Goal: Contribute content: Contribute content

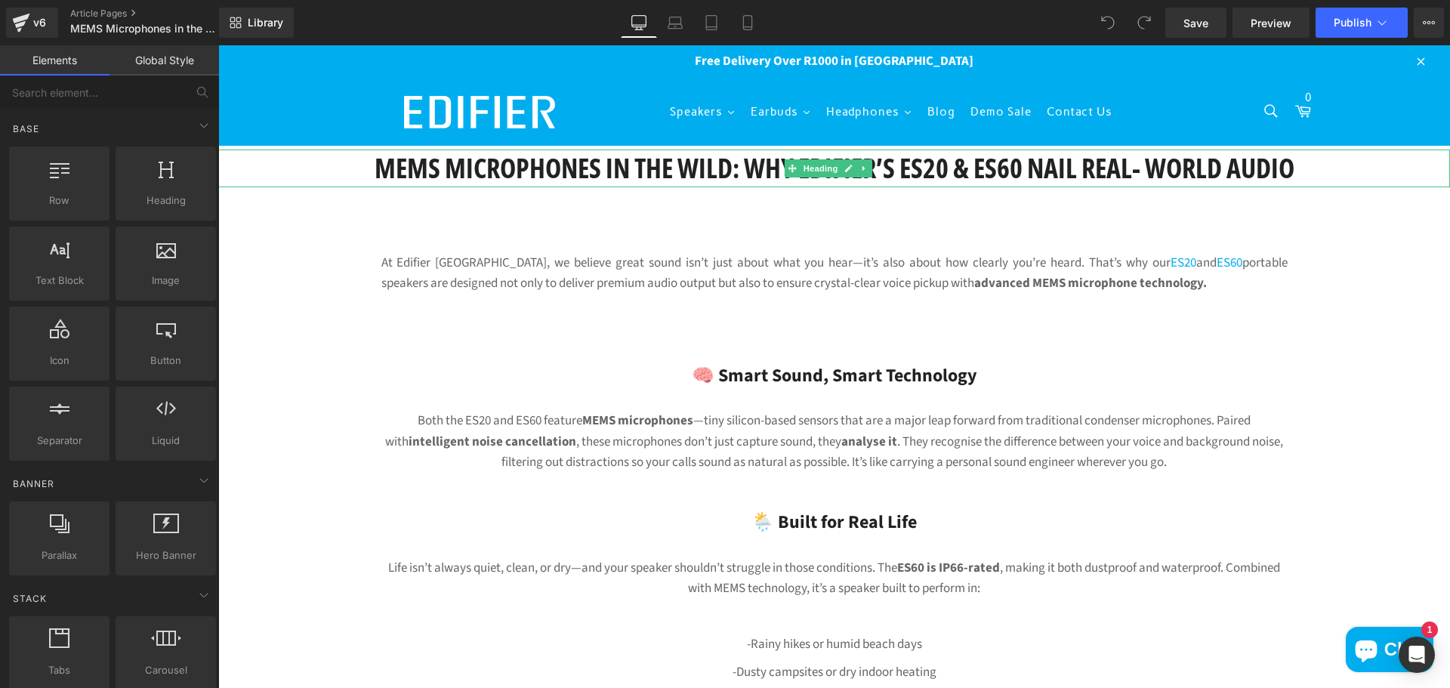
click at [626, 165] on h1 "MEMS Microphones in the Wild: Why Edifier’s ES20 & ES60 Nail Real- World Audio" at bounding box center [834, 169] width 1232 height 38
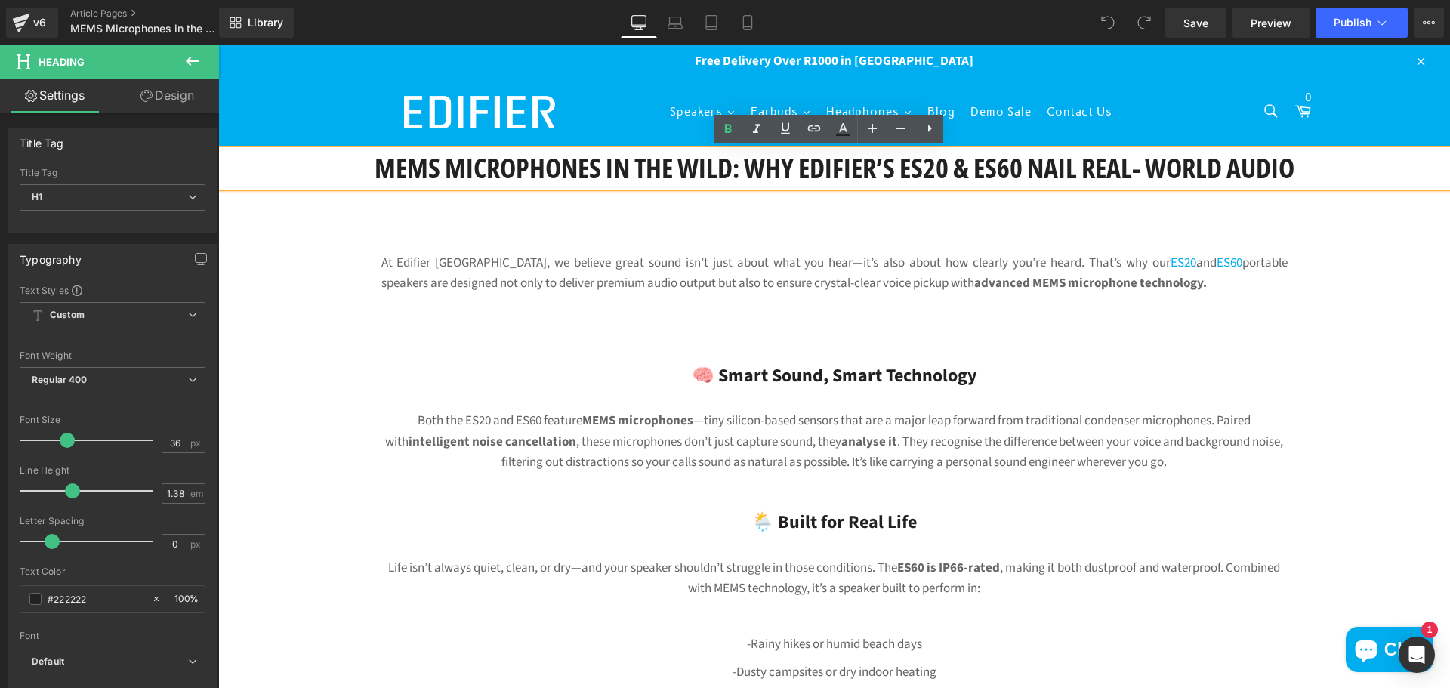
click at [739, 163] on h1 "MEMS Microphones in the Wild: Why Edifier’s ES20 & ES60 Nail Real- World Audio" at bounding box center [834, 169] width 1232 height 38
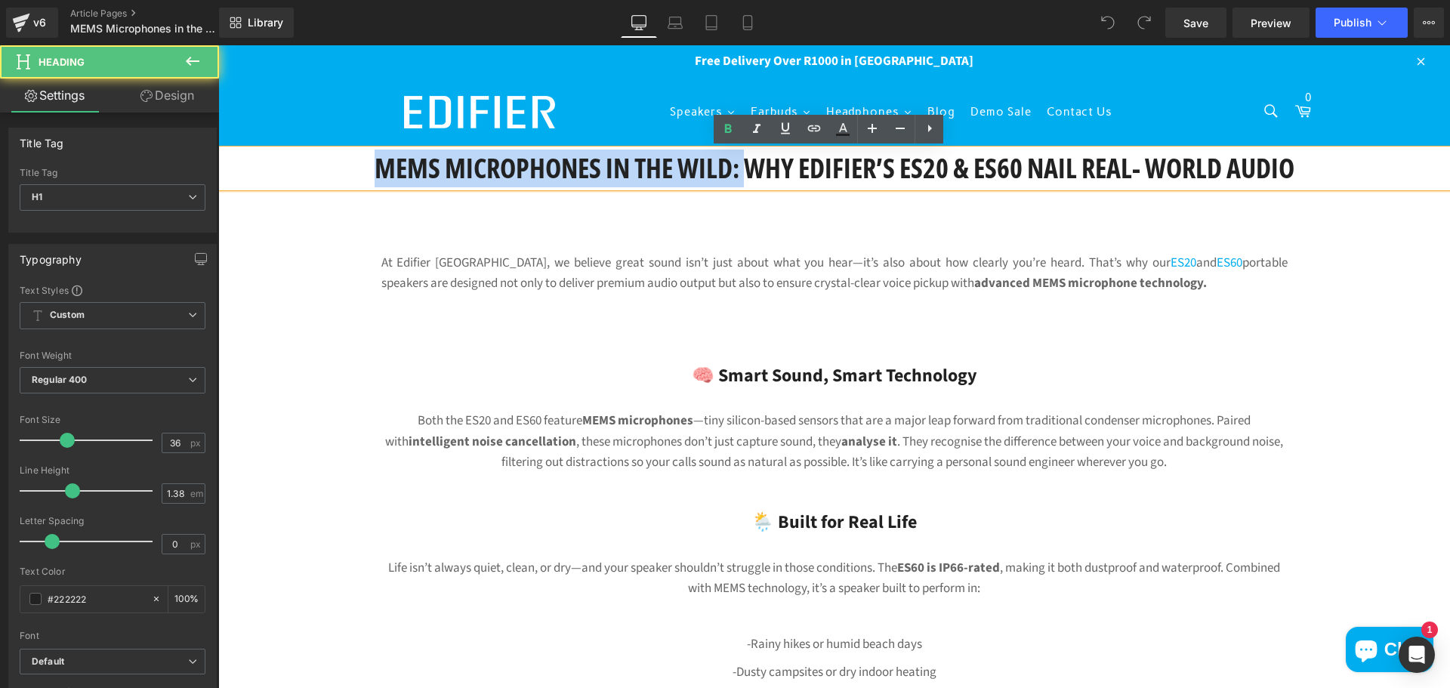
drag, startPoint x: 739, startPoint y: 168, endPoint x: 310, endPoint y: 197, distance: 430.0
click at [254, 166] on h1 "MEMS Microphones in the Wild: Why Edifier’s ES20 & ES60 Nail Real- World Audio" at bounding box center [834, 169] width 1232 height 38
click at [745, 171] on h1 "MEMS Microphones in the Wild: Why Edifier’s ES20 & ES60 Nail Real- World Audio" at bounding box center [834, 169] width 1232 height 38
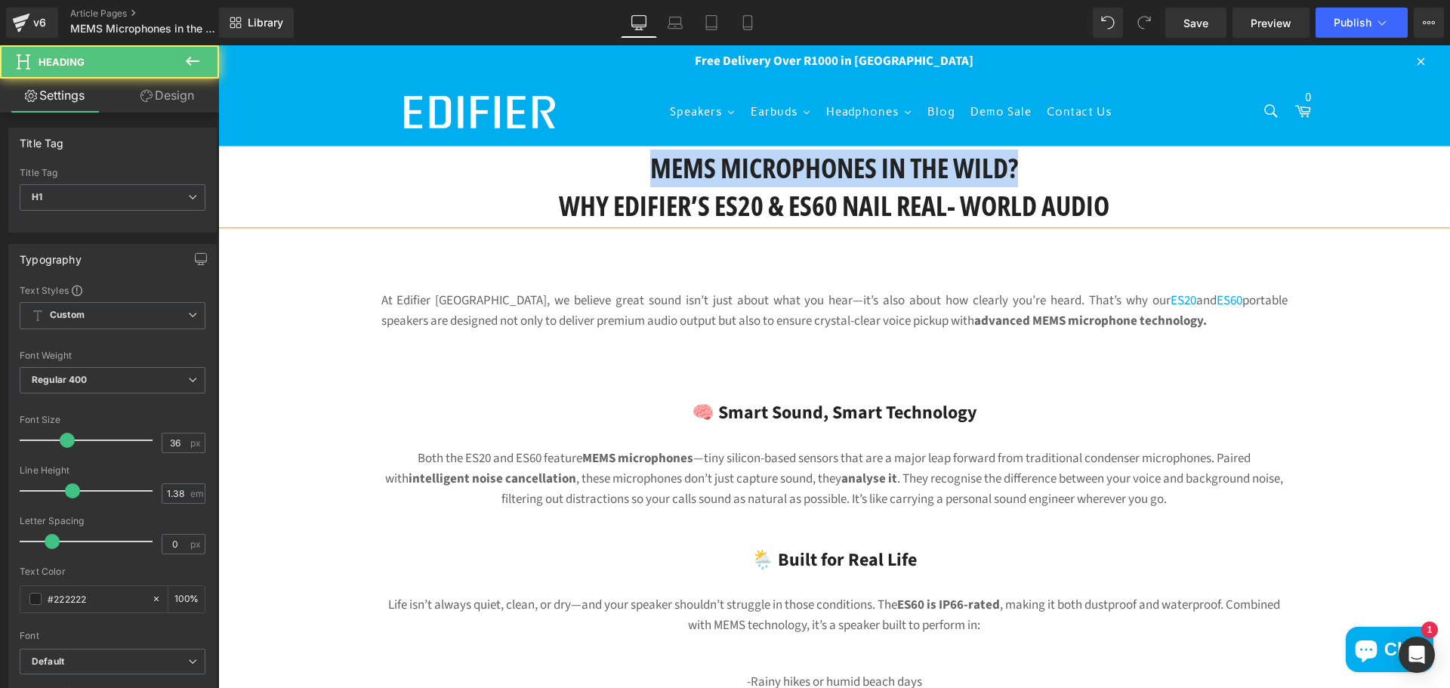
drag, startPoint x: 629, startPoint y: 170, endPoint x: 617, endPoint y: 338, distance: 168.9
click at [1103, 166] on h1 "MEMS Microphones in the Wild?" at bounding box center [834, 169] width 1232 height 38
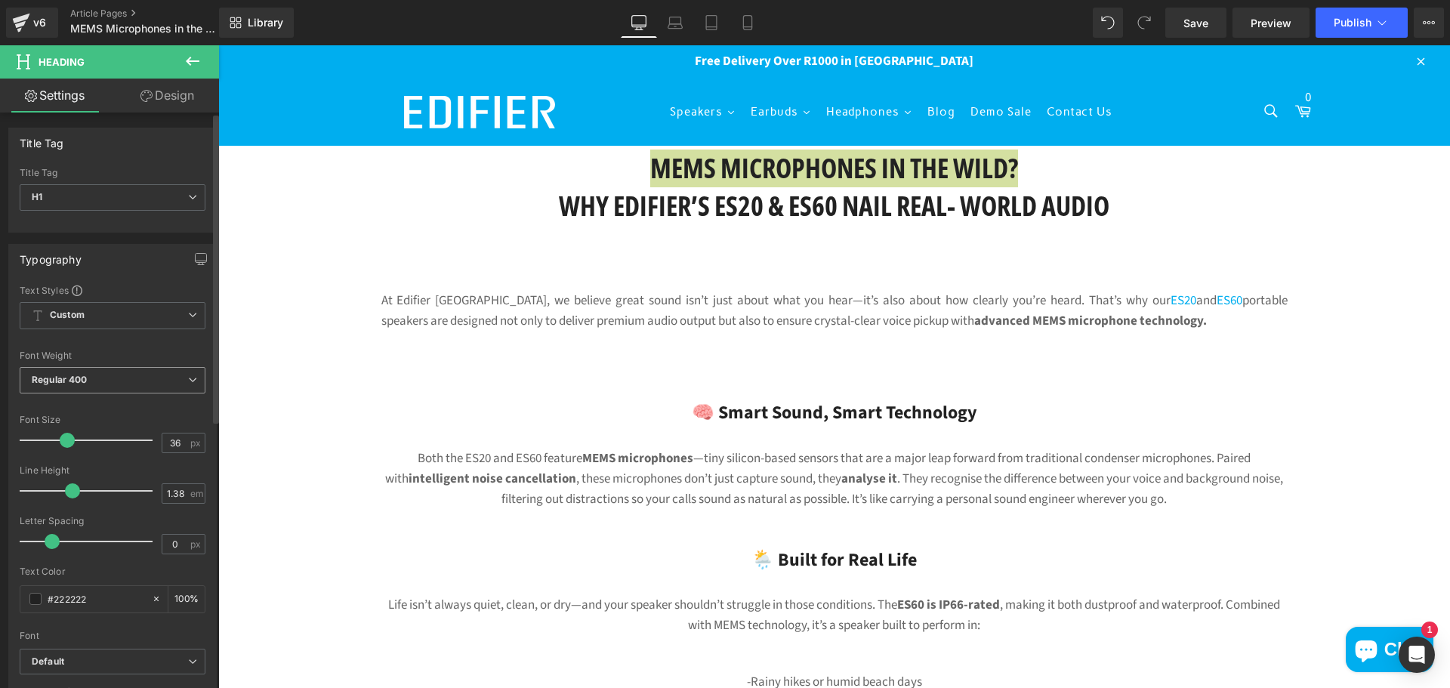
click at [142, 381] on span "Regular 400" at bounding box center [113, 380] width 186 height 26
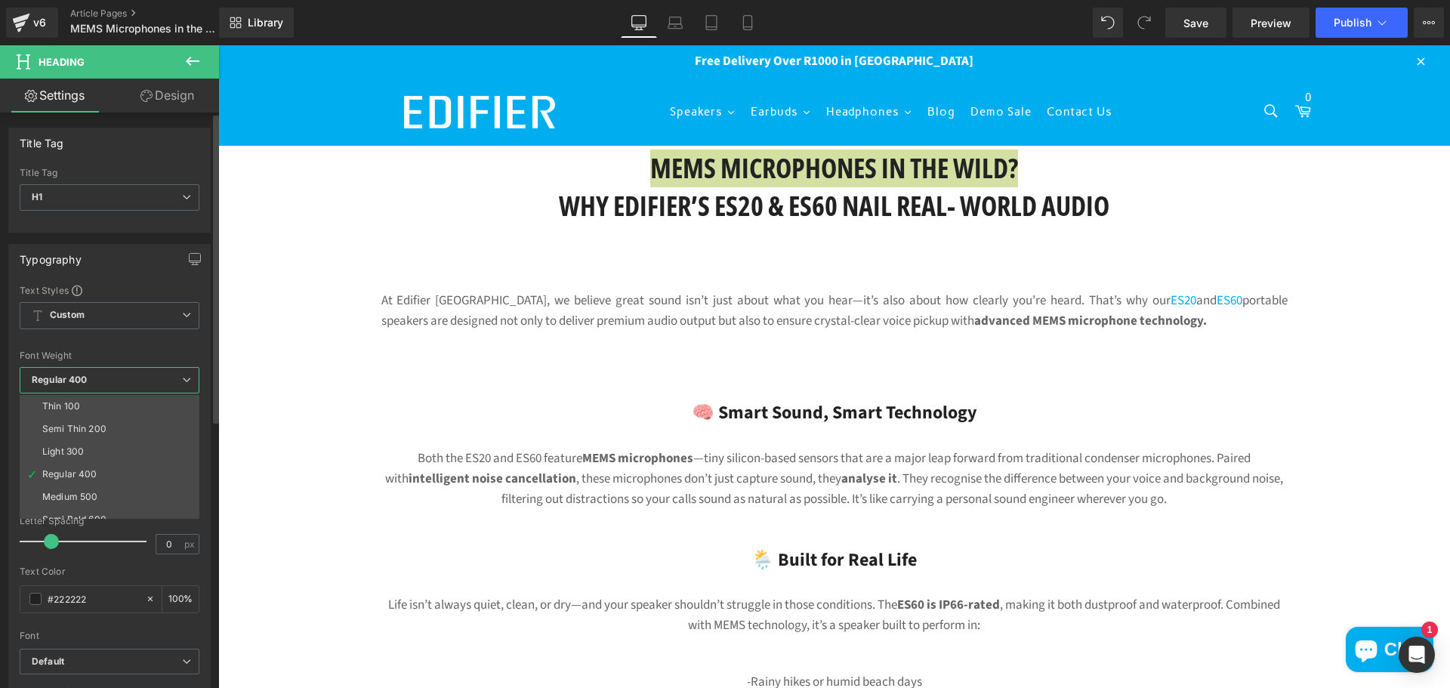
click at [142, 381] on span "Regular 400" at bounding box center [110, 380] width 180 height 26
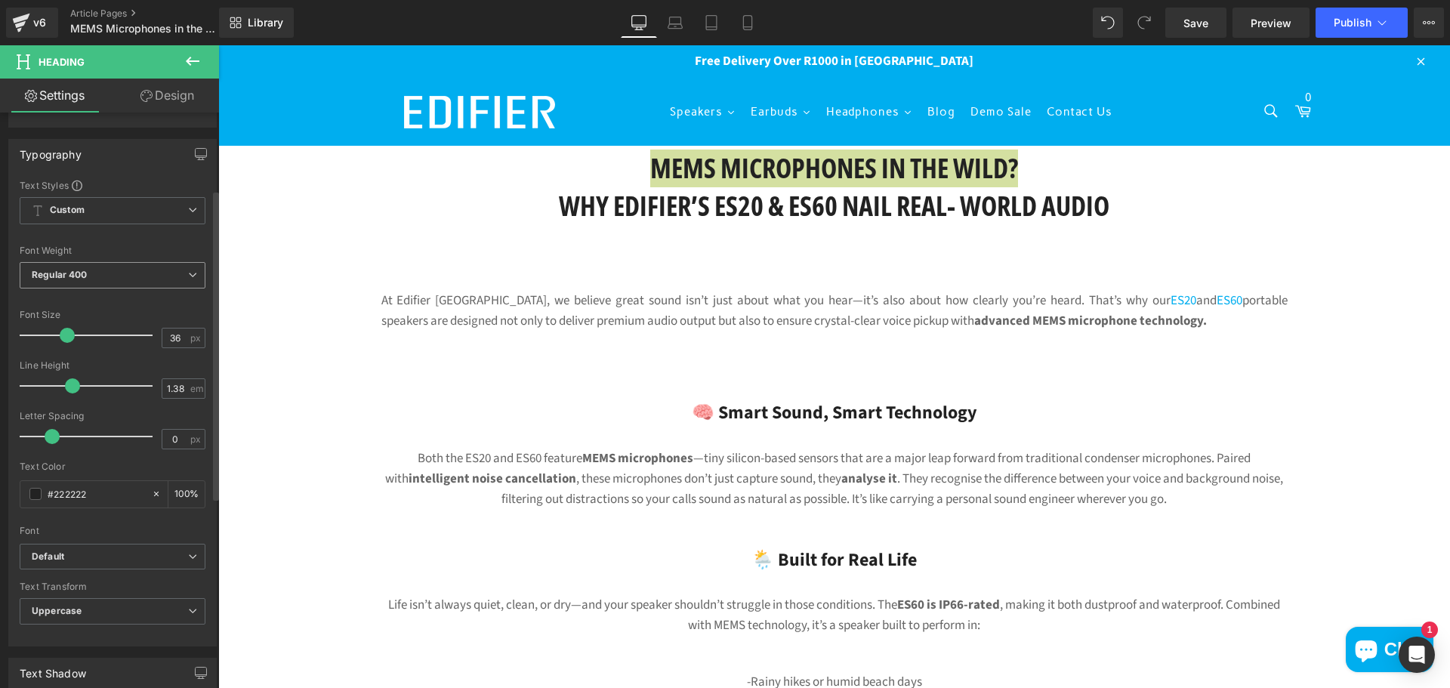
scroll to position [151, 0]
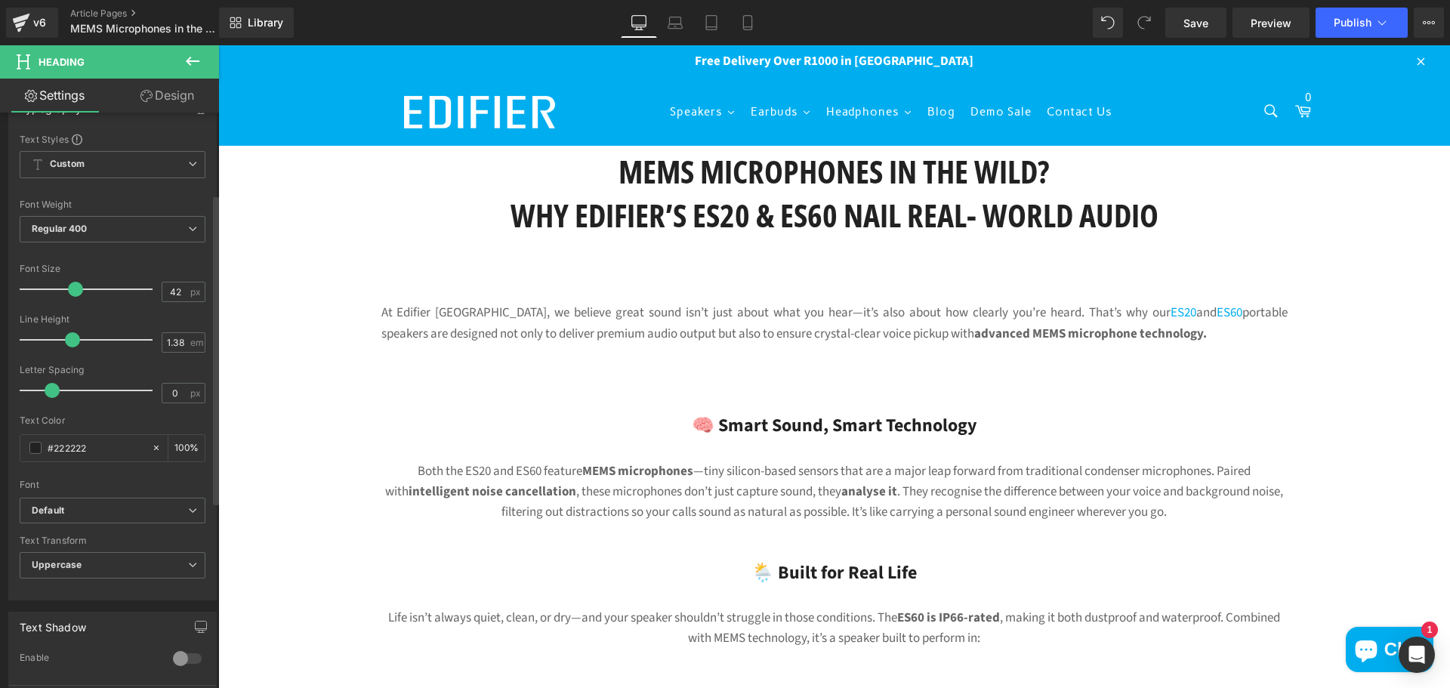
type input "43"
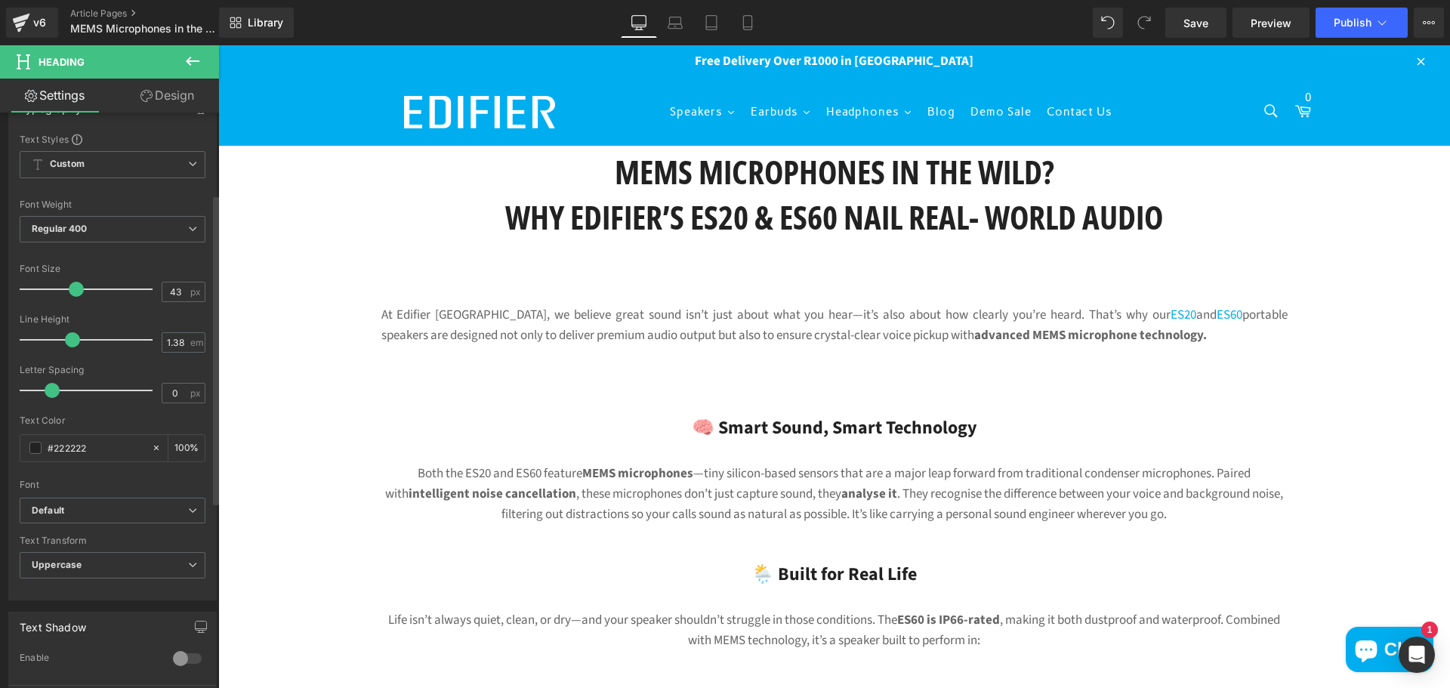
drag, startPoint x: 63, startPoint y: 297, endPoint x: 75, endPoint y: 297, distance: 11.3
click at [75, 297] on div at bounding box center [89, 289] width 125 height 30
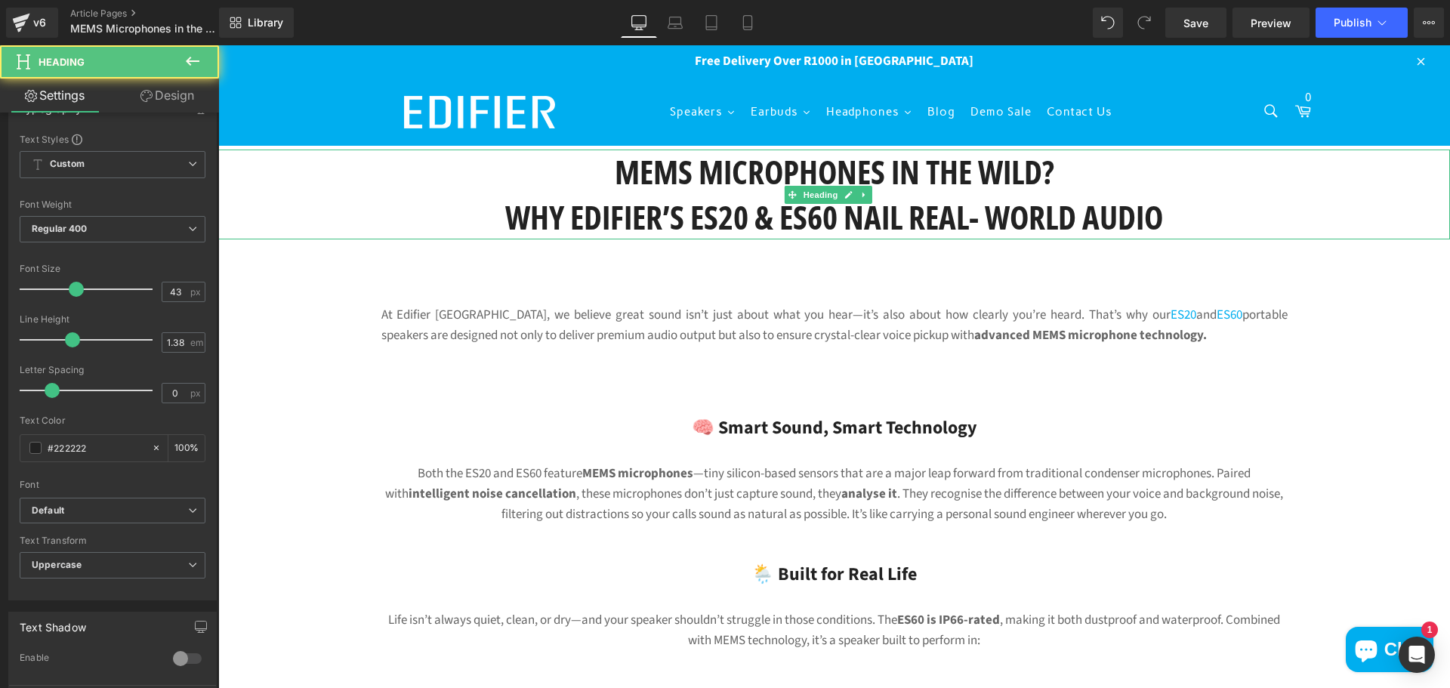
click at [641, 178] on h1 "MEMS Microphones in the Wild?" at bounding box center [834, 172] width 1232 height 45
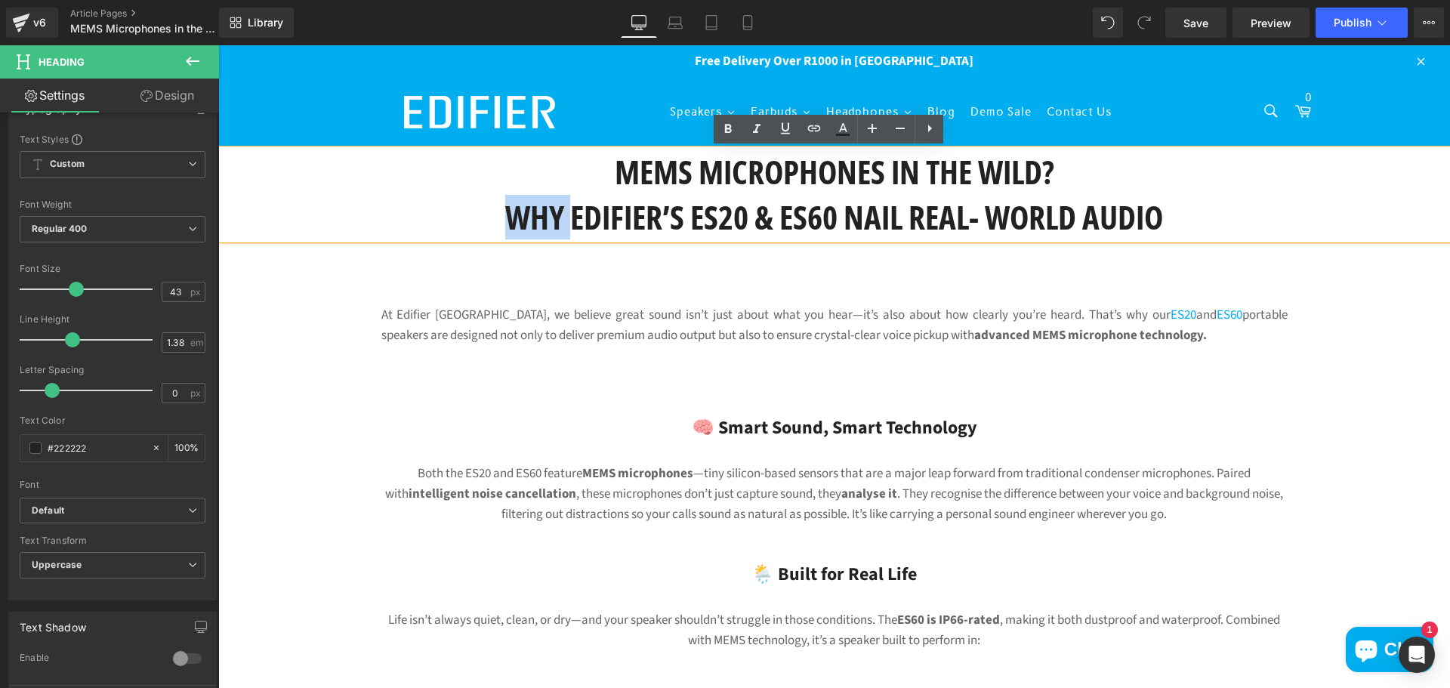
drag, startPoint x: 496, startPoint y: 212, endPoint x: 564, endPoint y: 220, distance: 69.2
click at [562, 218] on h1 "Why Edifier’s ES20 & ES60 Nail Real- World Audio" at bounding box center [834, 217] width 1232 height 45
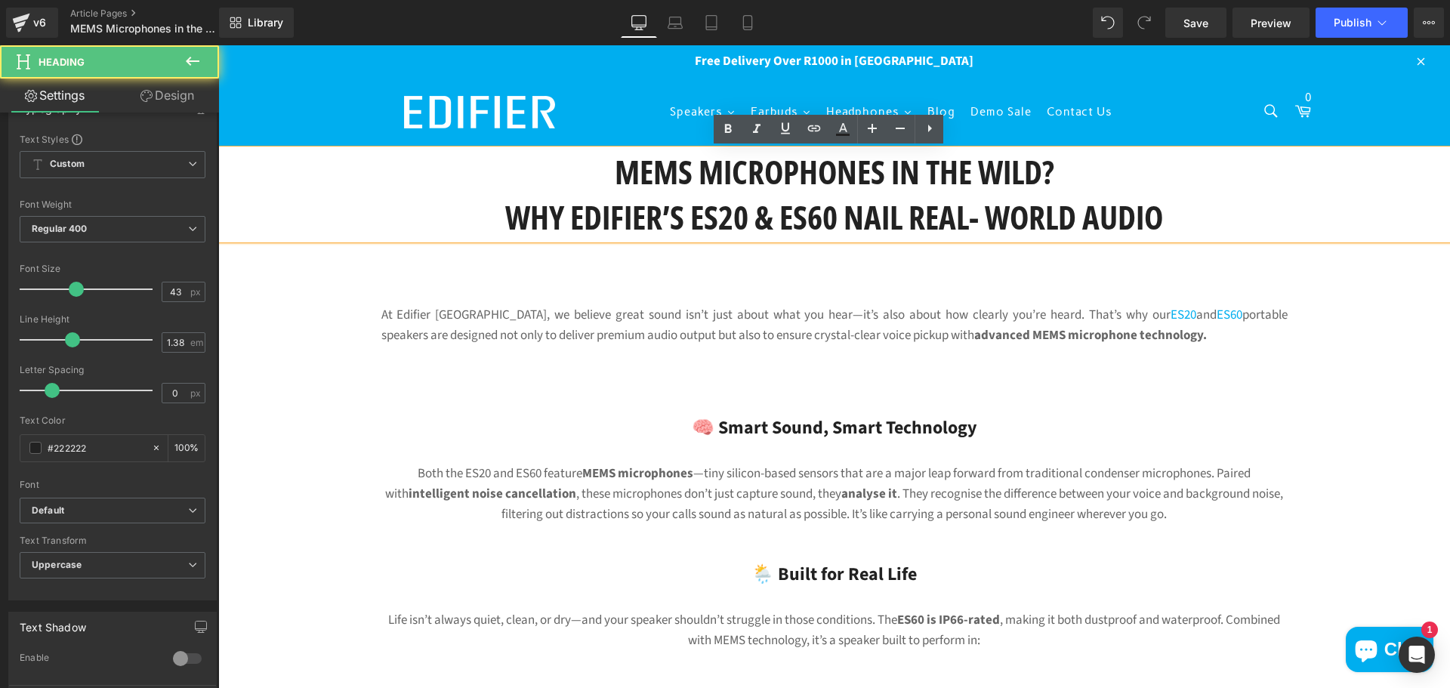
click at [1006, 217] on h1 "Why Edifier’s ES20 & ES60 Nail Real- World Audio" at bounding box center [834, 217] width 1232 height 45
click at [1119, 165] on h1 "MEMS Microphones in the Wild?" at bounding box center [834, 172] width 1232 height 45
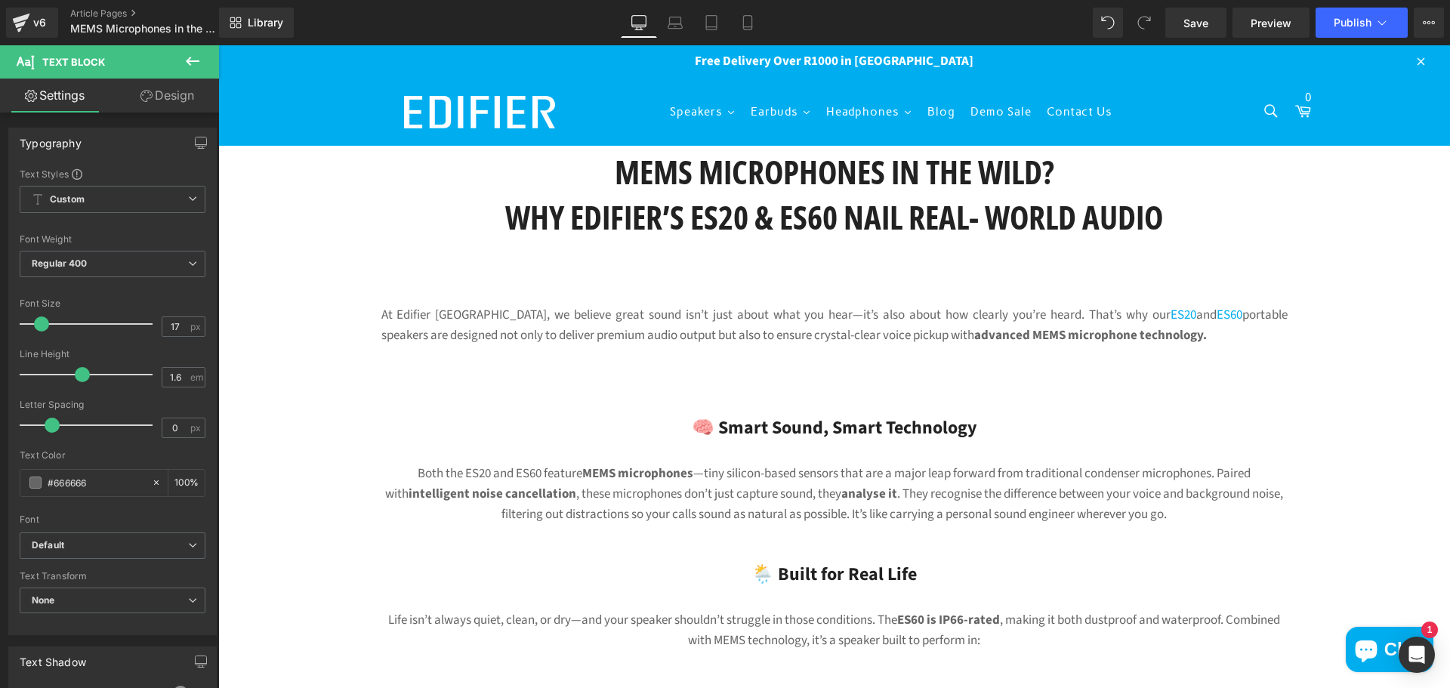
click at [188, 60] on icon at bounding box center [193, 61] width 14 height 9
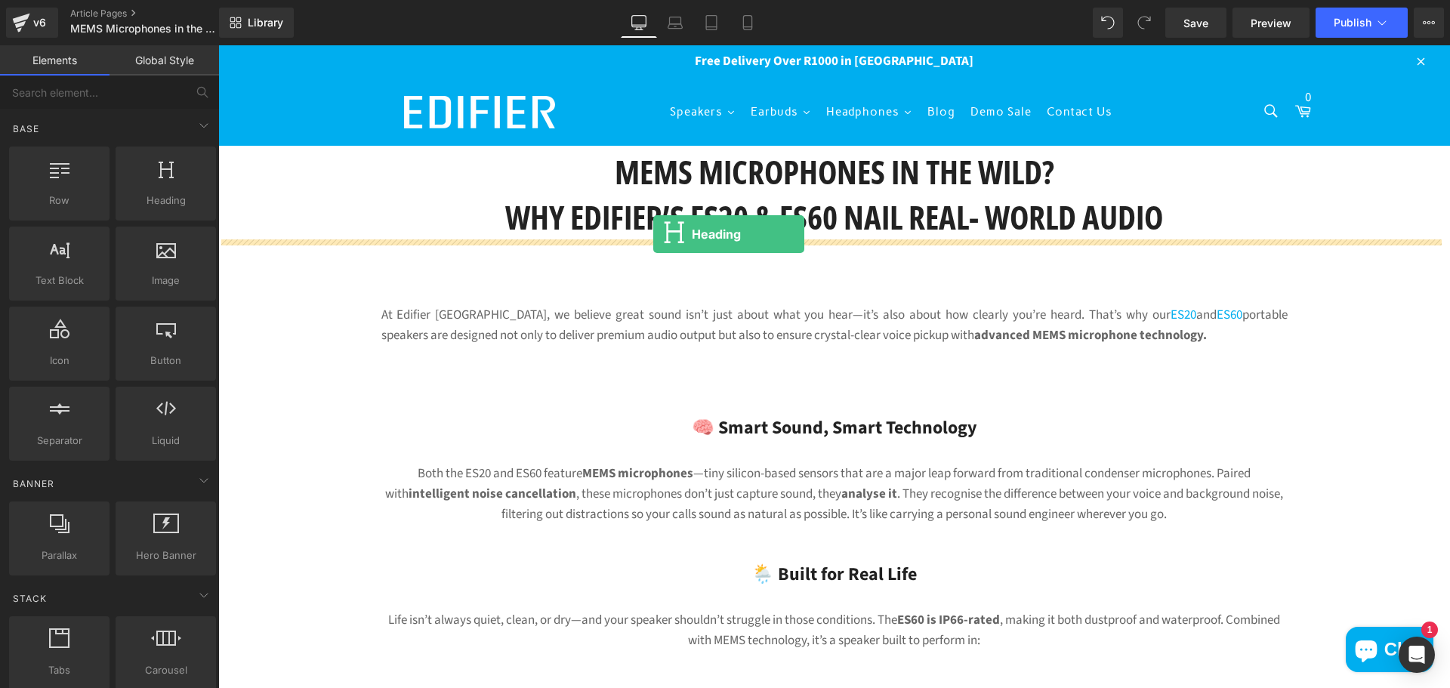
drag, startPoint x: 406, startPoint y: 244, endPoint x: 656, endPoint y: 234, distance: 250.2
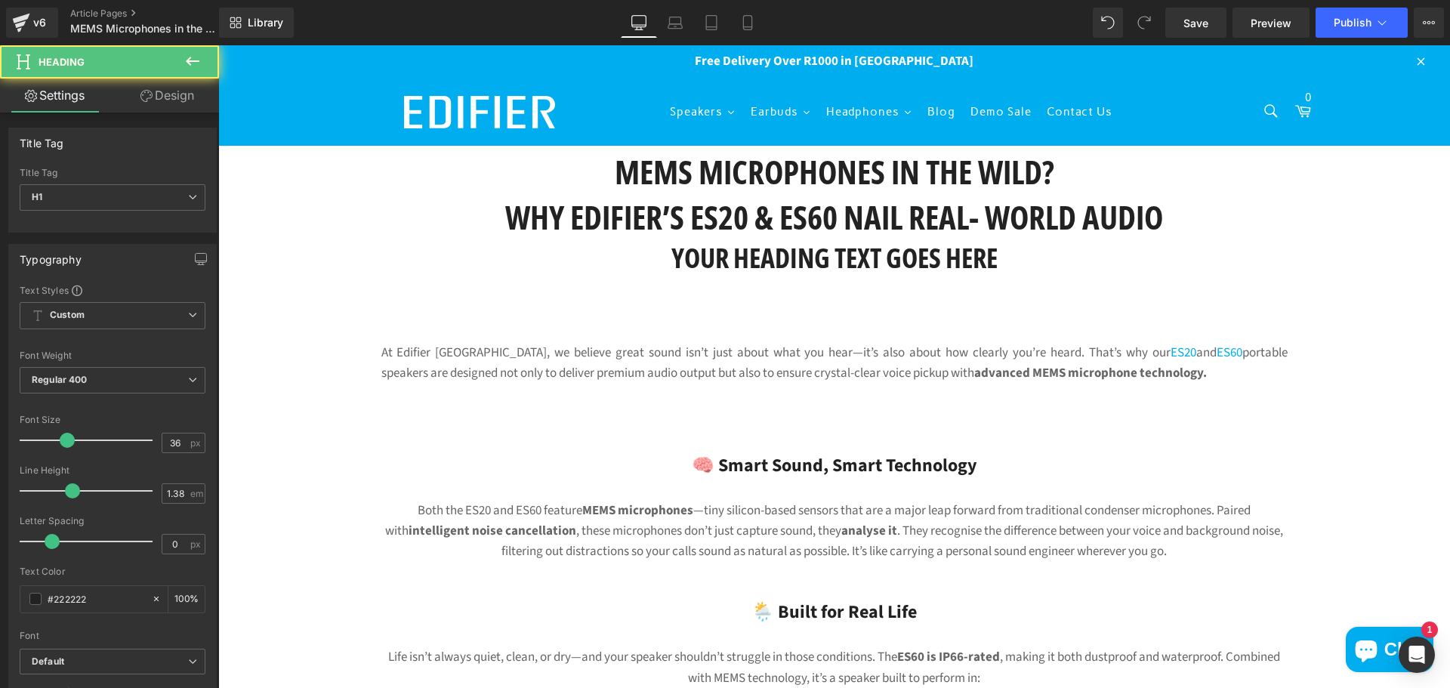
click at [574, 203] on h1 "Why Edifier’s ES20 & ES60 Nail Real- World Audio" at bounding box center [834, 217] width 1232 height 45
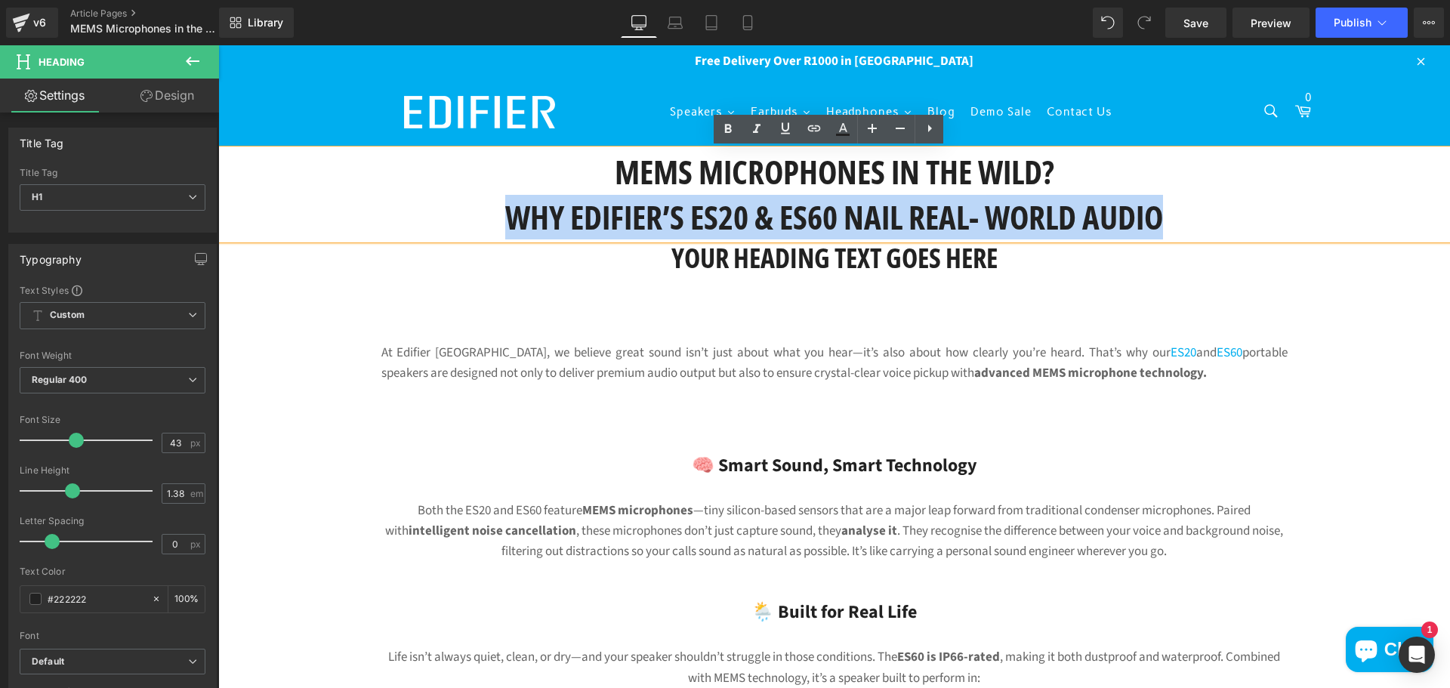
drag, startPoint x: 480, startPoint y: 208, endPoint x: 1214, endPoint y: 225, distance: 734.4
click at [1214, 224] on h1 "Why Edifier’s ES20 & ES60 Nail Real- World Audio" at bounding box center [834, 217] width 1232 height 45
copy h1 "Why Edifier’s ES20 & ES60 Nail Real- World Audio"
click at [792, 267] on span at bounding box center [798, 258] width 16 height 18
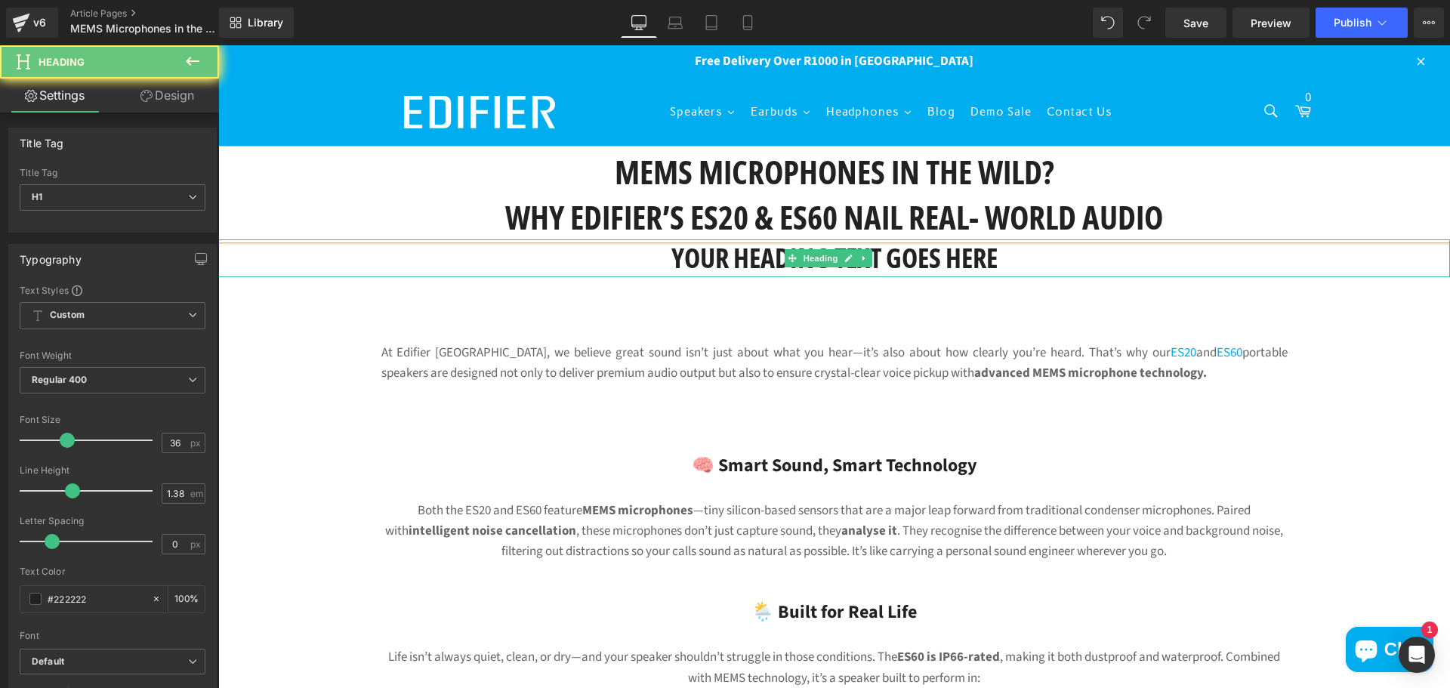
click at [678, 261] on h1 "Your heading text goes here" at bounding box center [834, 258] width 1232 height 38
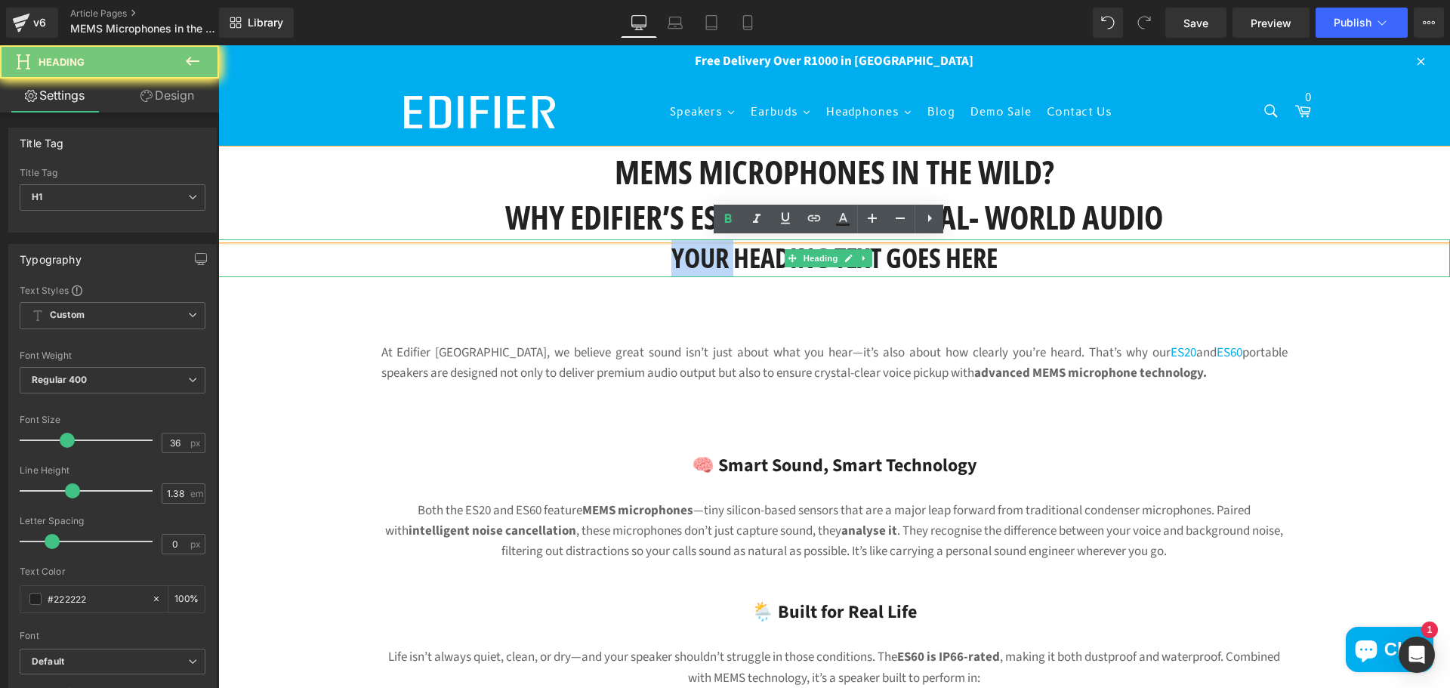
click at [678, 261] on h1 "Your heading text goes here" at bounding box center [834, 258] width 1232 height 38
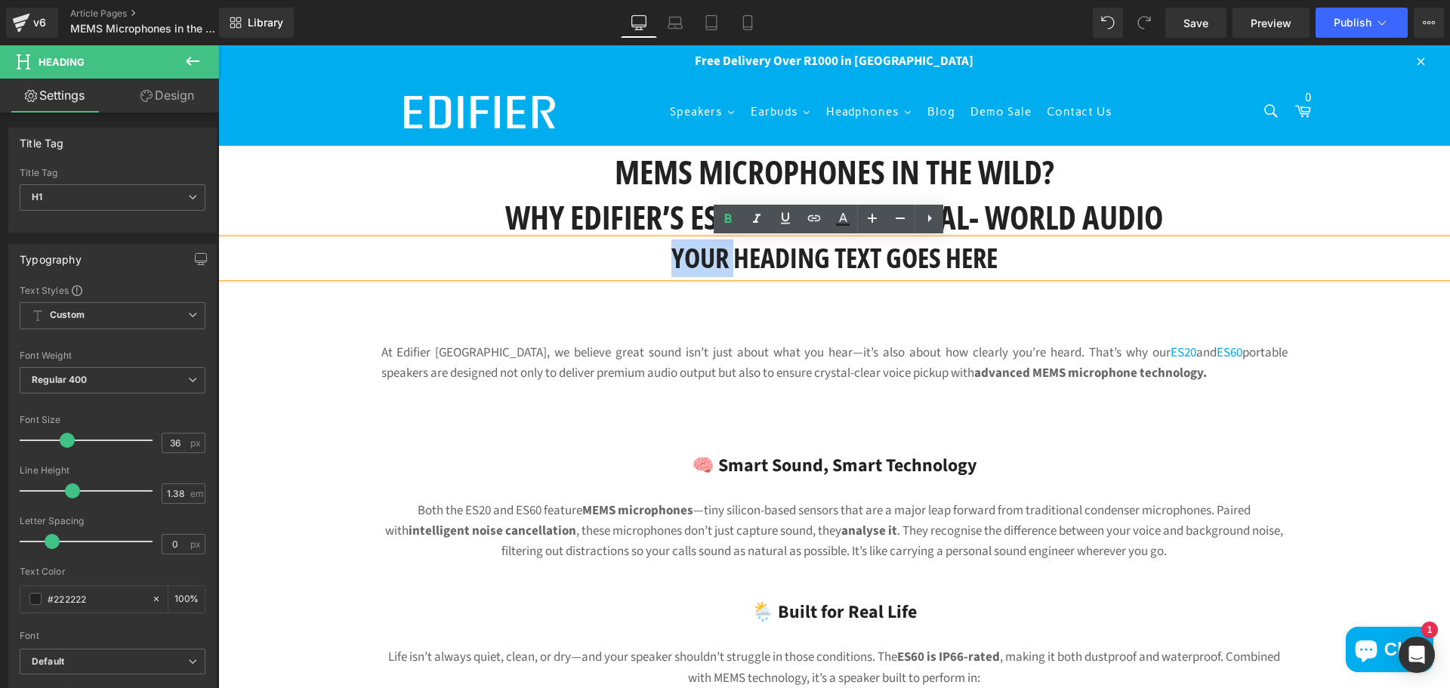
click at [659, 256] on h1 "Your heading text goes here" at bounding box center [834, 258] width 1232 height 38
drag, startPoint x: 656, startPoint y: 255, endPoint x: 1132, endPoint y: 249, distance: 476.7
click at [1132, 249] on h1 "Your heading text goes here" at bounding box center [834, 258] width 1232 height 38
paste div
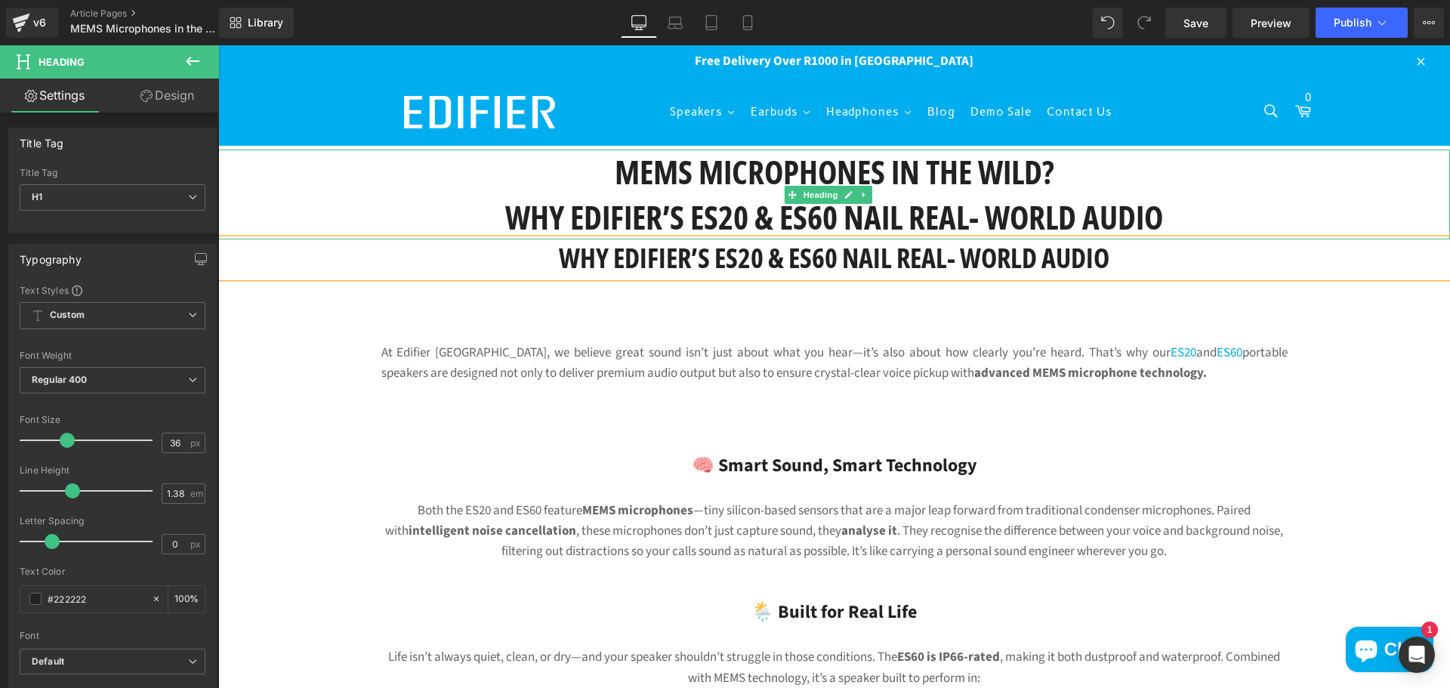
click at [1113, 213] on h1 "Why Edifier’s ES20 & ES60 Nail Real- World Audio" at bounding box center [834, 217] width 1232 height 45
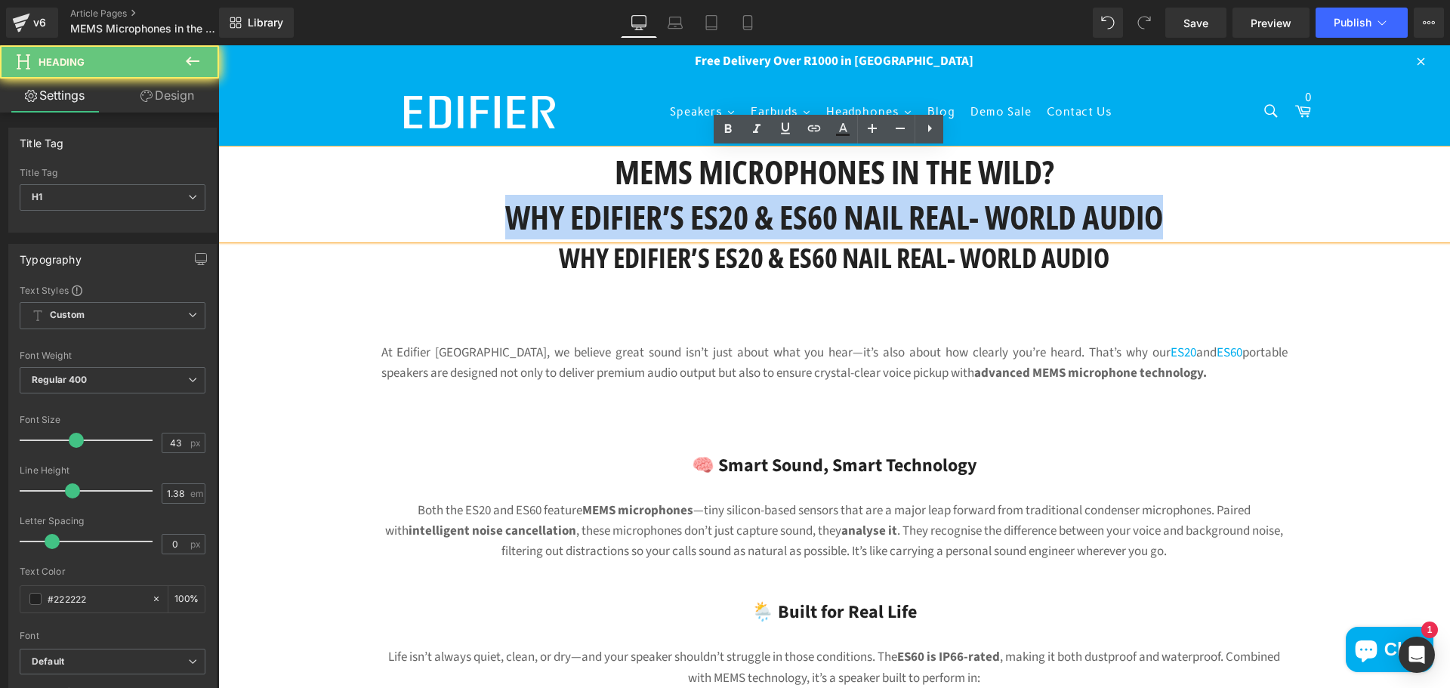
drag, startPoint x: 1187, startPoint y: 208, endPoint x: 352, endPoint y: 229, distance: 834.9
click at [352, 229] on h1 "Why Edifier’s ES20 & ES60 Nail Real- World Audio" at bounding box center [834, 217] width 1232 height 45
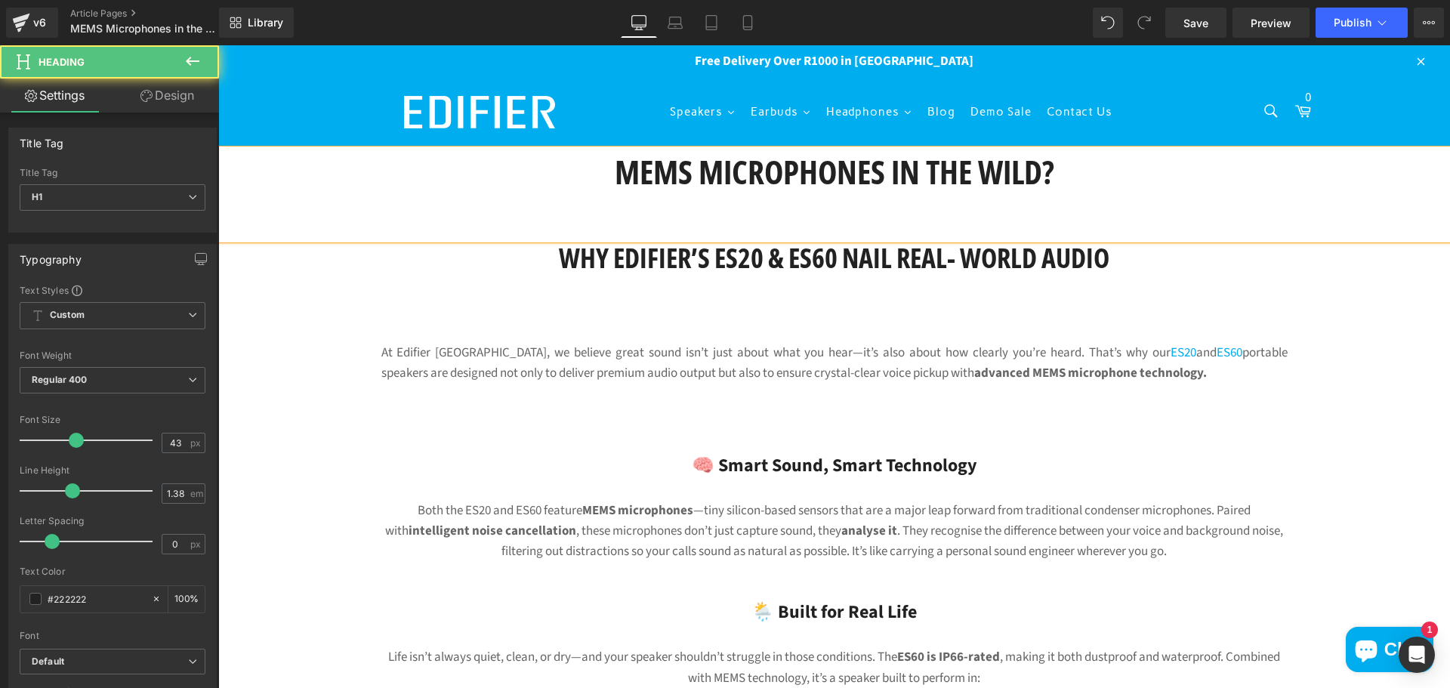
click at [1064, 178] on h1 "MEMS Microphones in the Wild?" at bounding box center [834, 172] width 1232 height 45
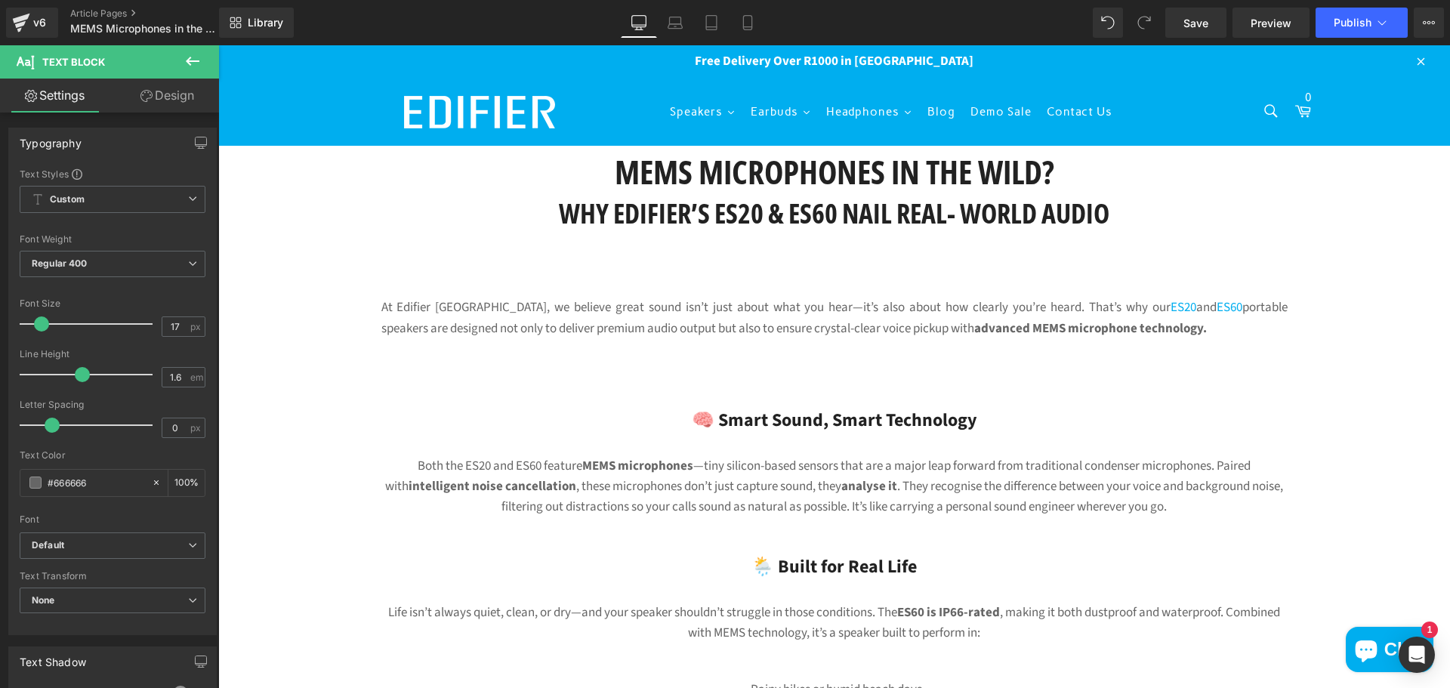
click at [184, 66] on icon at bounding box center [193, 61] width 18 height 18
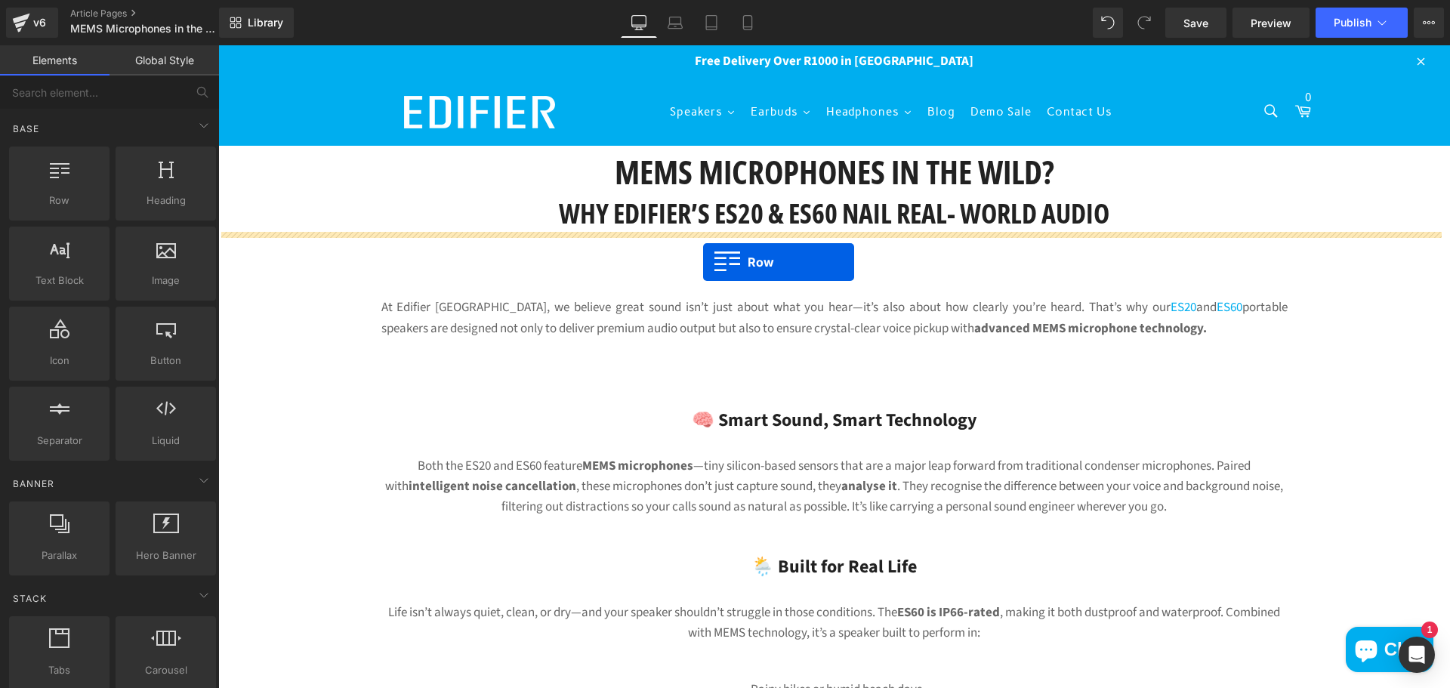
drag, startPoint x: 263, startPoint y: 238, endPoint x: 703, endPoint y: 262, distance: 441.0
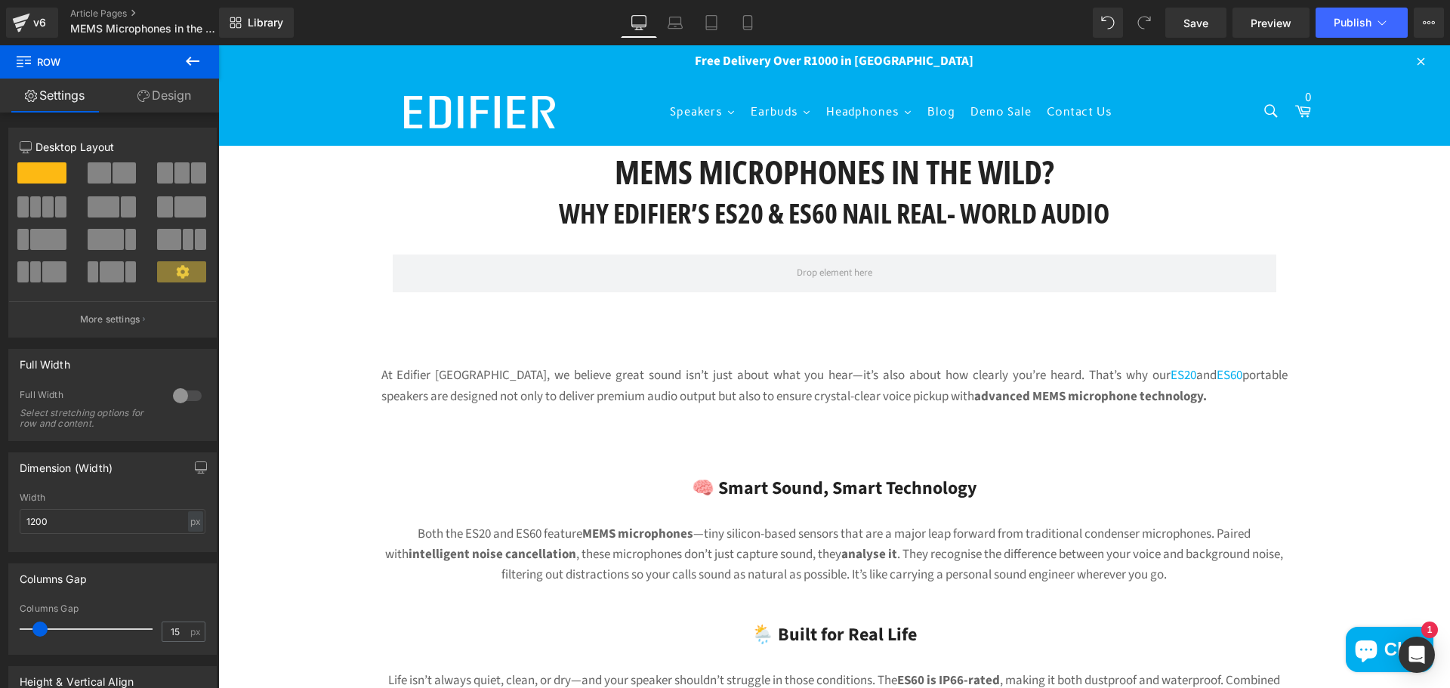
click at [199, 58] on icon at bounding box center [193, 61] width 18 height 18
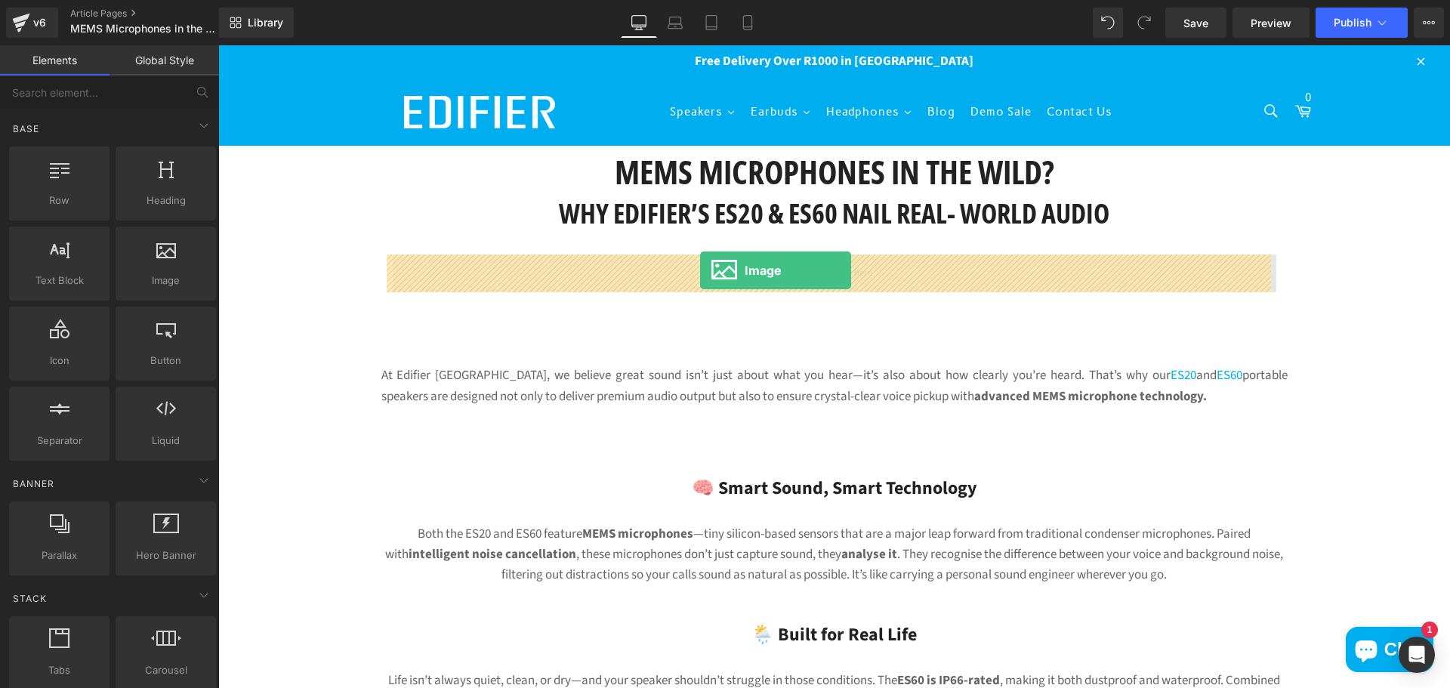
drag, startPoint x: 380, startPoint y: 315, endPoint x: 700, endPoint y: 270, distance: 323.4
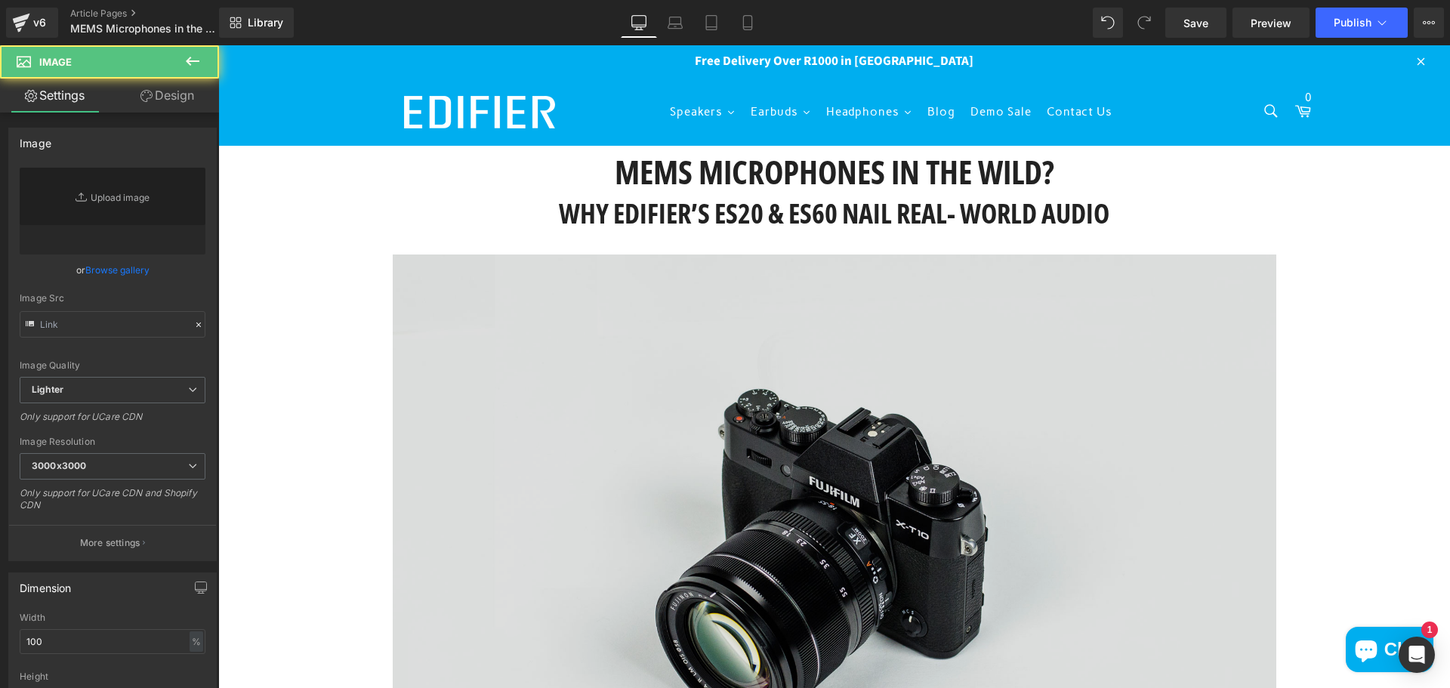
type input "//[DOMAIN_NAME][URL]"
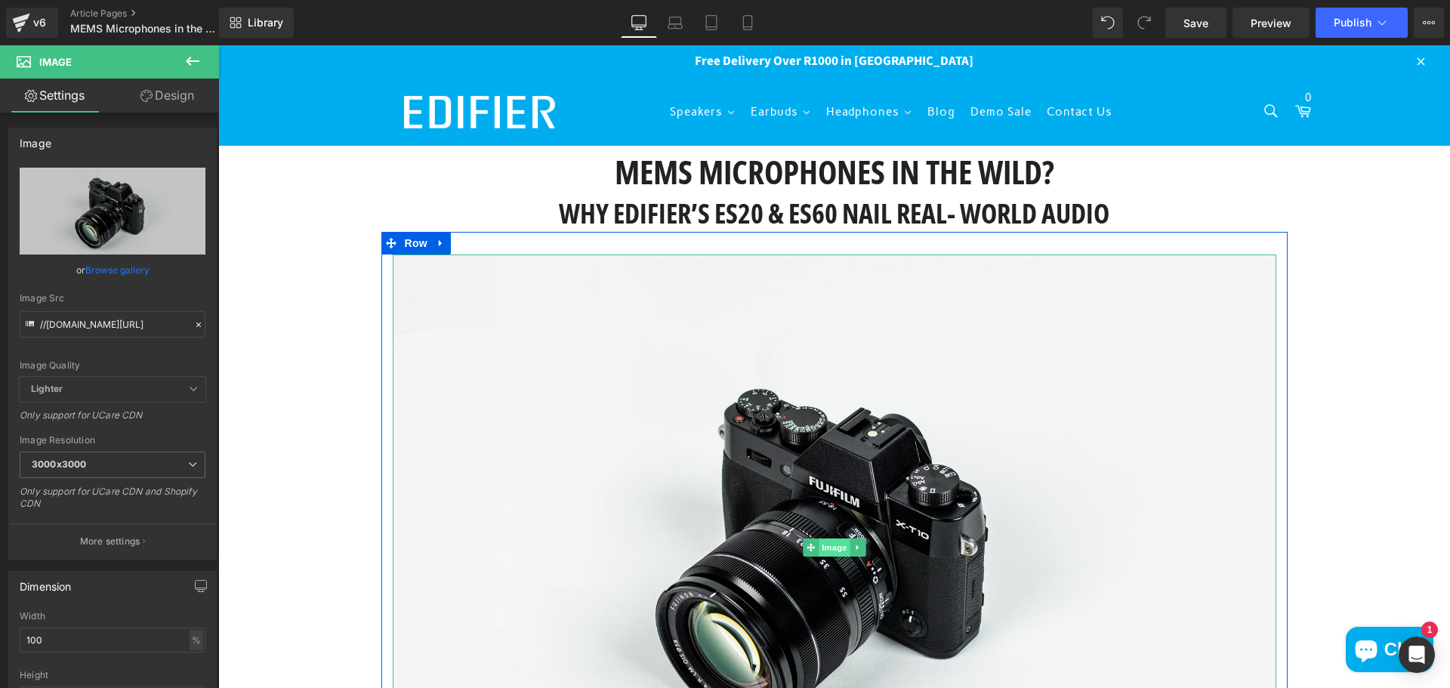
click at [829, 545] on span "Image" at bounding box center [835, 548] width 32 height 18
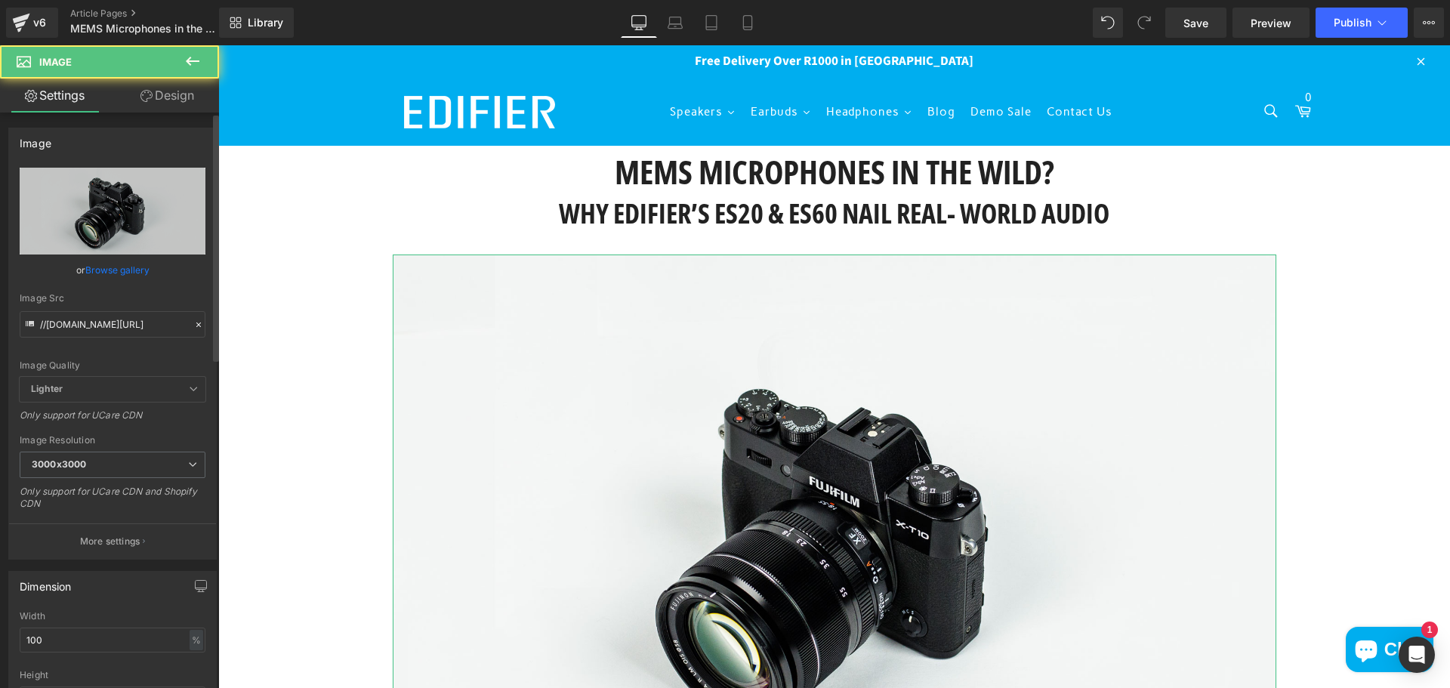
click at [119, 272] on link "Browse gallery" at bounding box center [117, 270] width 64 height 26
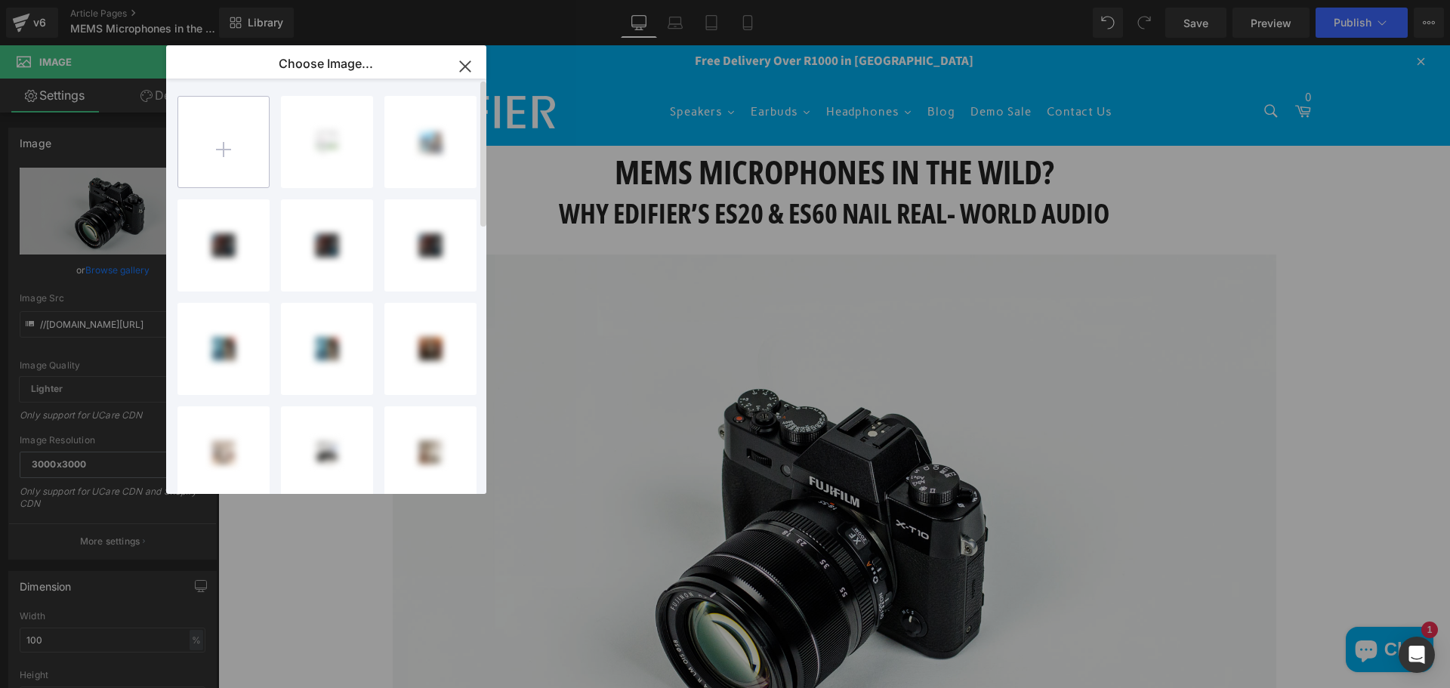
click at [236, 146] on input "file" at bounding box center [223, 142] width 91 height 91
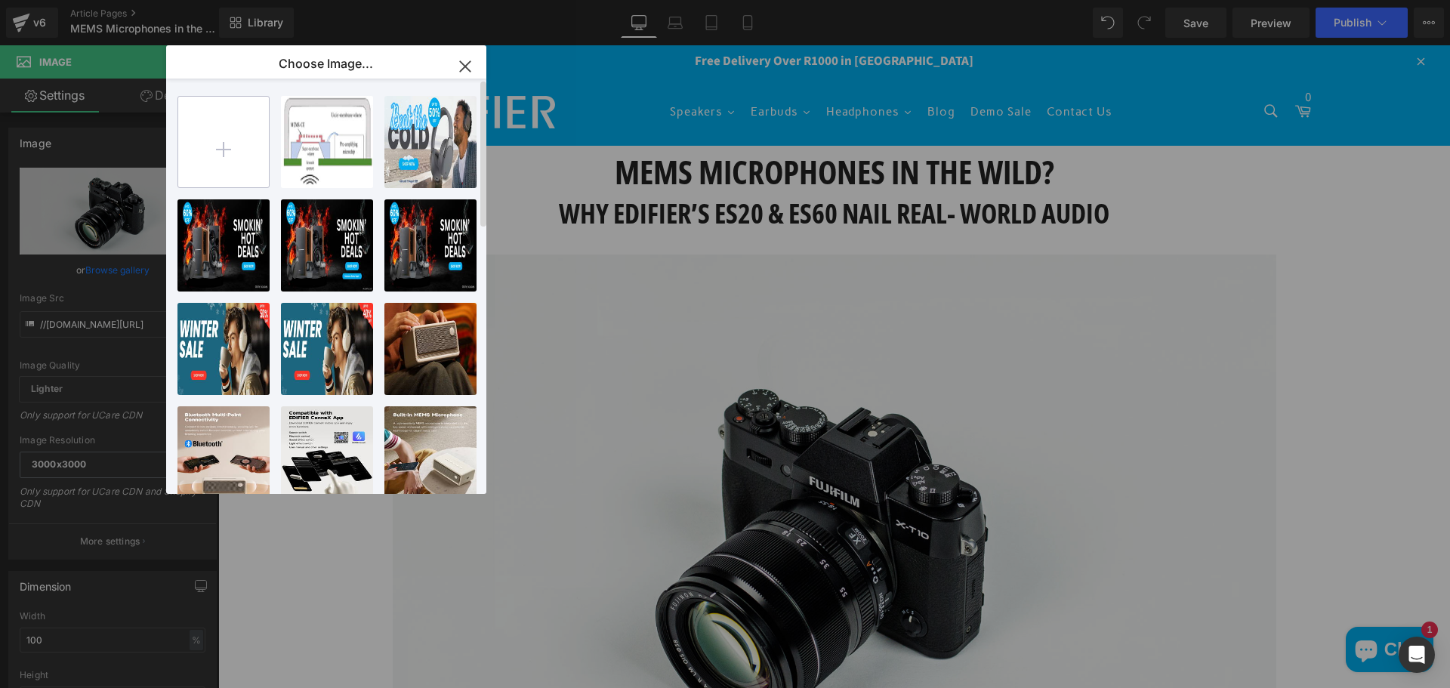
click at [223, 163] on input "file" at bounding box center [223, 142] width 91 height 91
type input "C:\fakepath\C63A3042s.jpg"
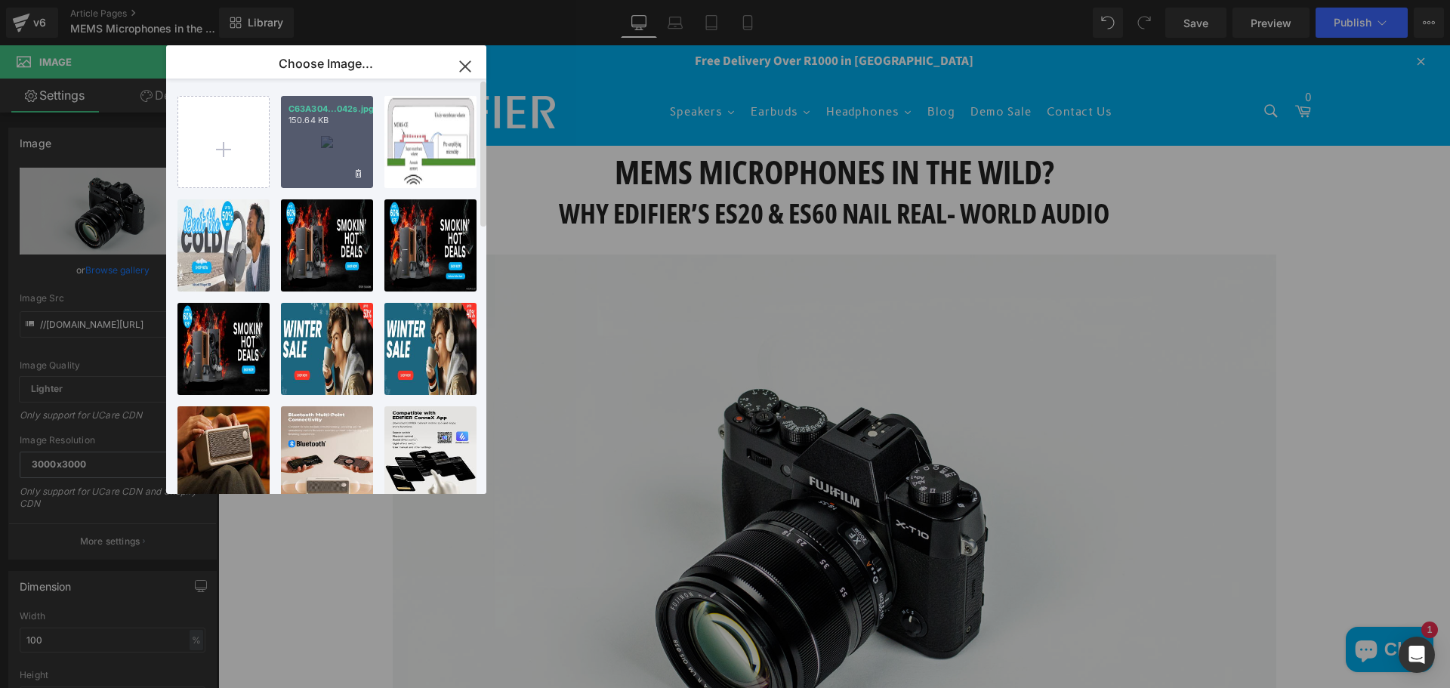
click at [326, 156] on div "C63A304...042s.jpg 150.64 KB" at bounding box center [327, 142] width 92 height 92
type input "[URL][DOMAIN_NAME]"
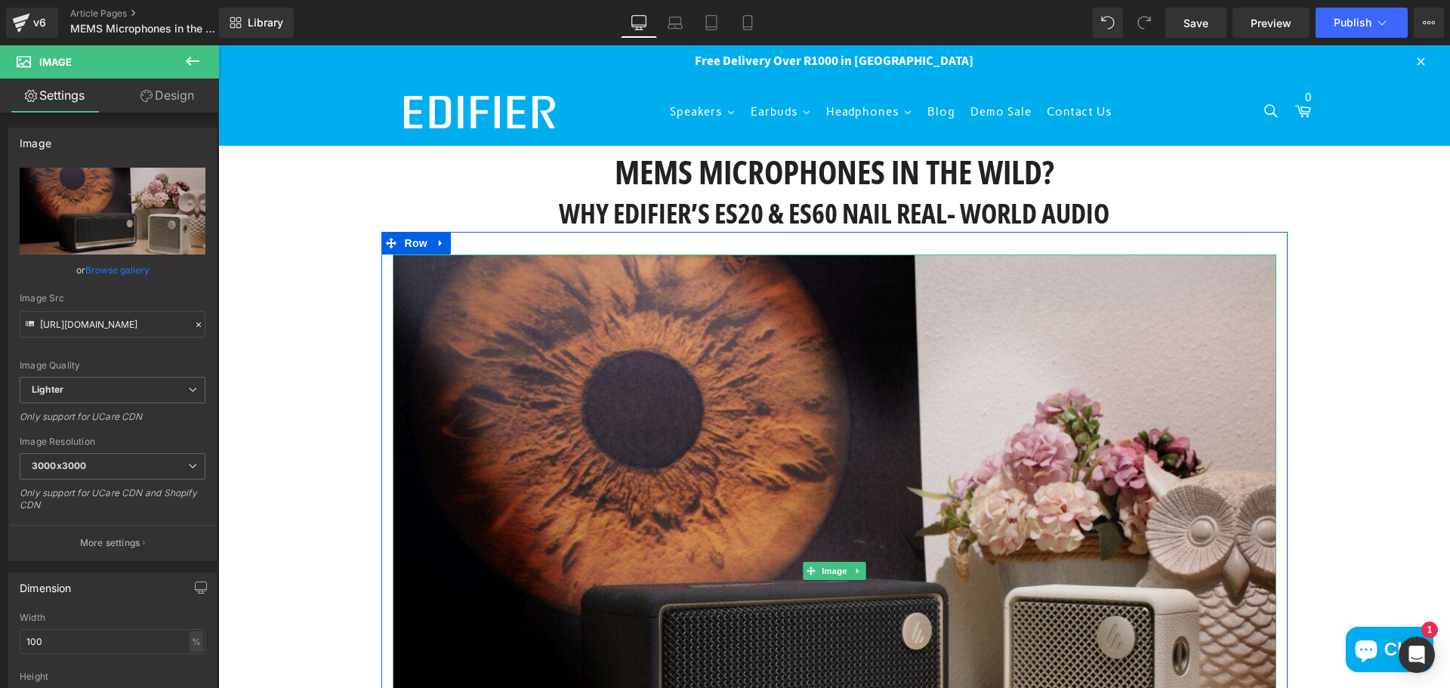
click at [812, 316] on img at bounding box center [835, 572] width 884 height 634
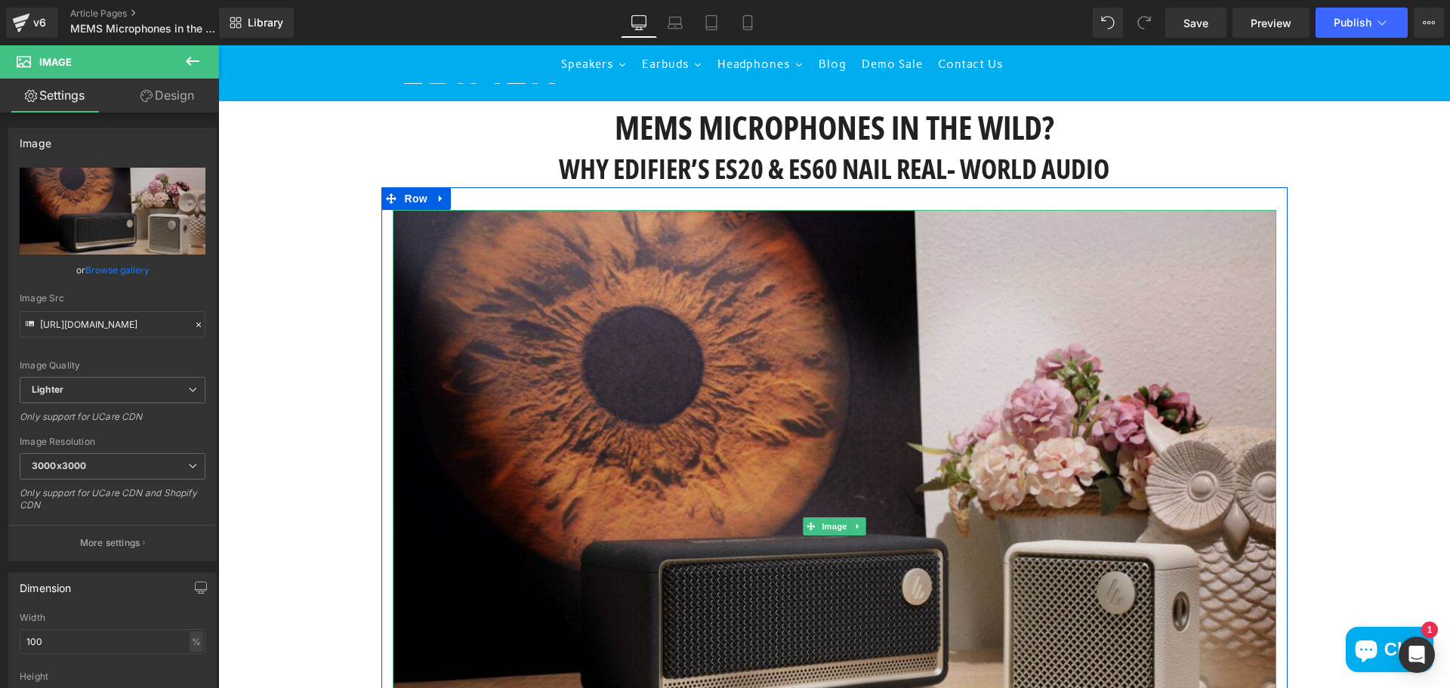
scroll to position [0, 0]
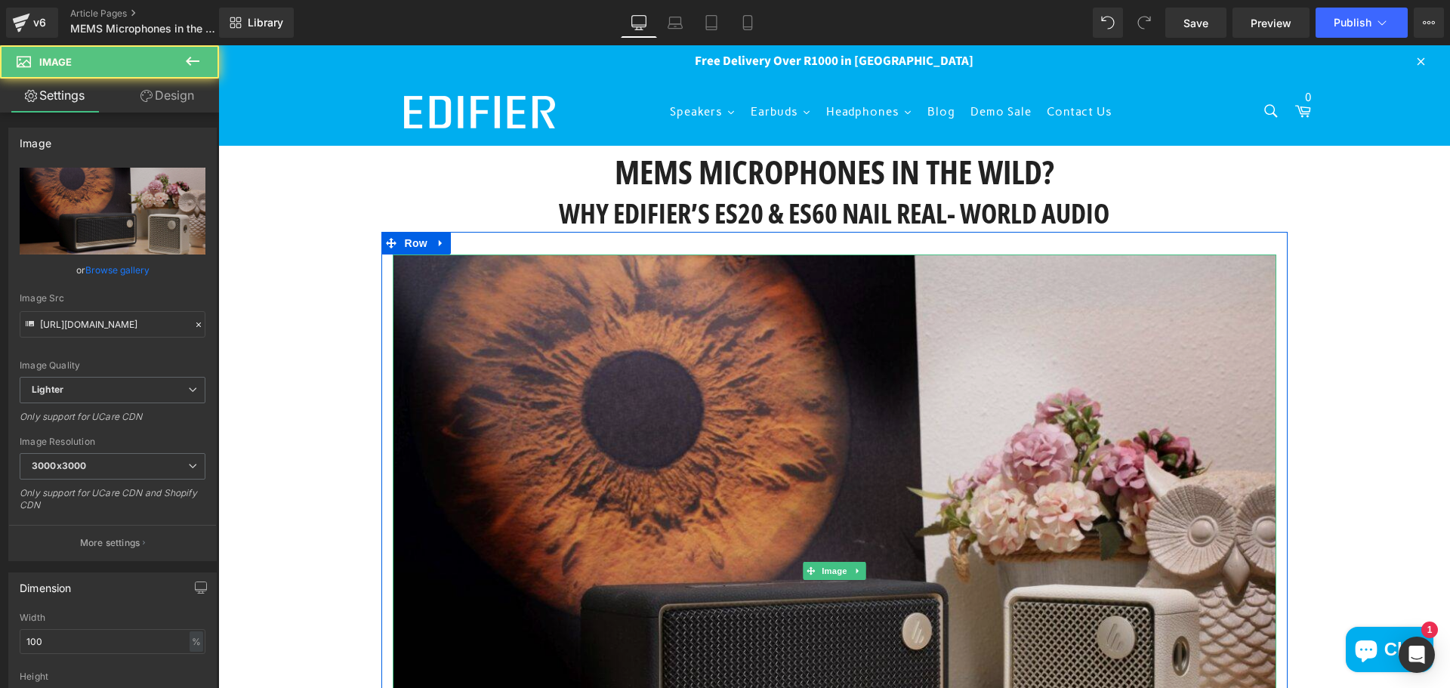
click at [606, 401] on img at bounding box center [835, 572] width 884 height 634
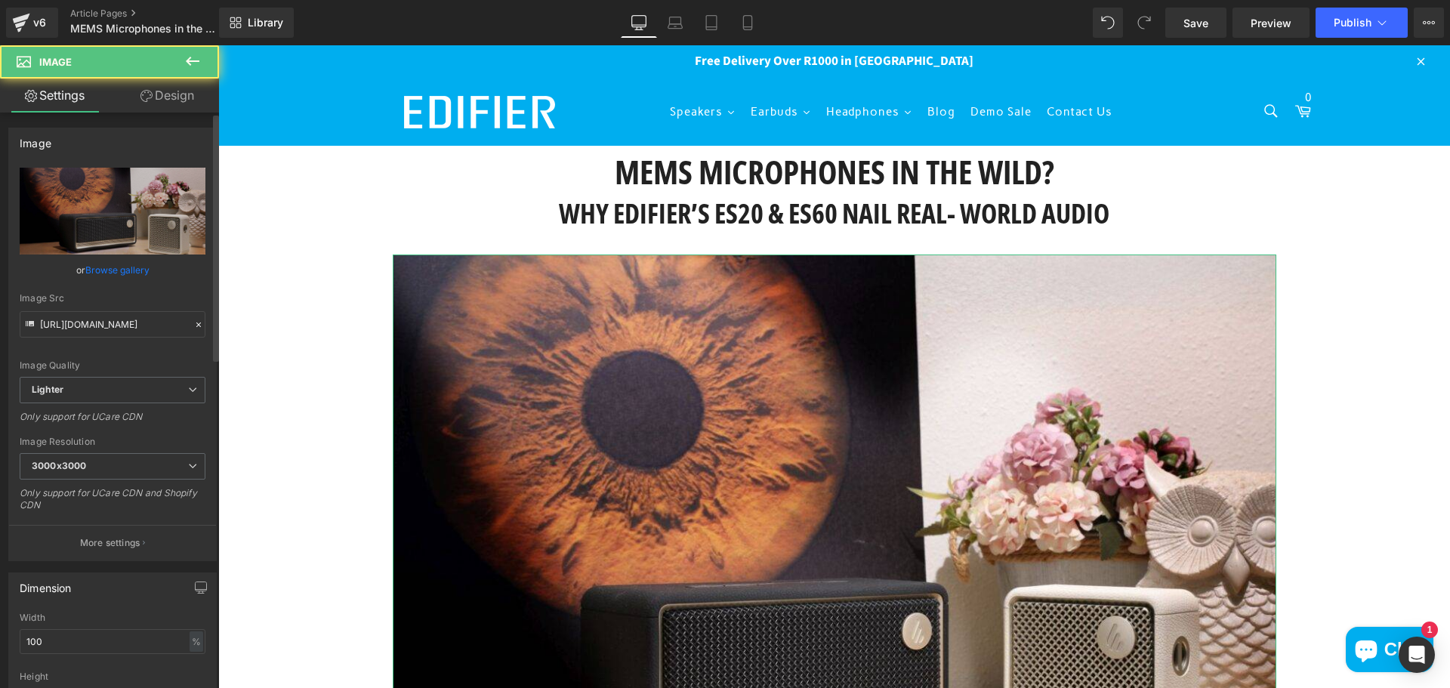
click at [96, 263] on link "Browse gallery" at bounding box center [117, 270] width 64 height 26
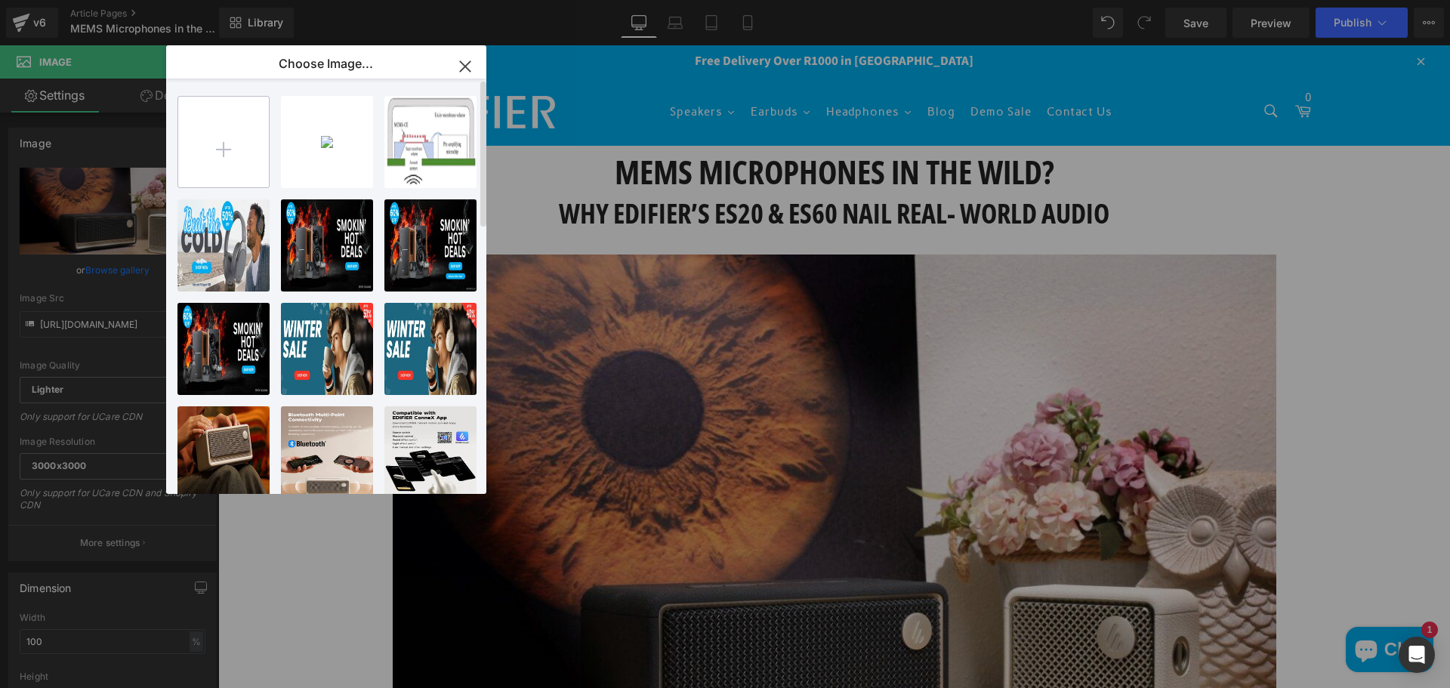
click at [208, 165] on input "file" at bounding box center [223, 142] width 91 height 91
type input "C:\fakepath\C63A3042s.jpg"
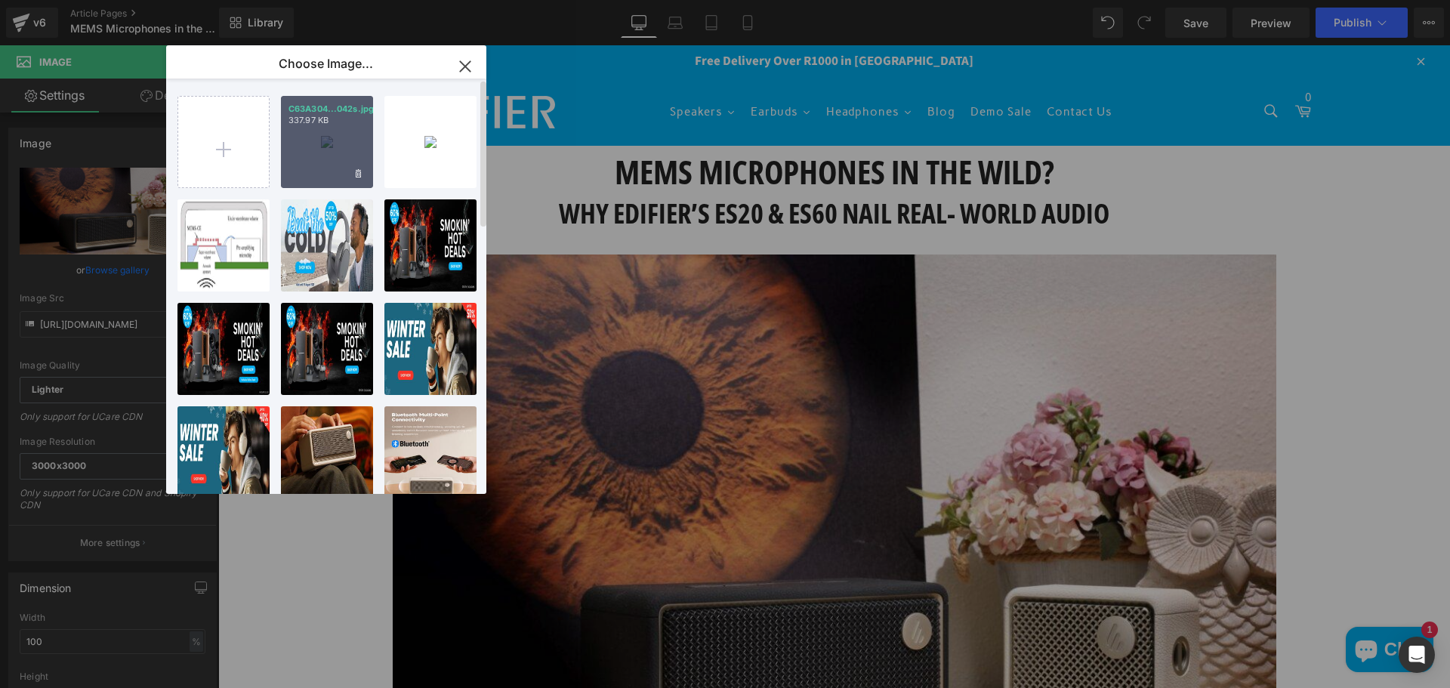
click at [332, 150] on div "C63A304...042s.jpg 337.97 KB" at bounding box center [327, 142] width 92 height 92
type input "[URL][DOMAIN_NAME]"
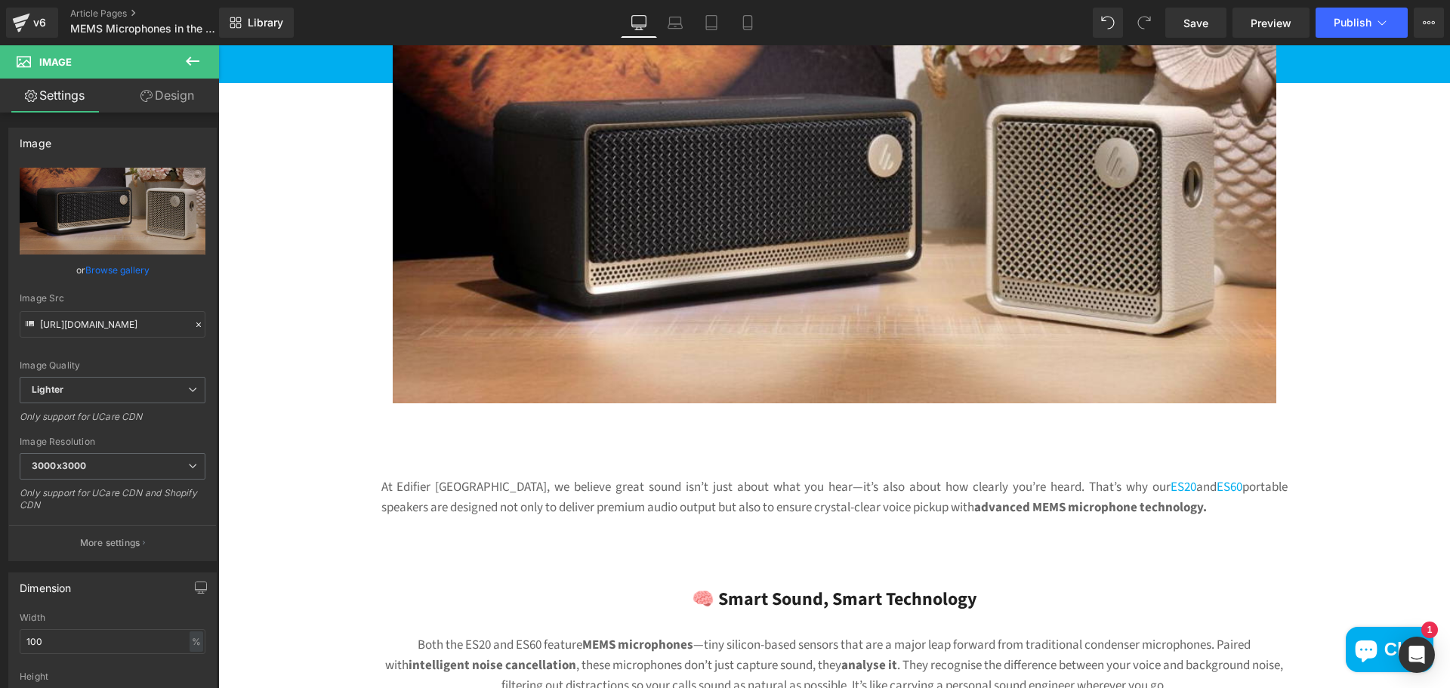
scroll to position [302, 0]
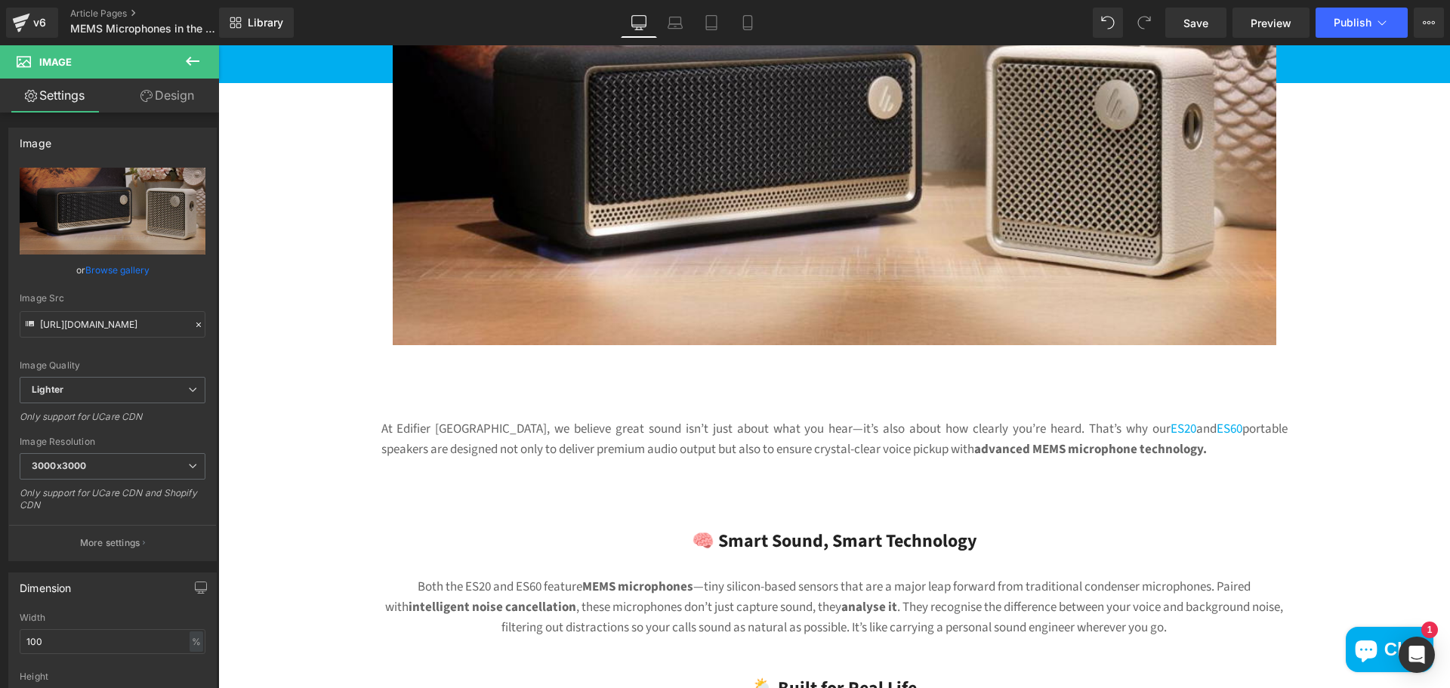
click at [181, 60] on button at bounding box center [192, 61] width 53 height 33
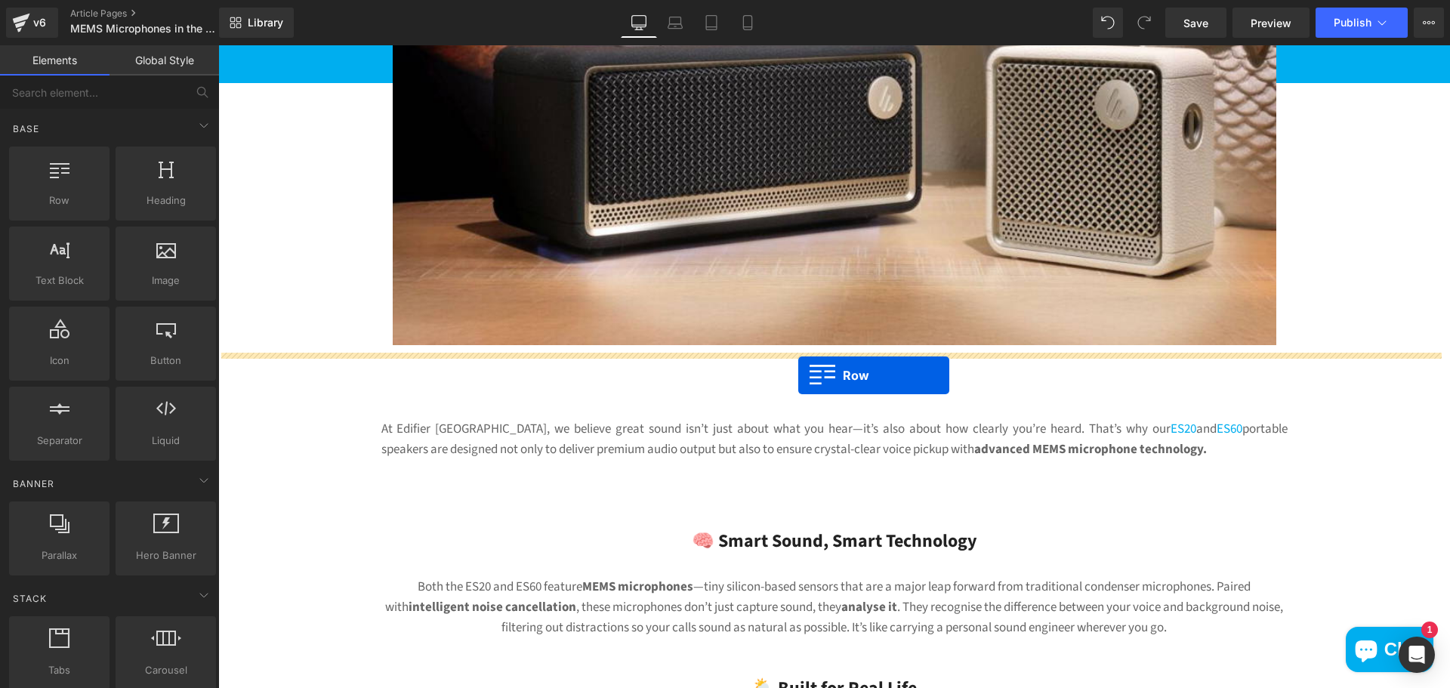
drag, startPoint x: 329, startPoint y: 240, endPoint x: 798, endPoint y: 375, distance: 488.9
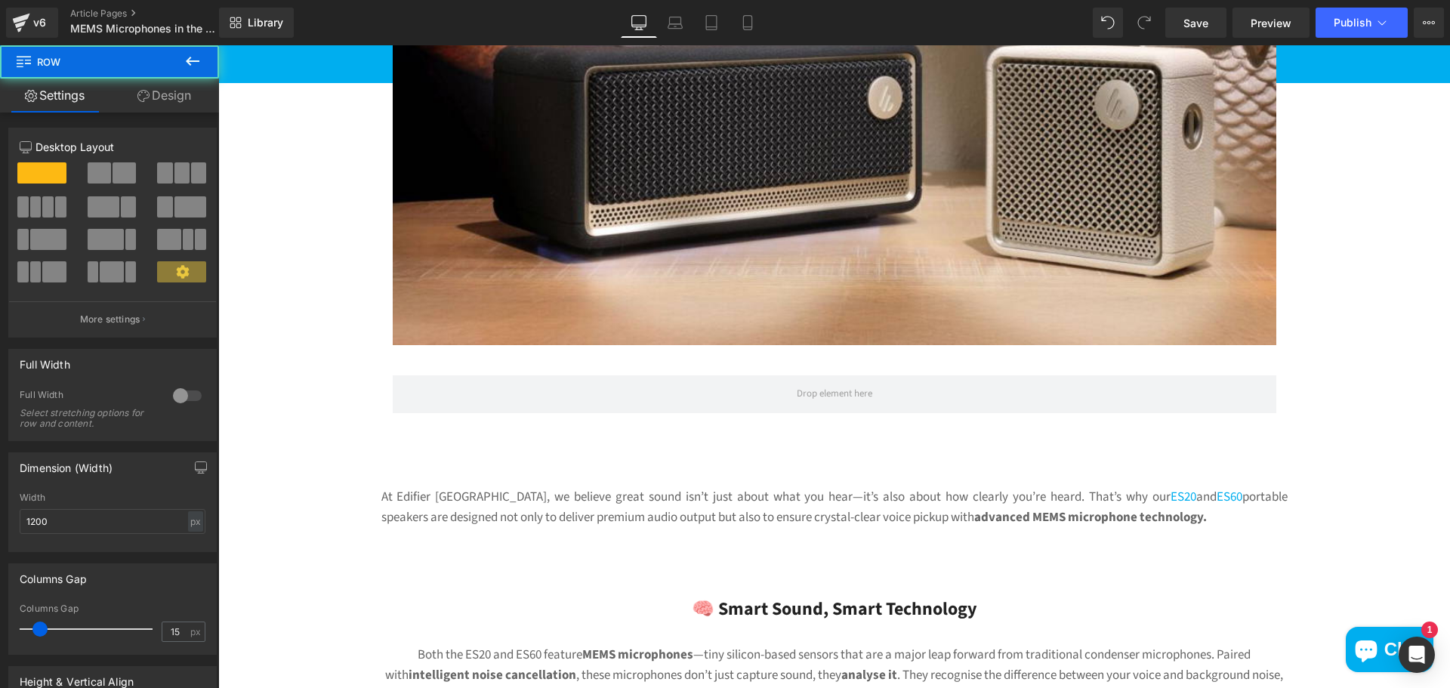
click at [821, 481] on div at bounding box center [834, 476] width 906 height 20
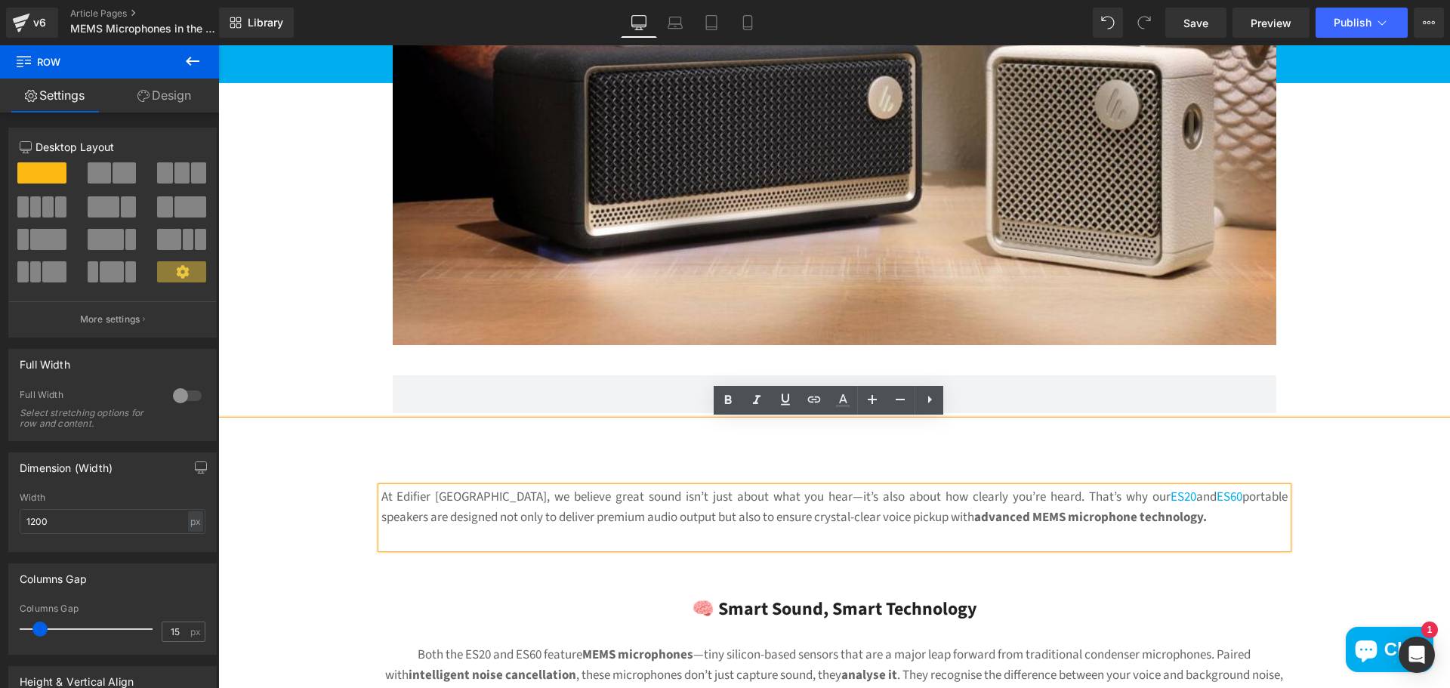
click at [410, 523] on p "At Edifier [GEOGRAPHIC_DATA], we believe great sound isn’t just about what you …" at bounding box center [834, 507] width 906 height 41
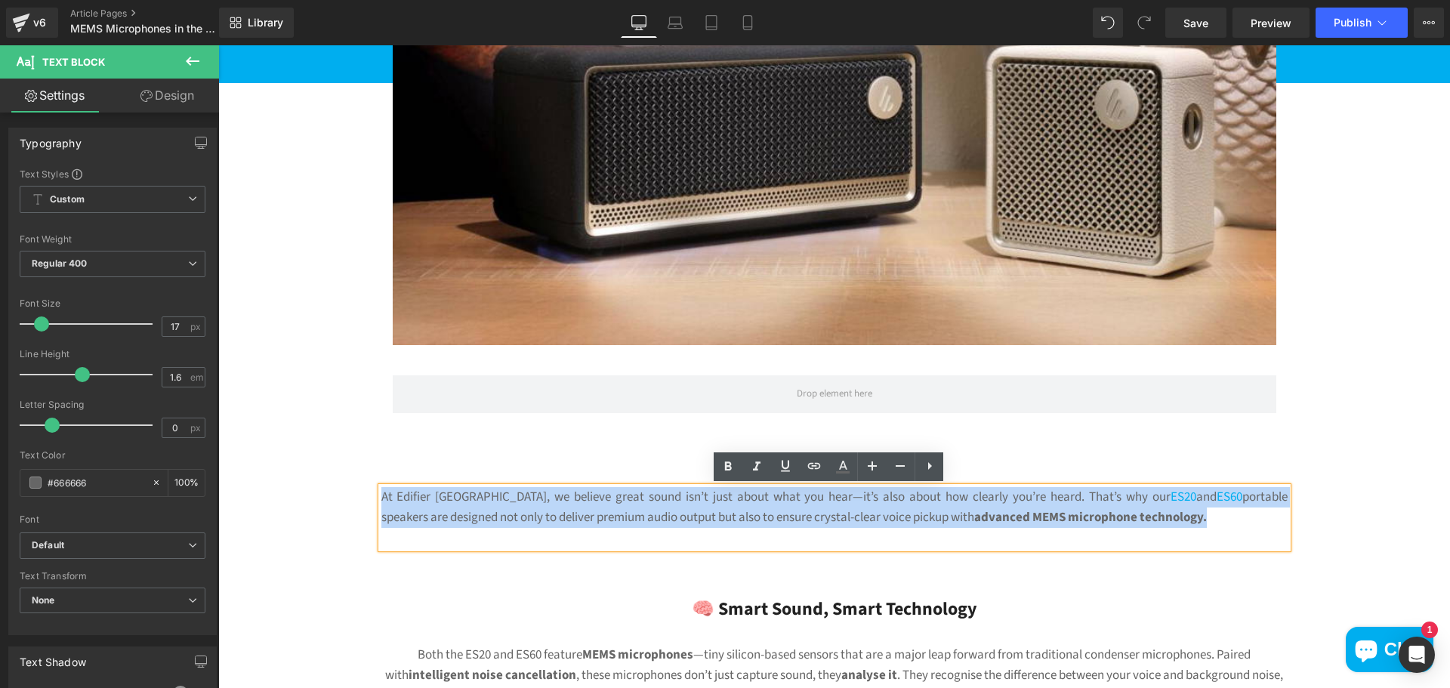
drag, startPoint x: 376, startPoint y: 495, endPoint x: 1218, endPoint y: 524, distance: 842.7
click at [1218, 524] on p "At Edifier [GEOGRAPHIC_DATA], we believe great sound isn’t just about what you …" at bounding box center [834, 507] width 906 height 41
copy p "At Edifier [GEOGRAPHIC_DATA], we believe great sound isn’t just about what you …"
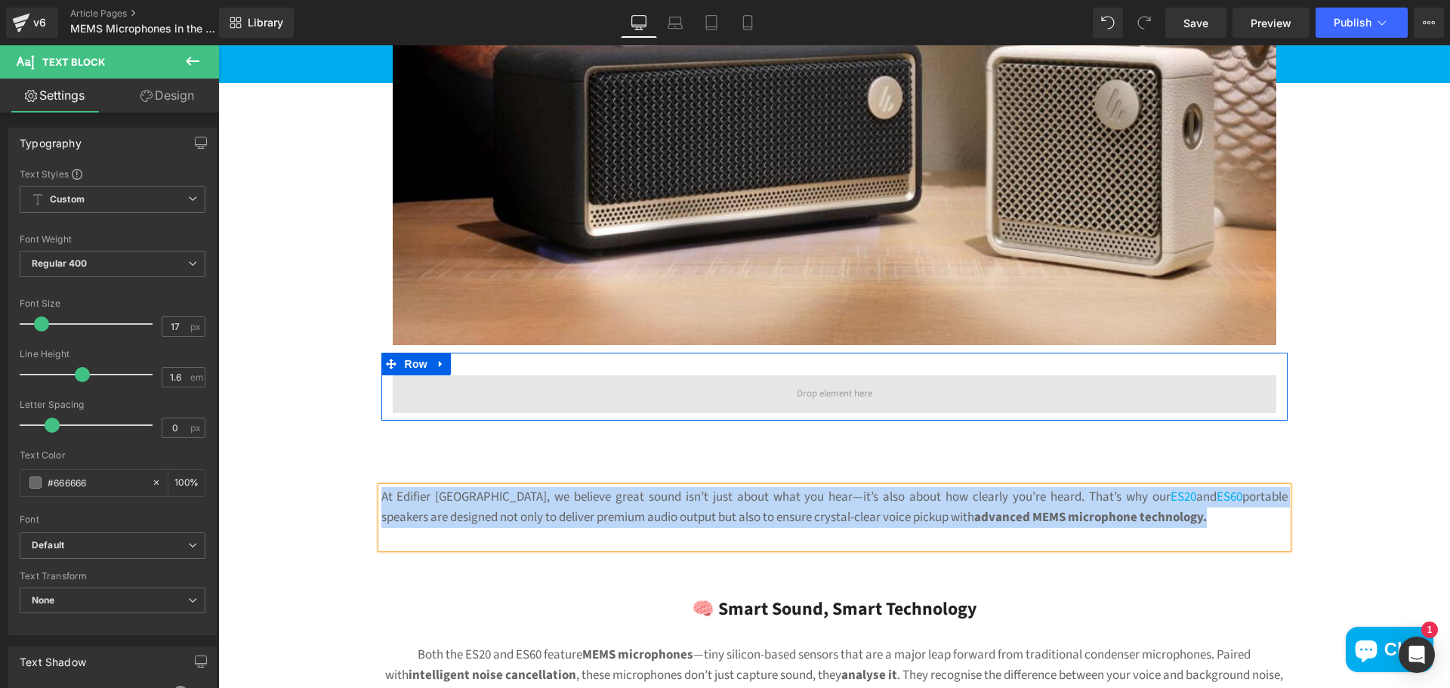
click at [955, 403] on span at bounding box center [835, 394] width 884 height 38
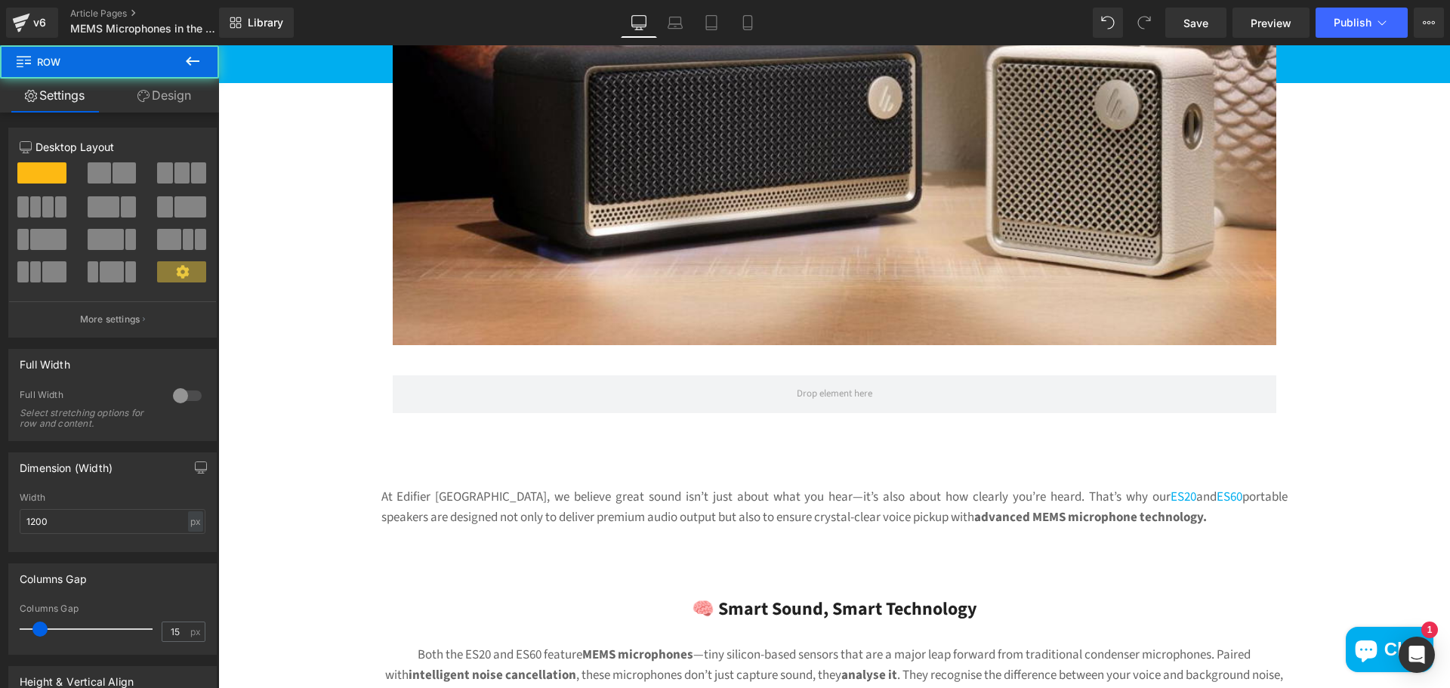
click at [182, 55] on button at bounding box center [192, 61] width 53 height 33
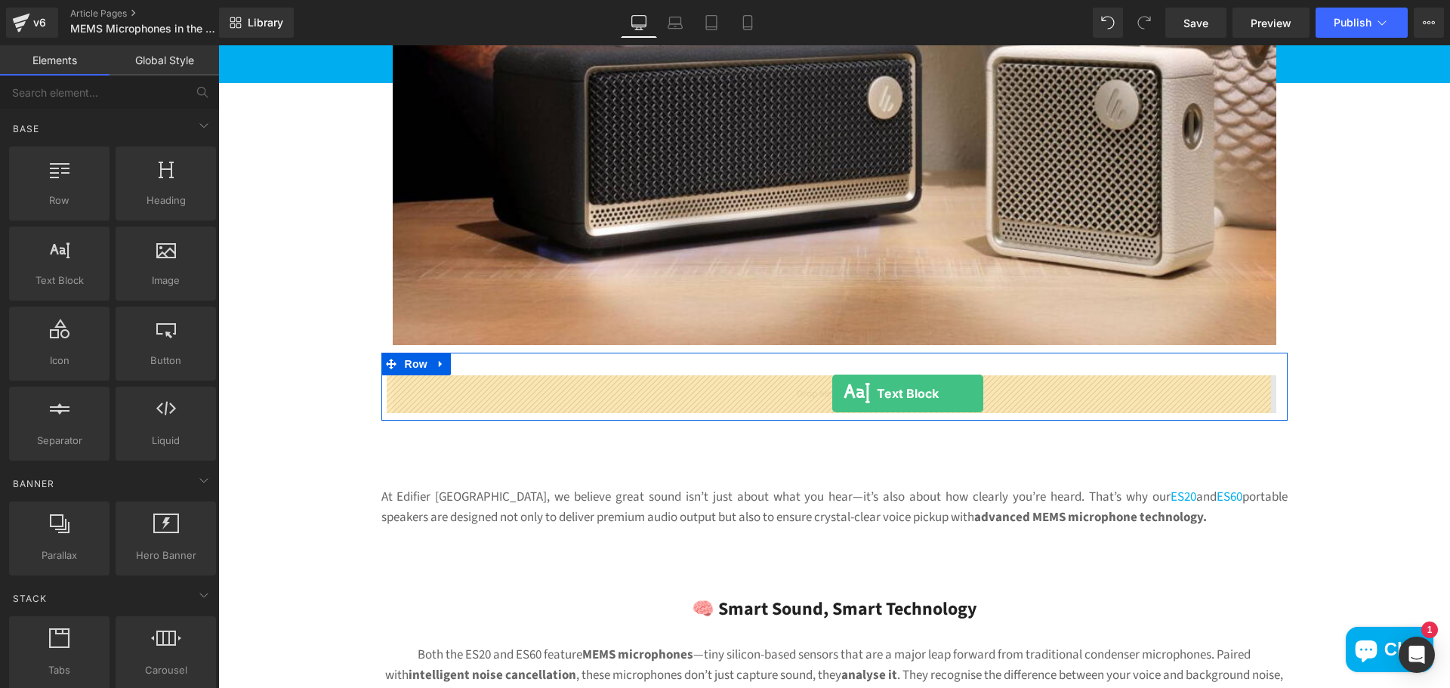
drag, startPoint x: 408, startPoint y: 341, endPoint x: 833, endPoint y: 394, distance: 428.5
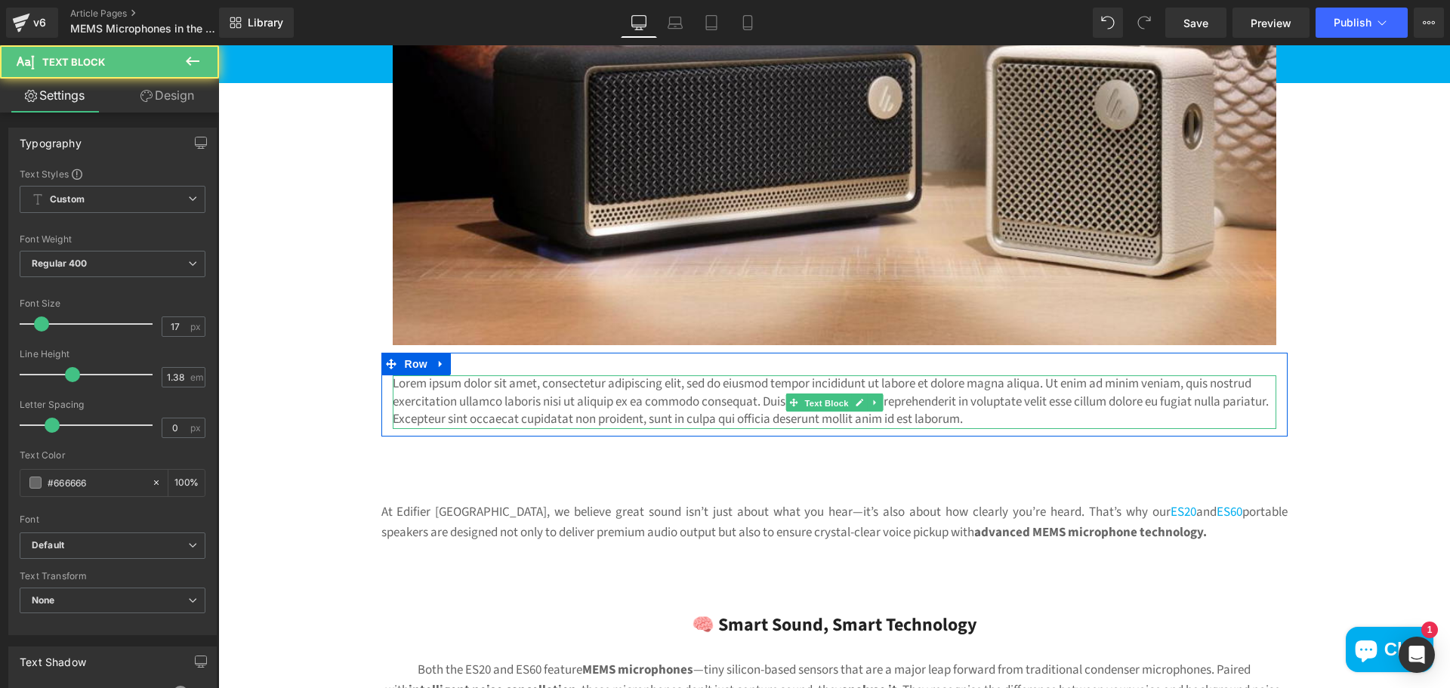
click at [828, 400] on span "Text Block" at bounding box center [826, 403] width 50 height 18
click at [1051, 420] on p "Lorem ipsum dolor sit amet, consectetur adipiscing elit, sed do eiusmod tempor …" at bounding box center [835, 401] width 884 height 53
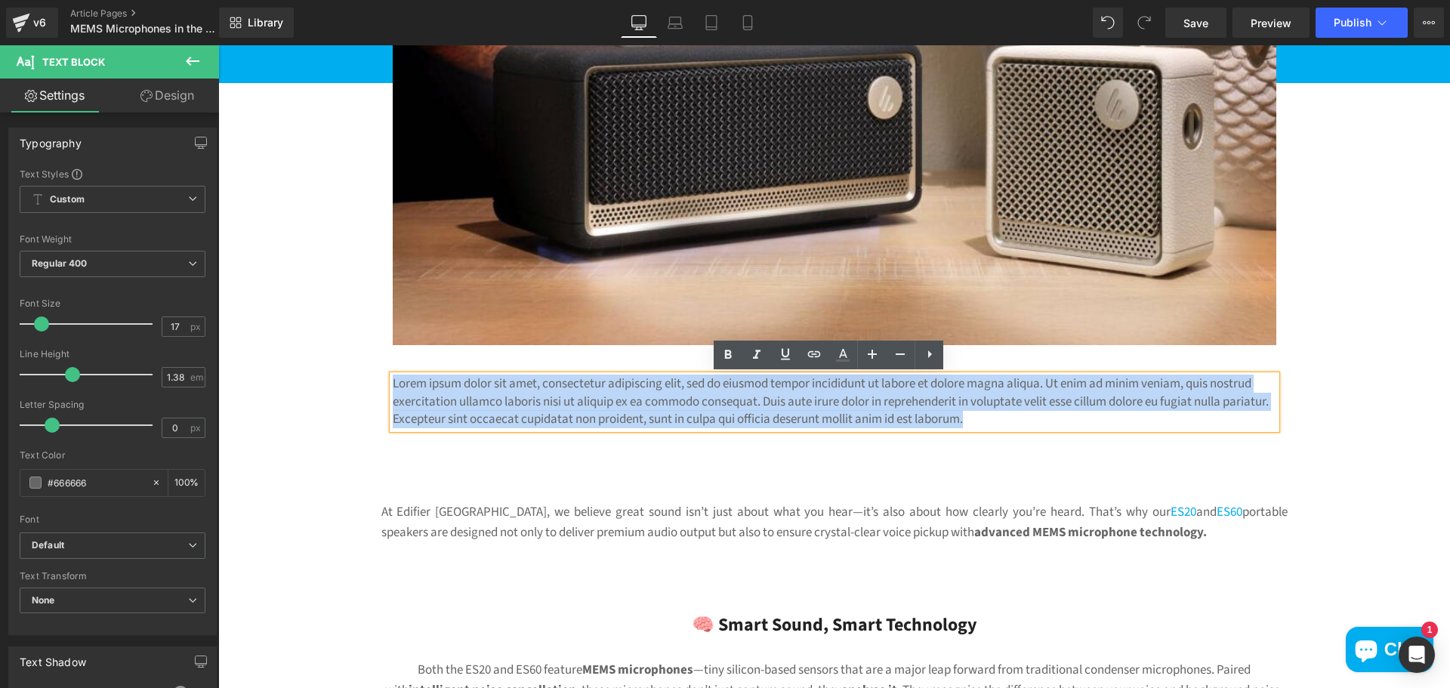
drag, startPoint x: 1036, startPoint y: 420, endPoint x: 279, endPoint y: 382, distance: 758.6
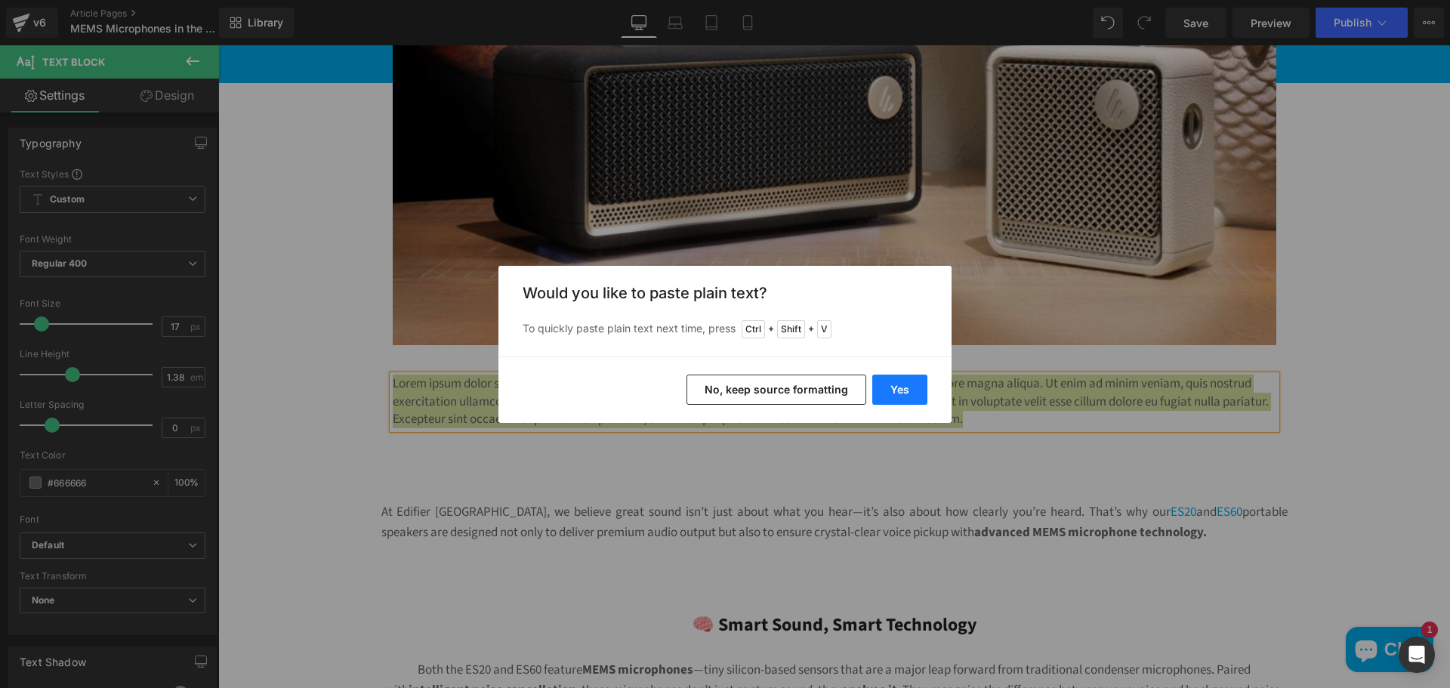
click at [912, 394] on button "Yes" at bounding box center [899, 390] width 55 height 30
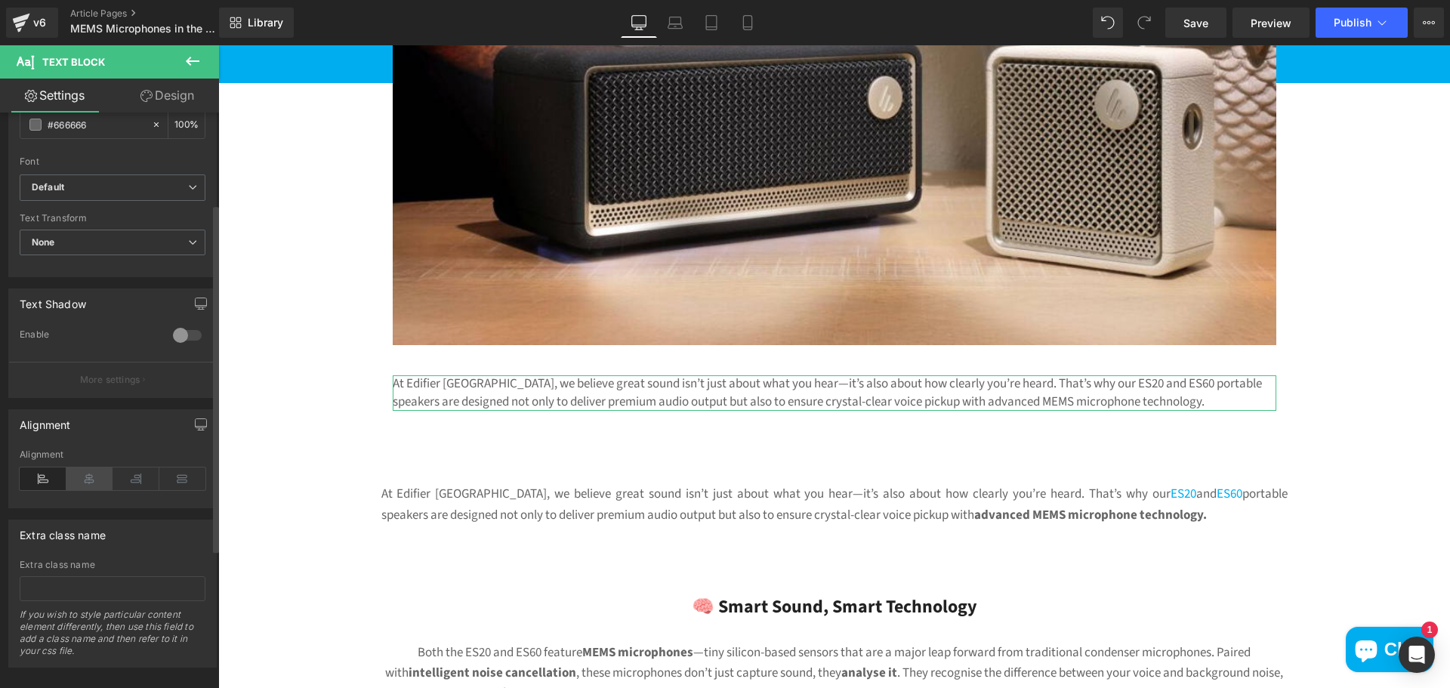
scroll to position [378, 0]
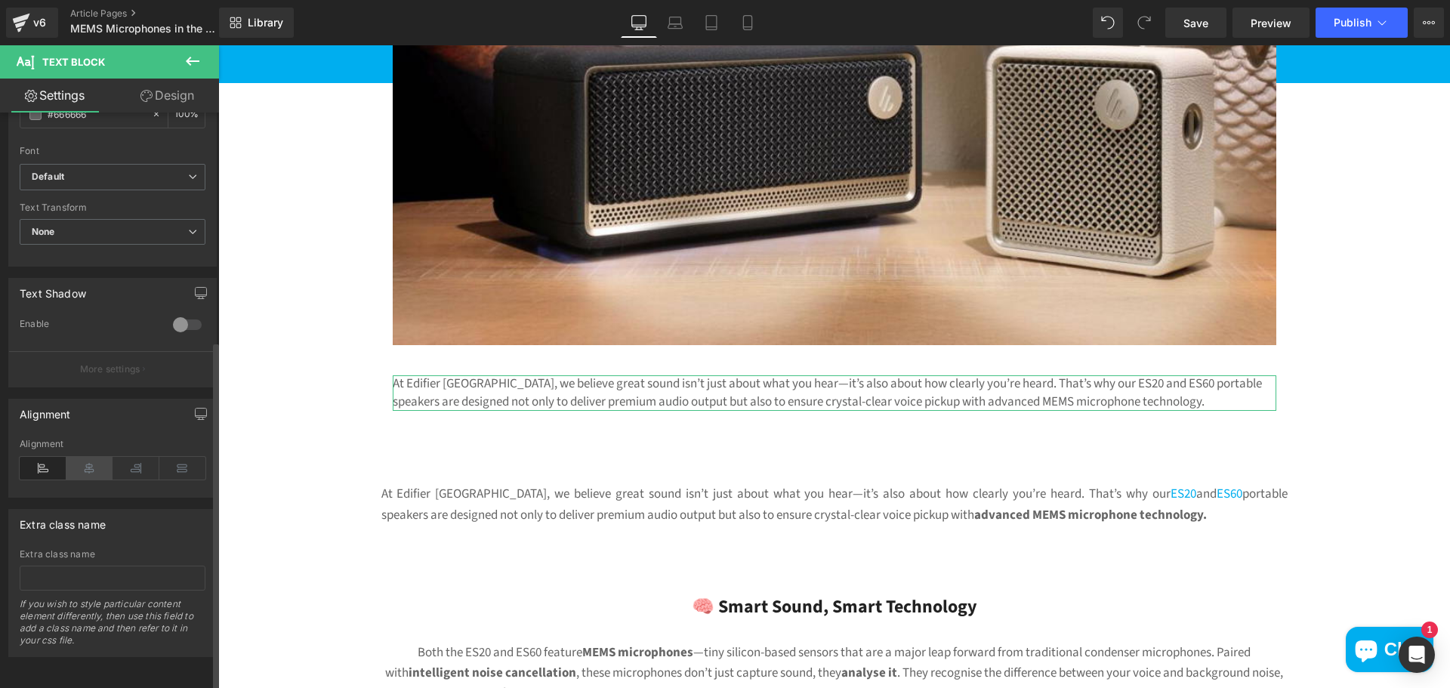
click at [98, 460] on icon at bounding box center [89, 468] width 47 height 23
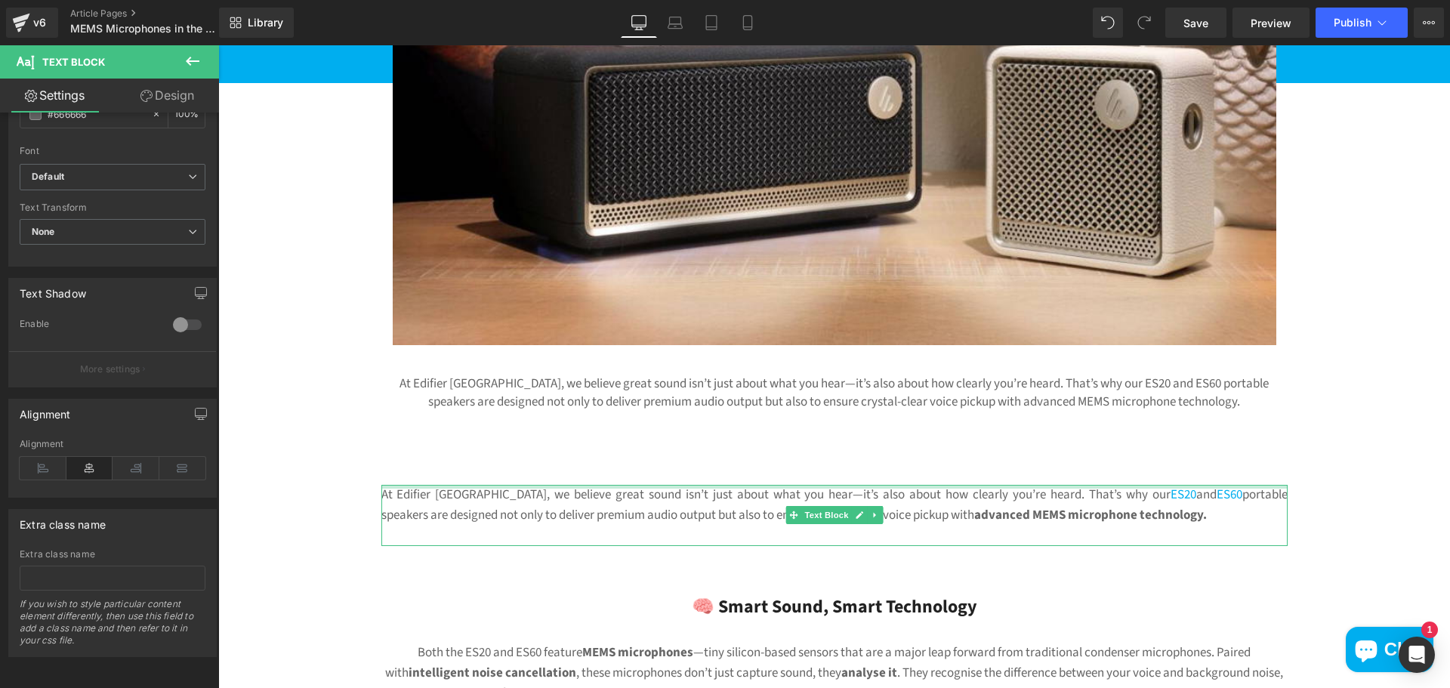
click at [615, 485] on div at bounding box center [834, 487] width 906 height 4
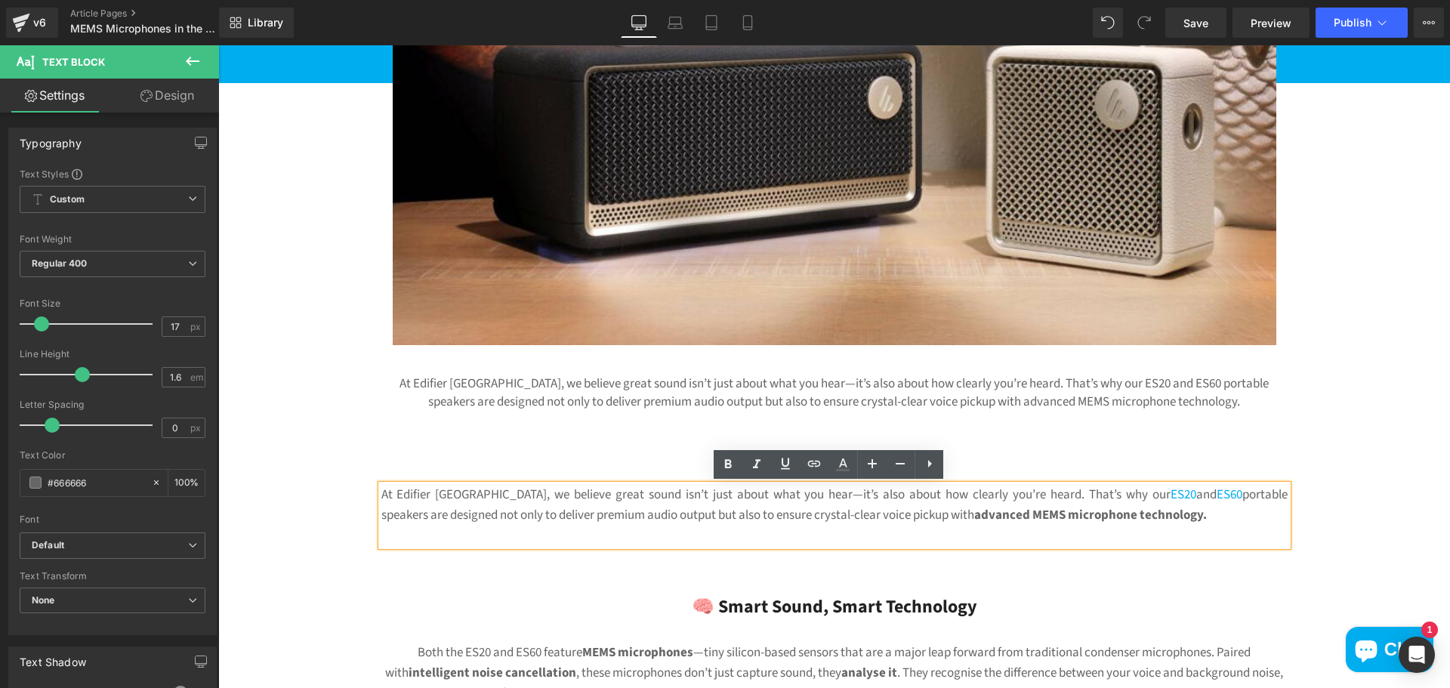
drag, startPoint x: 1011, startPoint y: 505, endPoint x: 688, endPoint y: 424, distance: 333.2
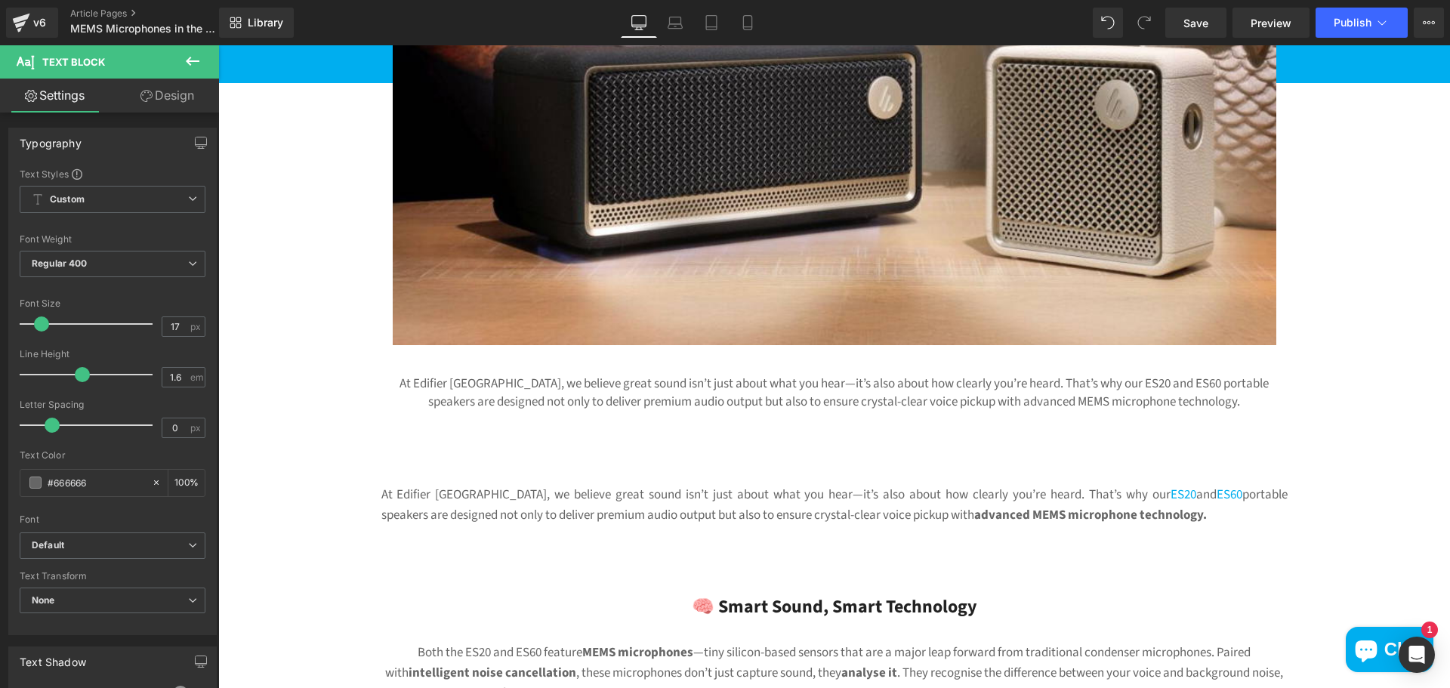
click at [184, 49] on button at bounding box center [192, 61] width 53 height 33
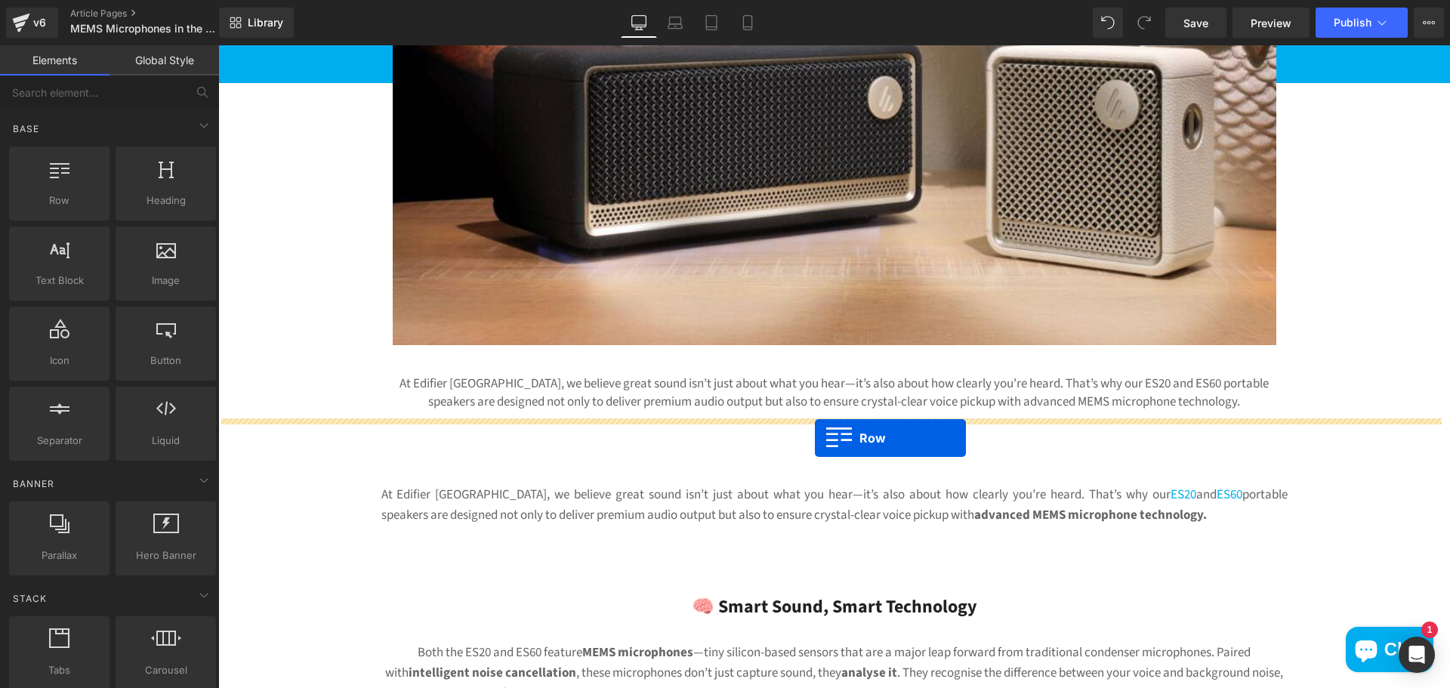
drag, startPoint x: 263, startPoint y: 232, endPoint x: 817, endPoint y: 438, distance: 591.5
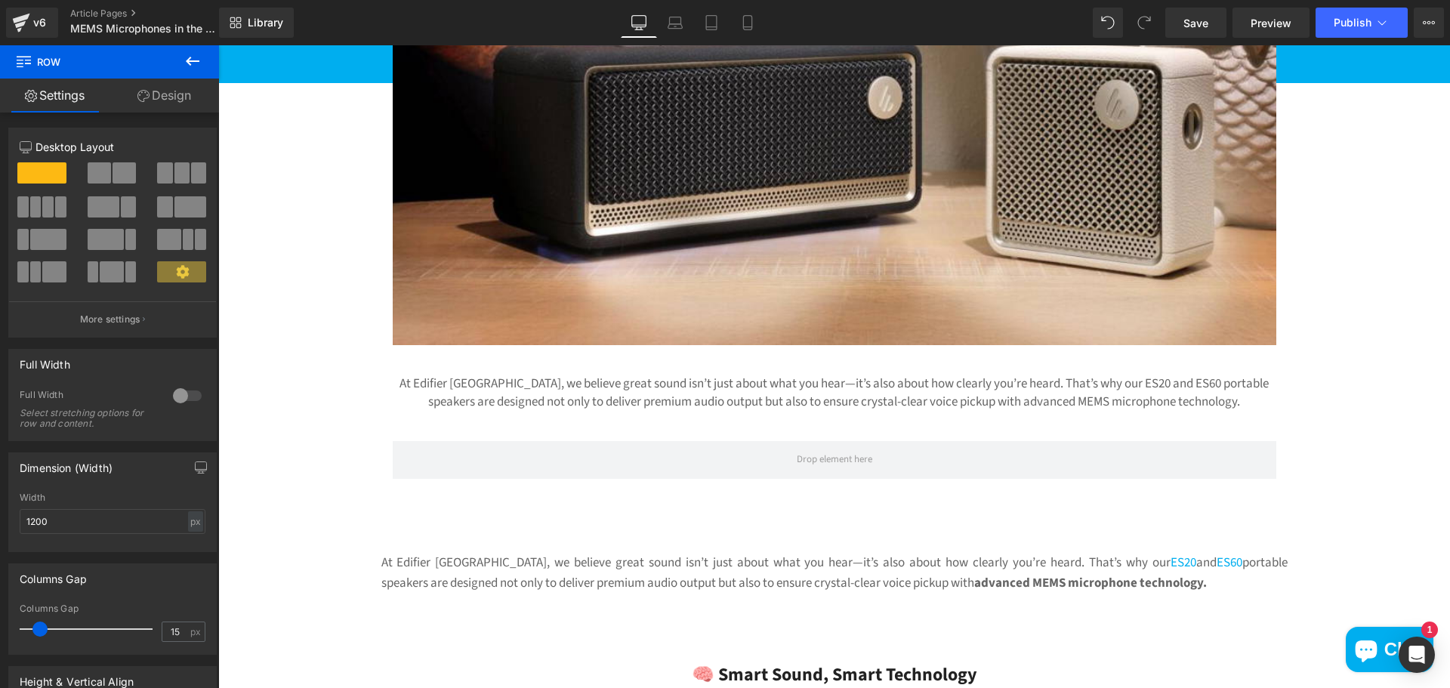
click at [190, 63] on icon at bounding box center [193, 61] width 18 height 18
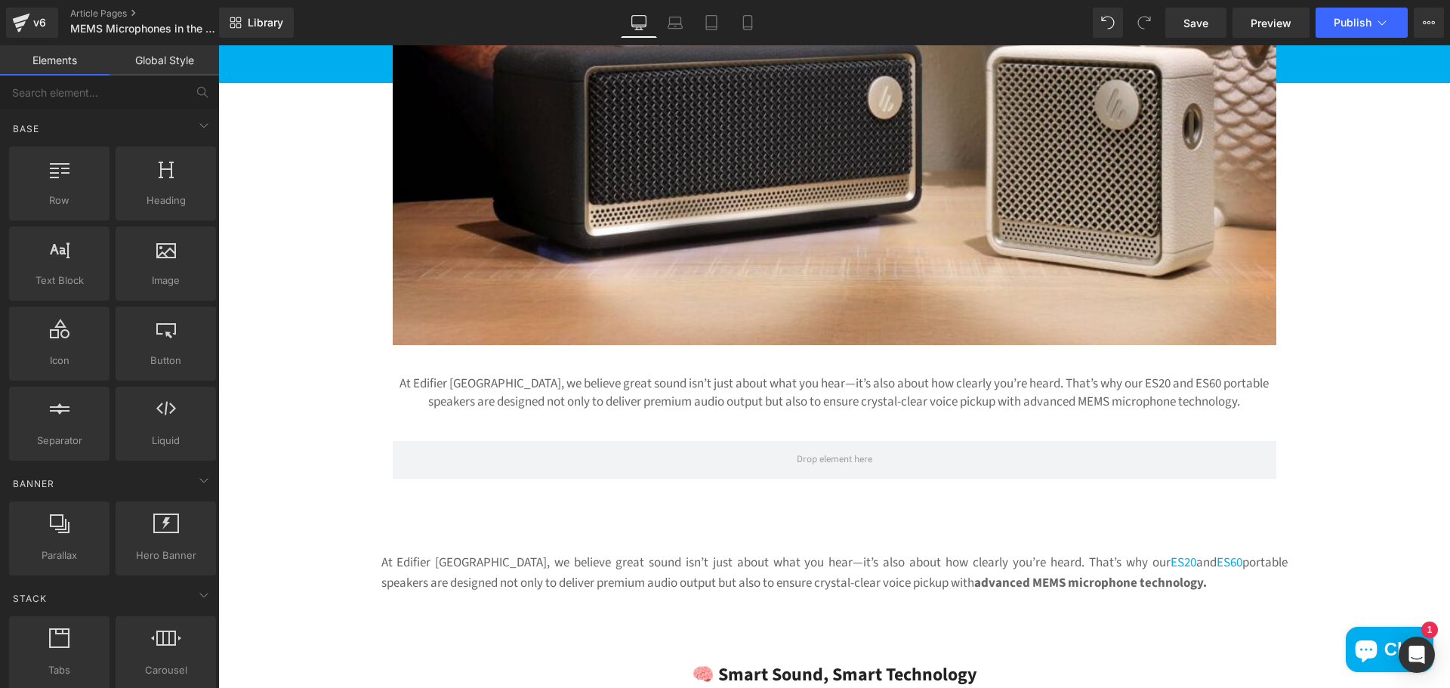
click at [834, 555] on div "At Edifier [GEOGRAPHIC_DATA], we believe great sound isn’t just about what you …" at bounding box center [834, 584] width 906 height 62
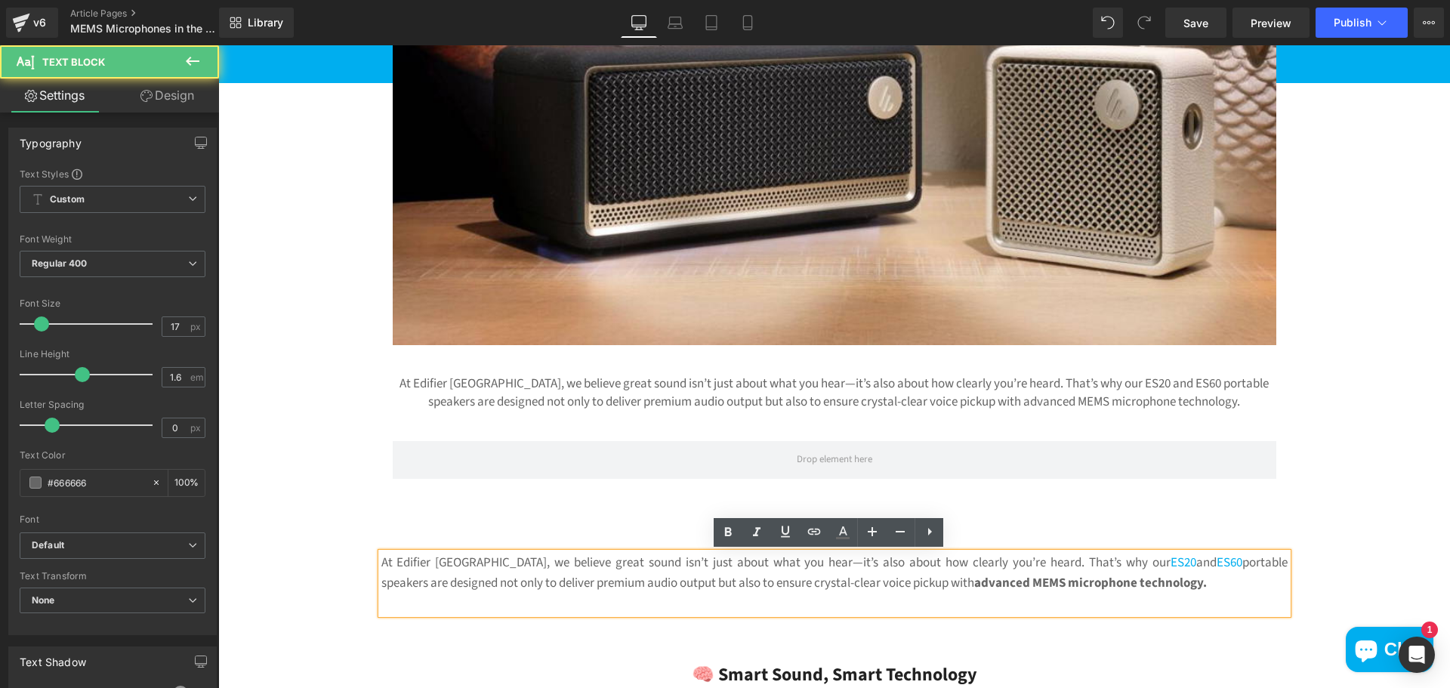
click at [978, 578] on strong "advanced MEMS microphone technology." at bounding box center [1090, 583] width 233 height 18
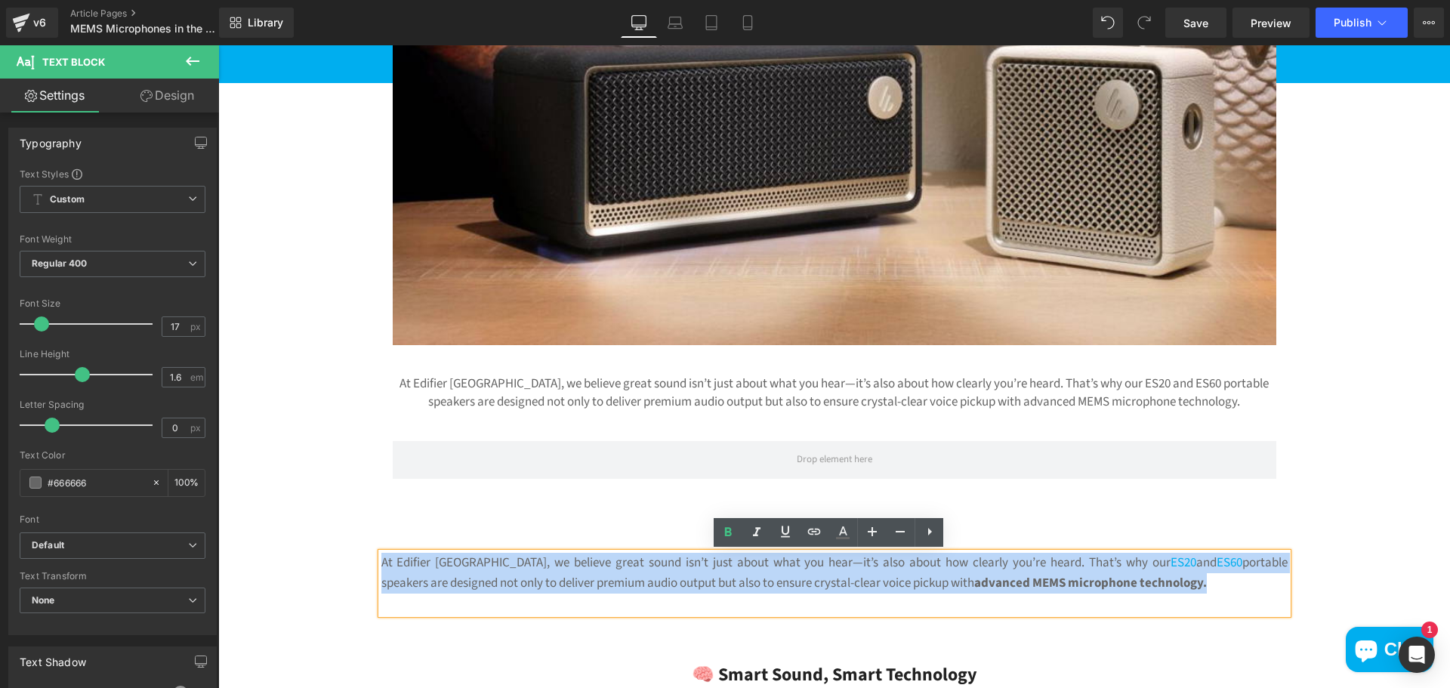
drag, startPoint x: 1182, startPoint y: 578, endPoint x: 369, endPoint y: 554, distance: 813.1
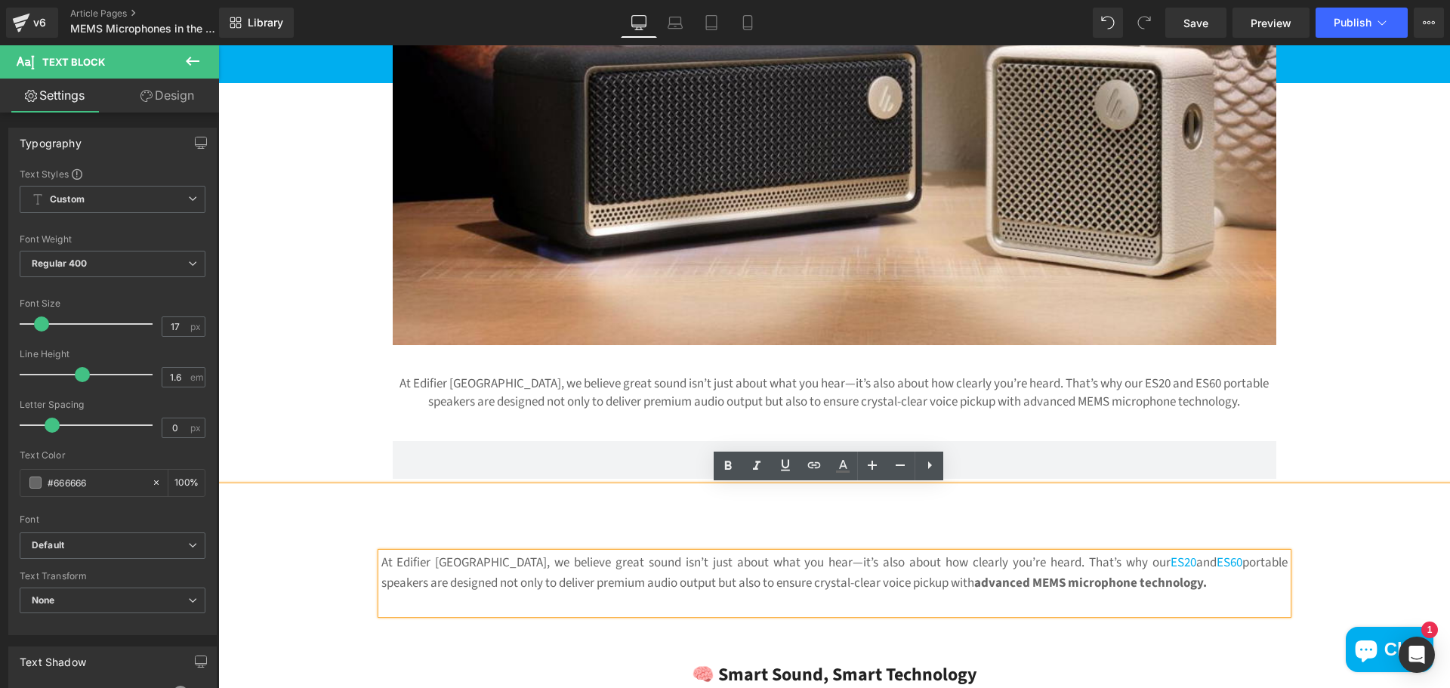
click at [670, 545] on div at bounding box center [834, 542] width 906 height 20
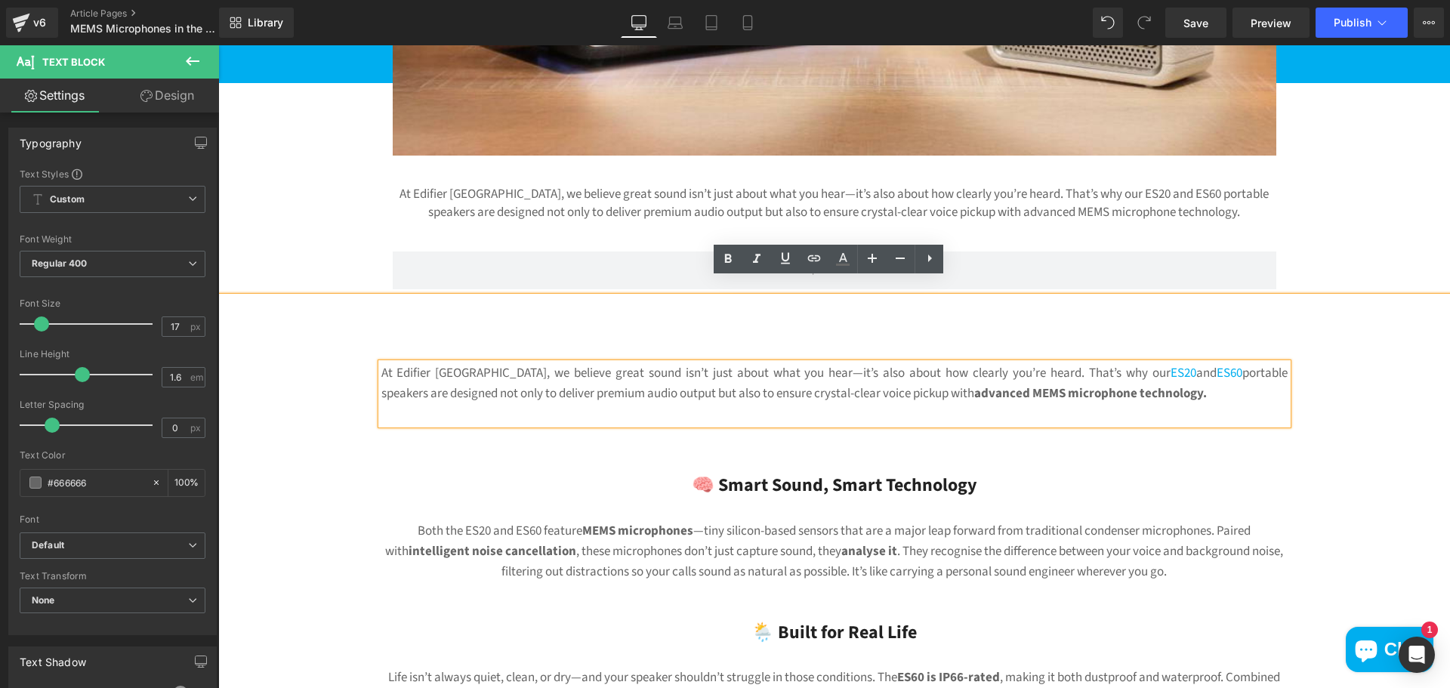
scroll to position [529, 0]
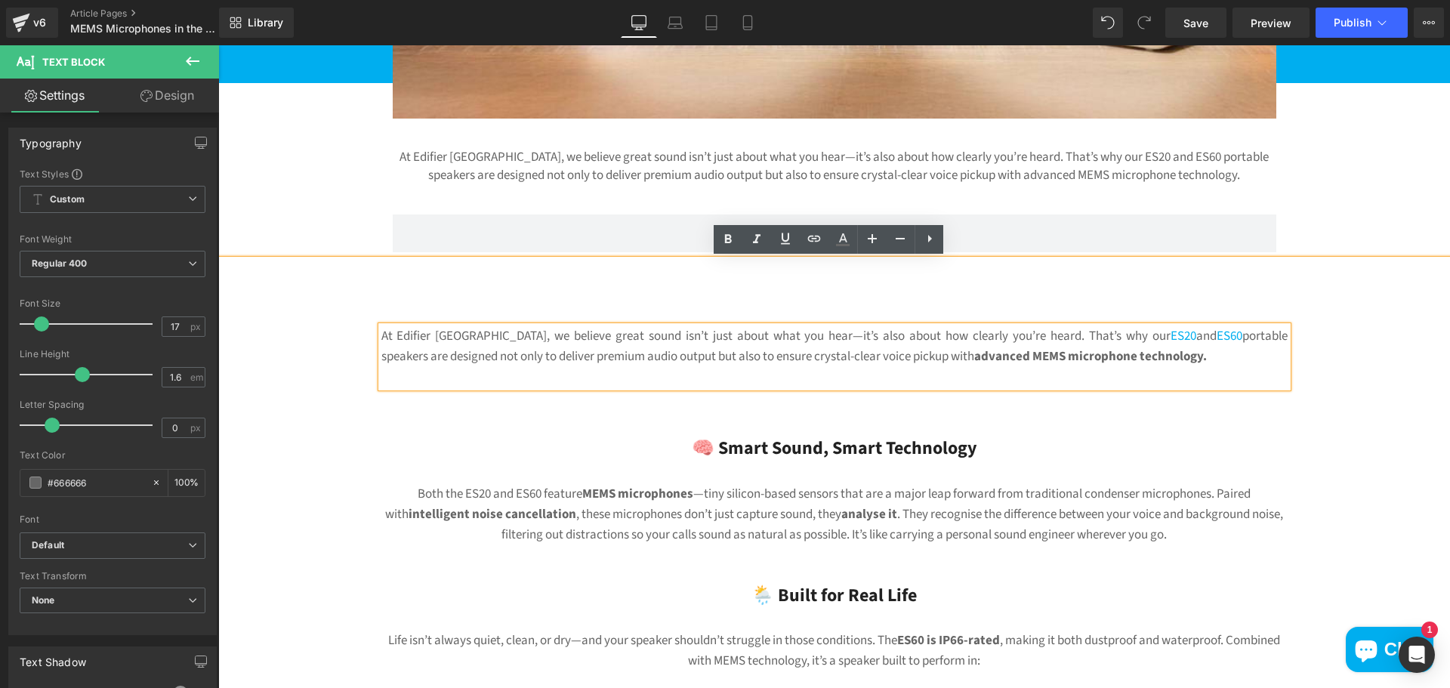
click at [1241, 350] on p "At Edifier [GEOGRAPHIC_DATA], we believe great sound isn’t just about what you …" at bounding box center [834, 346] width 906 height 41
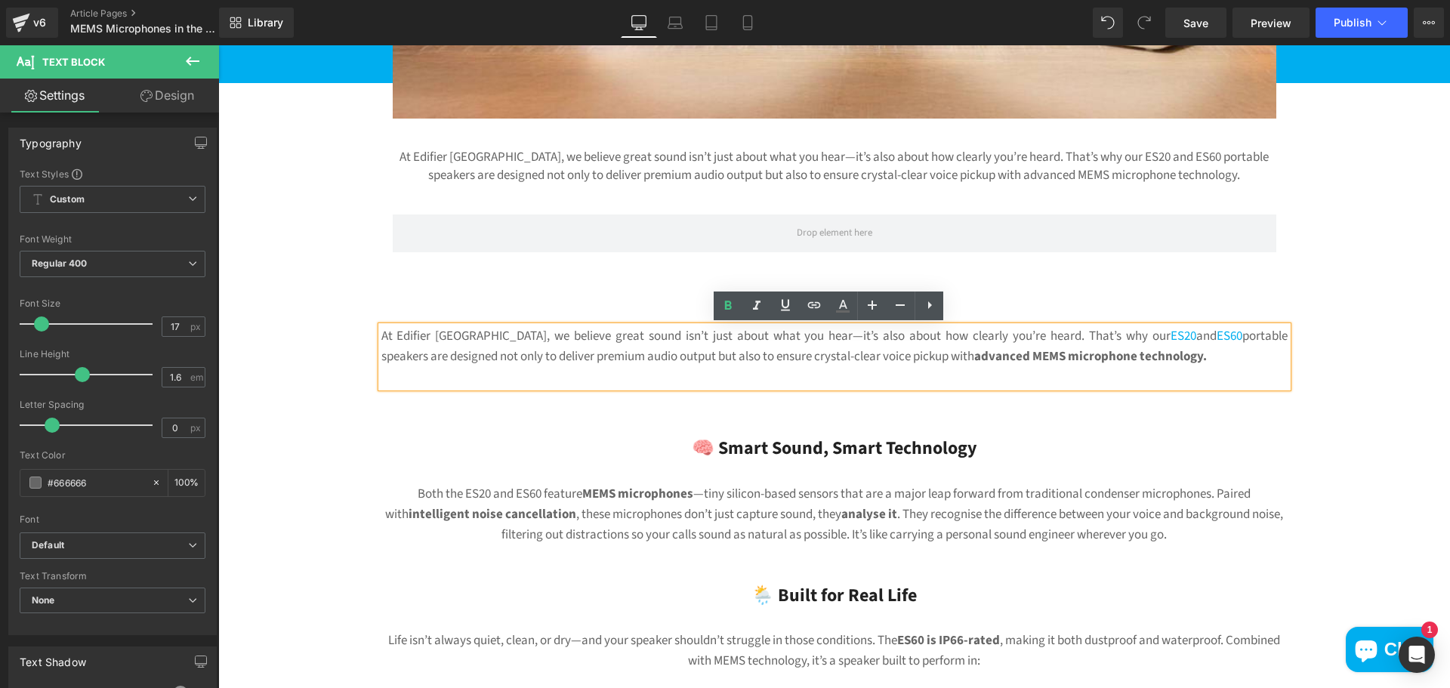
click at [806, 153] on div "At Edifier [GEOGRAPHIC_DATA], we believe great sound isn’t just about what you …" at bounding box center [835, 167] width 884 height 36
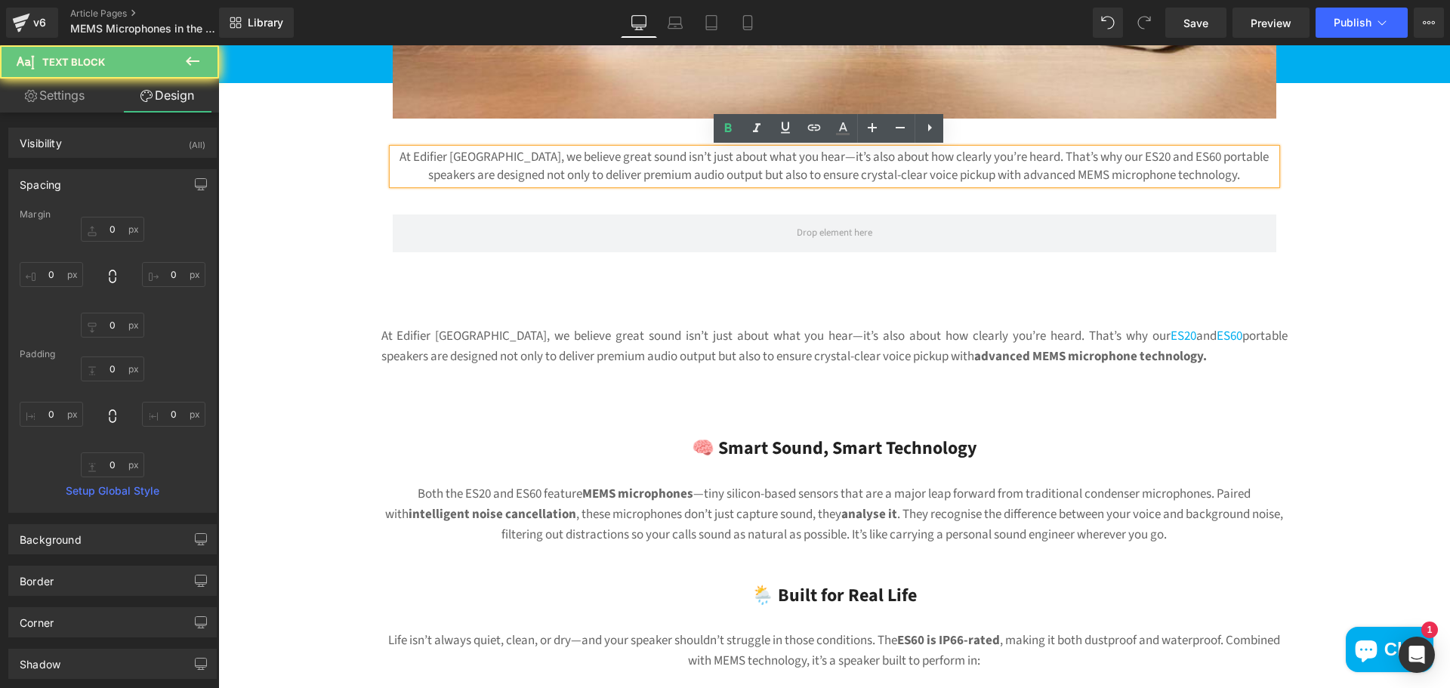
click at [1339, 228] on div "MEMS Microphones in the Wild? Heading Why Edifier’s ES20 & ES60 Nail Real- Worl…" at bounding box center [834, 680] width 1232 height 2118
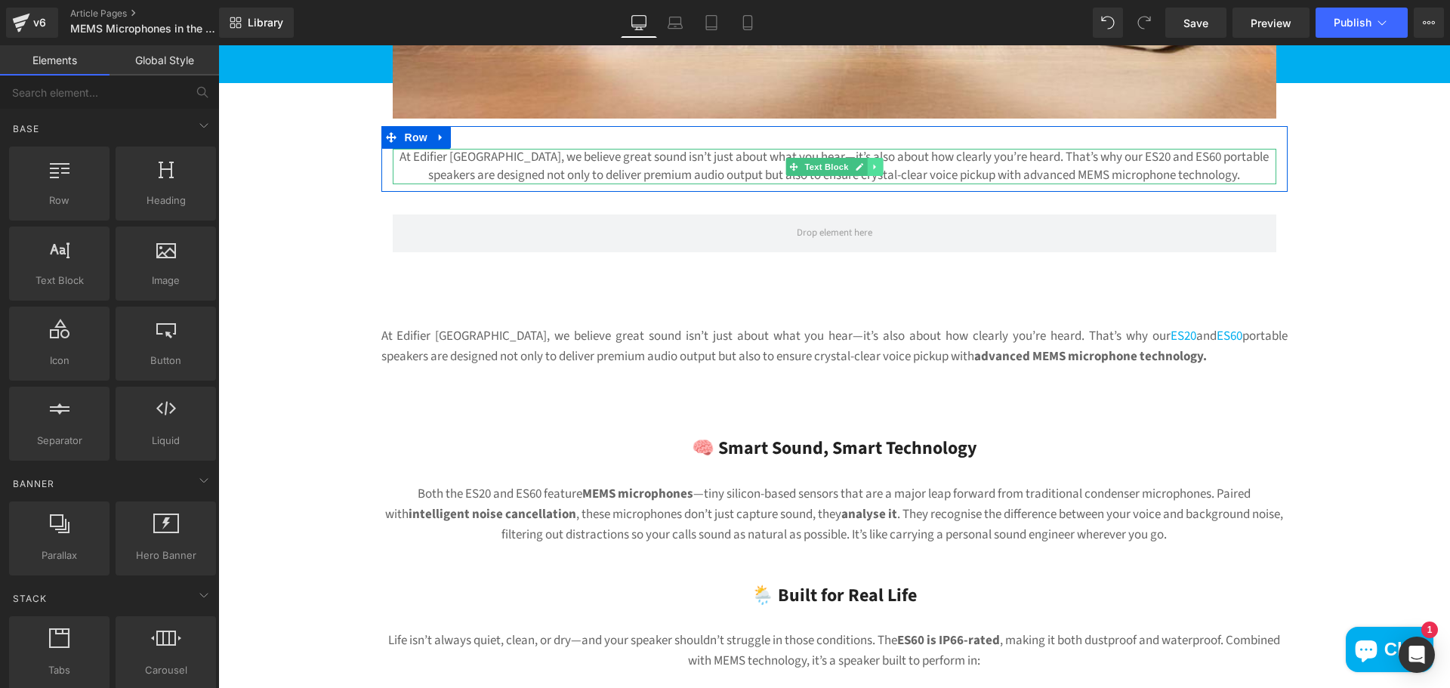
click at [873, 169] on icon at bounding box center [874, 166] width 2 height 5
click at [878, 166] on icon at bounding box center [882, 166] width 8 height 8
click at [900, 173] on span at bounding box center [835, 168] width 884 height 38
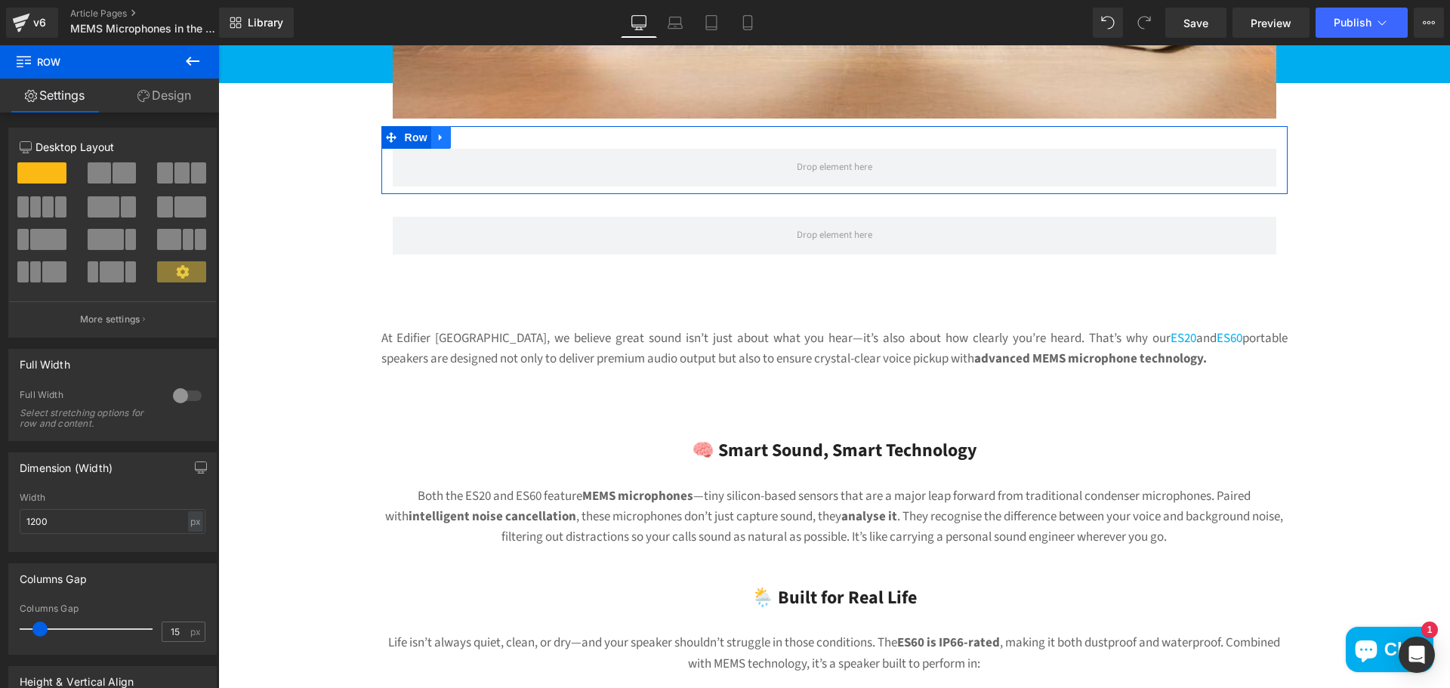
click at [436, 137] on icon at bounding box center [441, 137] width 11 height 11
click at [475, 138] on icon at bounding box center [480, 137] width 11 height 11
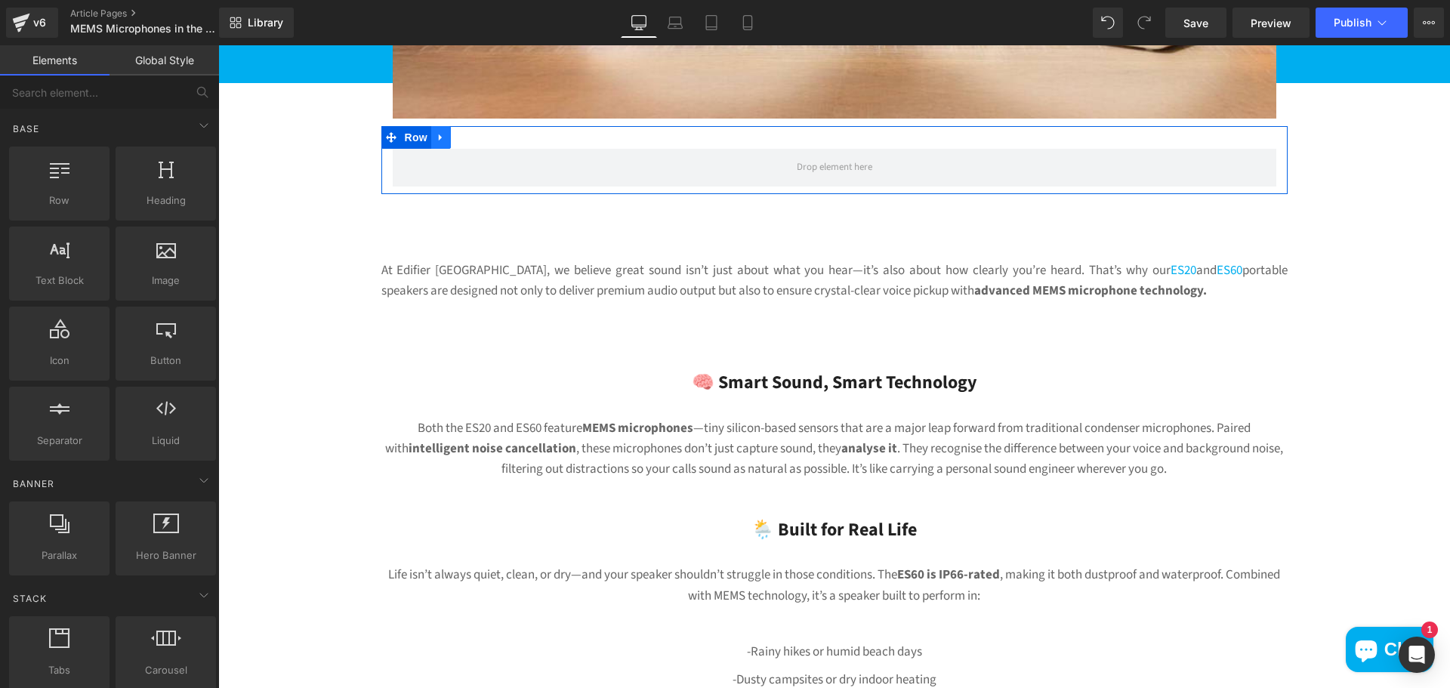
click at [436, 139] on icon at bounding box center [441, 137] width 11 height 11
click at [475, 134] on icon at bounding box center [480, 137] width 11 height 11
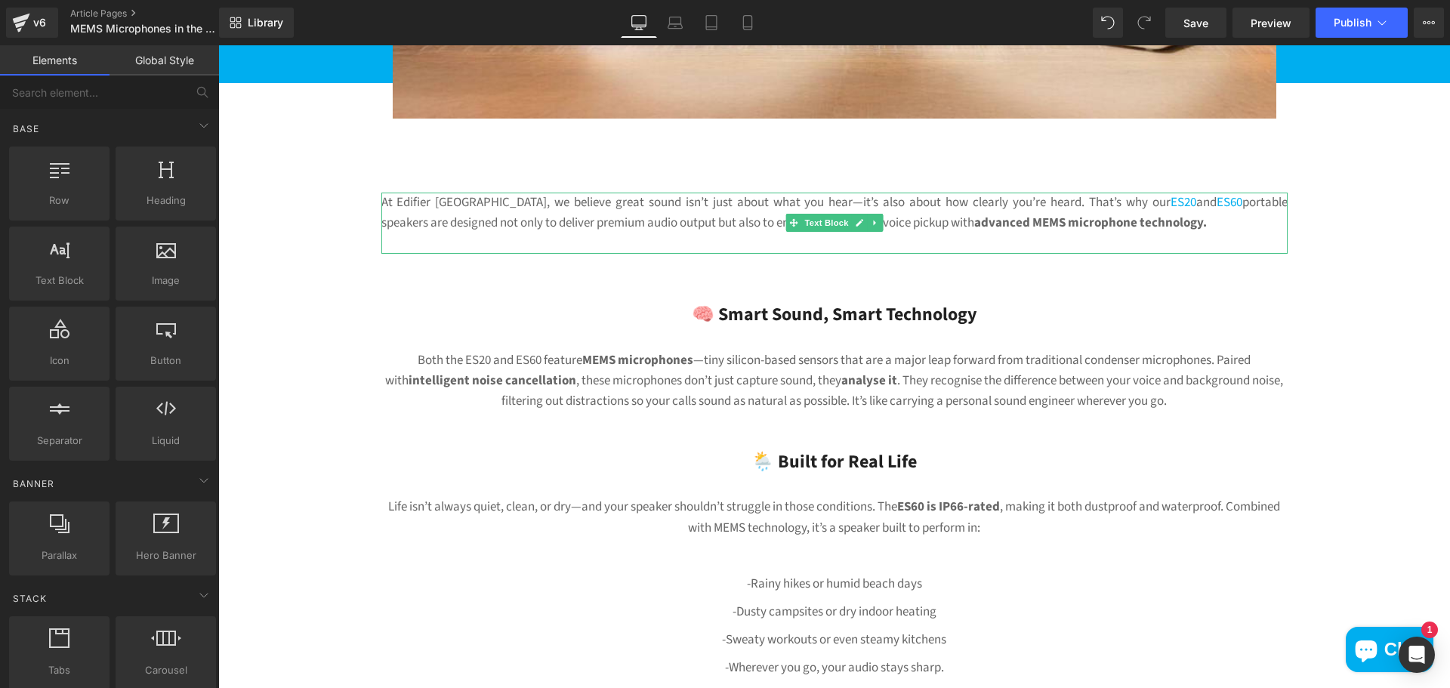
click at [575, 198] on p "At Edifier [GEOGRAPHIC_DATA], we believe great sound isn’t just about what you …" at bounding box center [834, 213] width 906 height 41
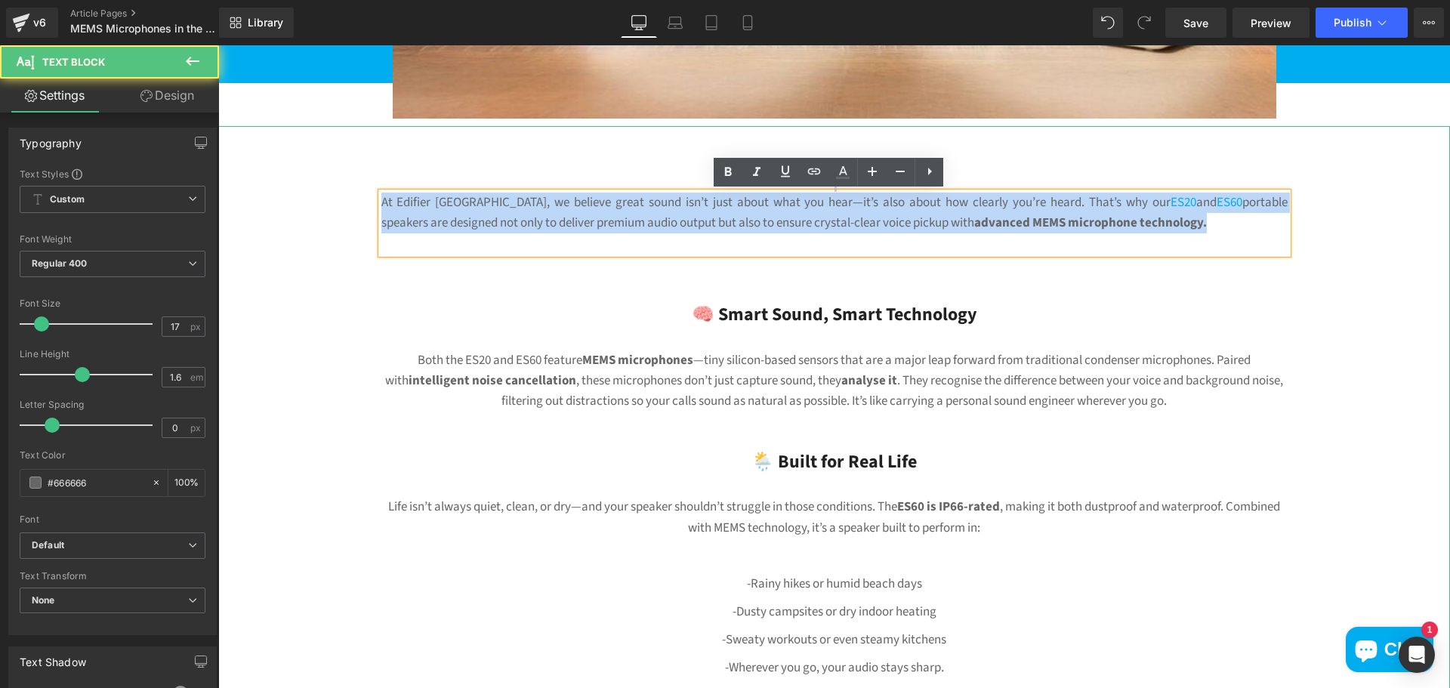
drag, startPoint x: 966, startPoint y: 217, endPoint x: 332, endPoint y: 192, distance: 634.2
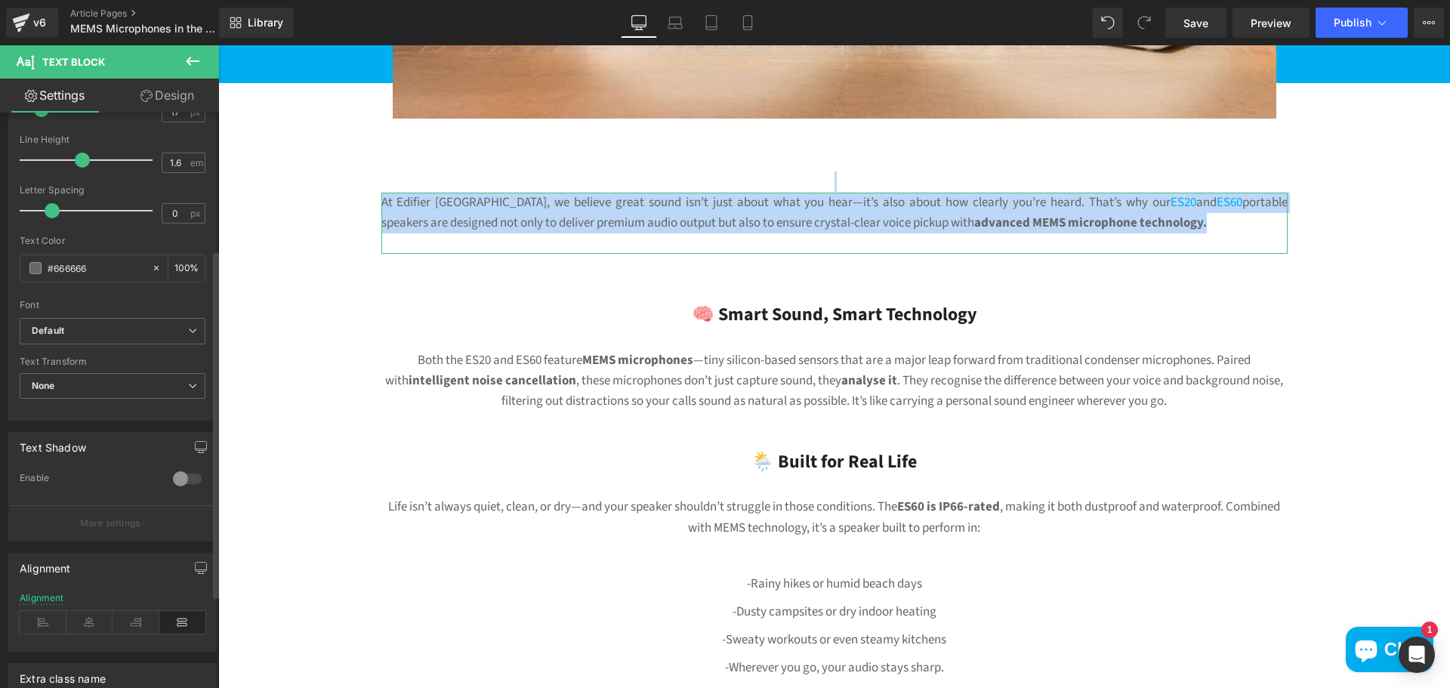
scroll to position [227, 0]
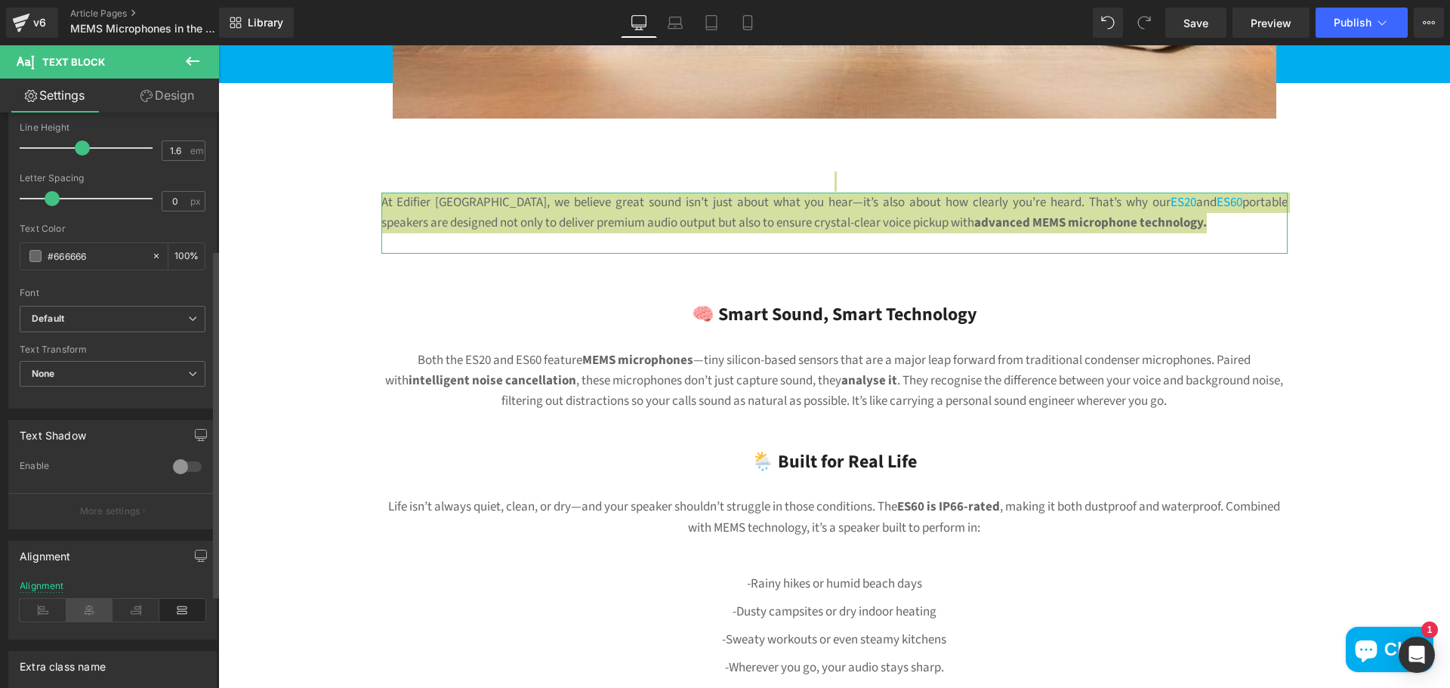
click at [89, 604] on icon at bounding box center [89, 610] width 47 height 23
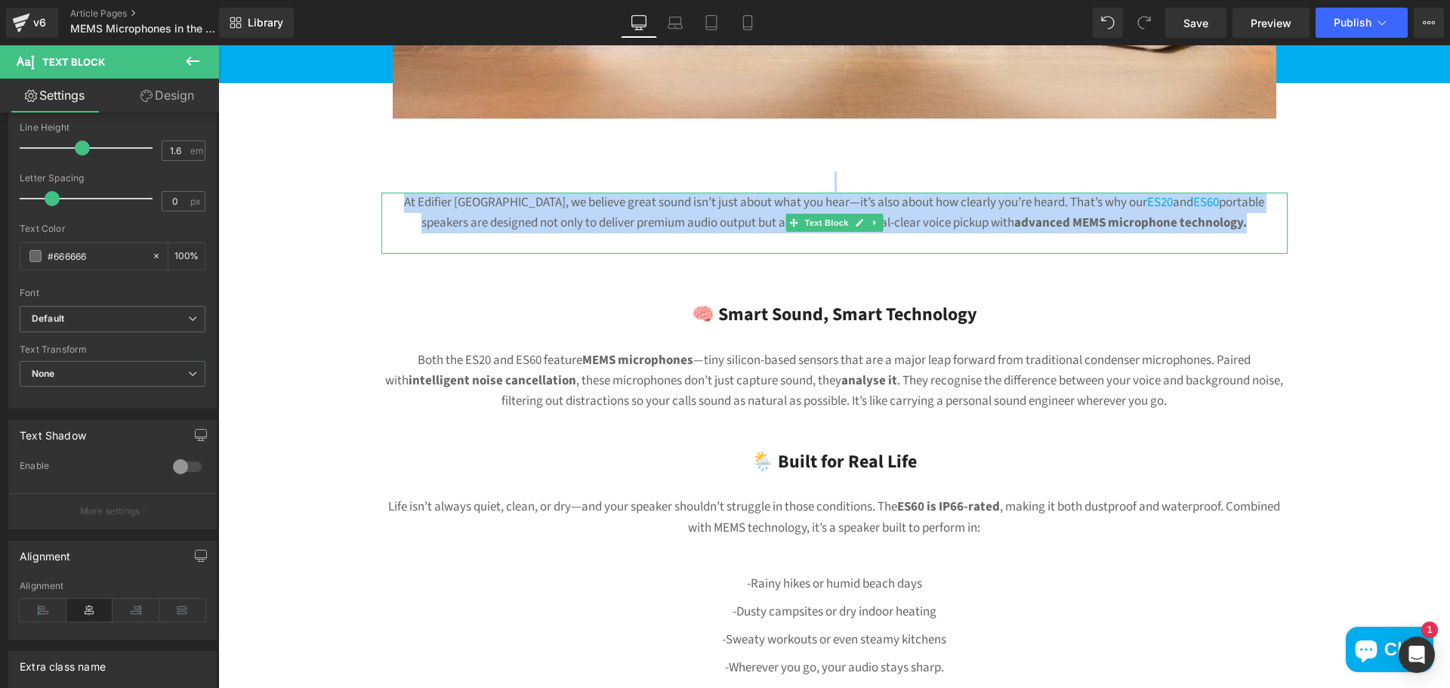
click at [1197, 205] on p "At Edifier [GEOGRAPHIC_DATA], we believe great sound isn’t just about what you …" at bounding box center [834, 213] width 906 height 41
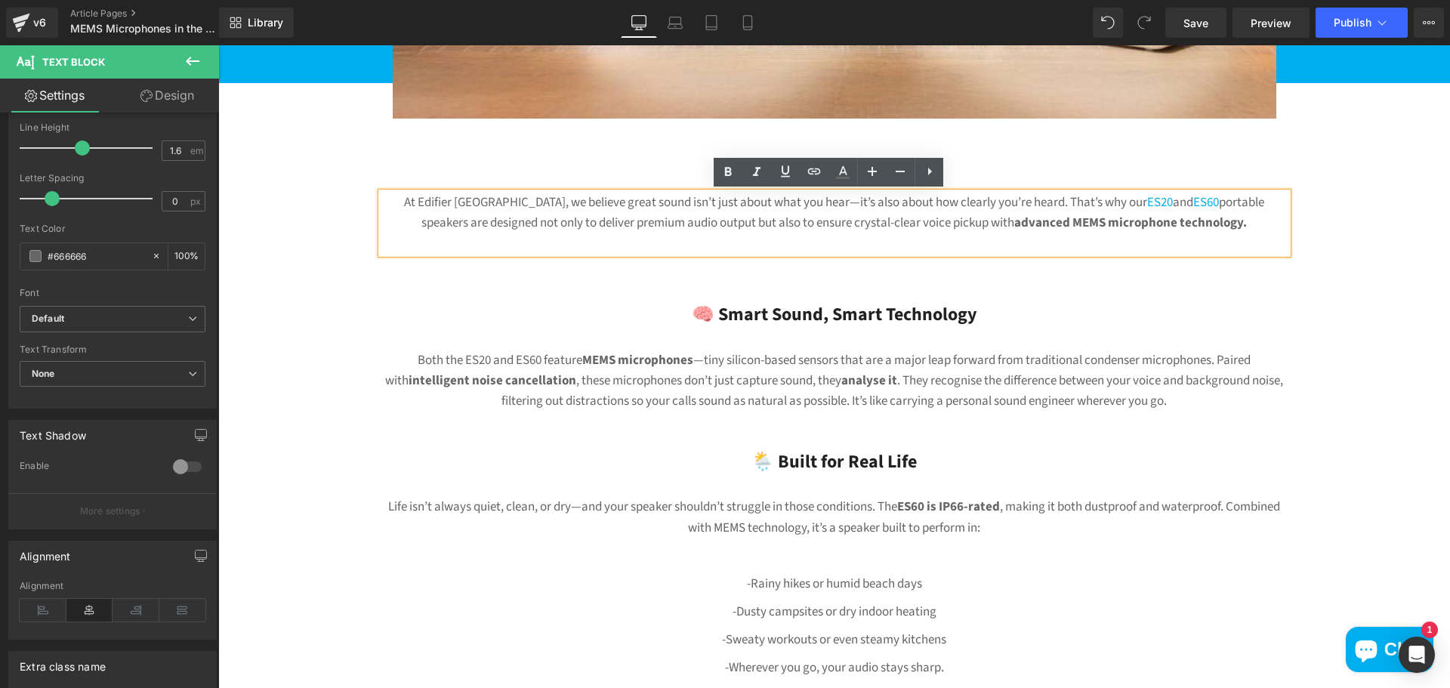
click at [1014, 204] on p "At Edifier [GEOGRAPHIC_DATA], we believe great sound isn’t just about what you …" at bounding box center [834, 213] width 906 height 41
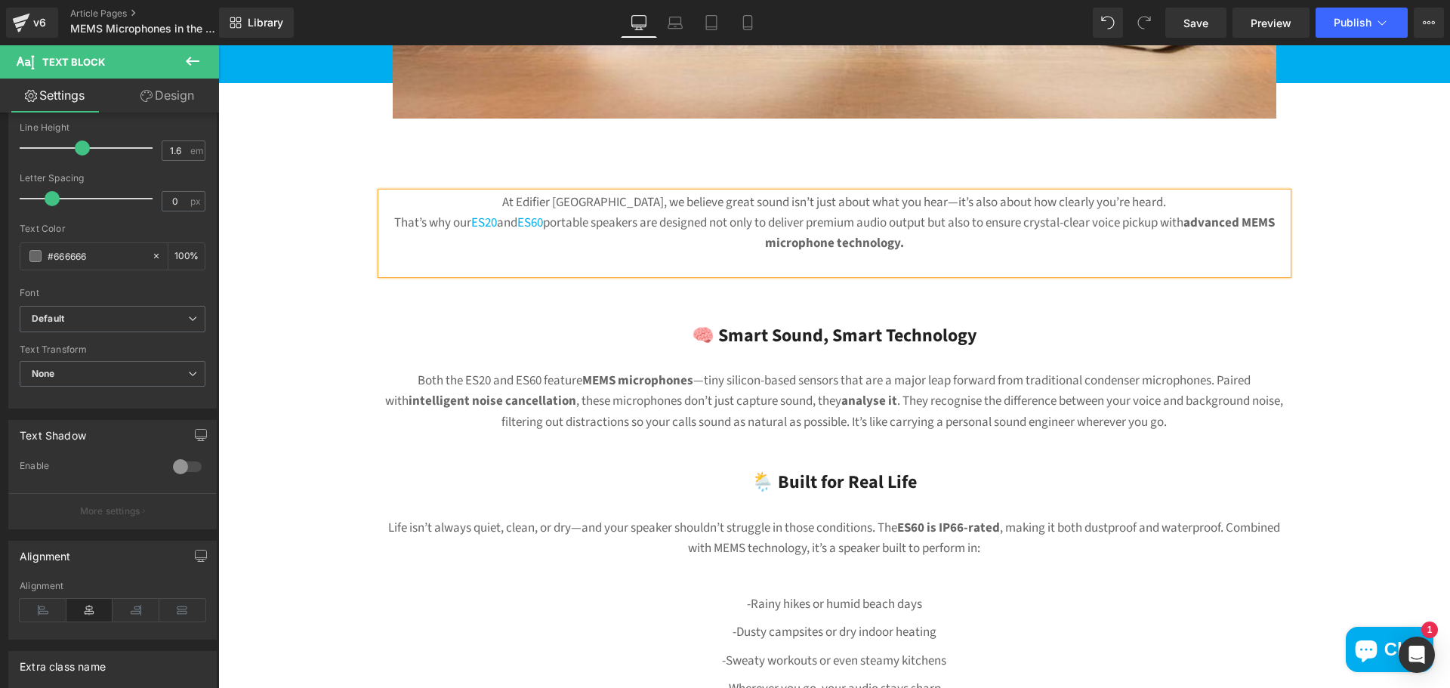
click at [1142, 224] on p "That’s why our ES20 and ES60 portable speakers are designed not only to deliver…" at bounding box center [834, 233] width 906 height 41
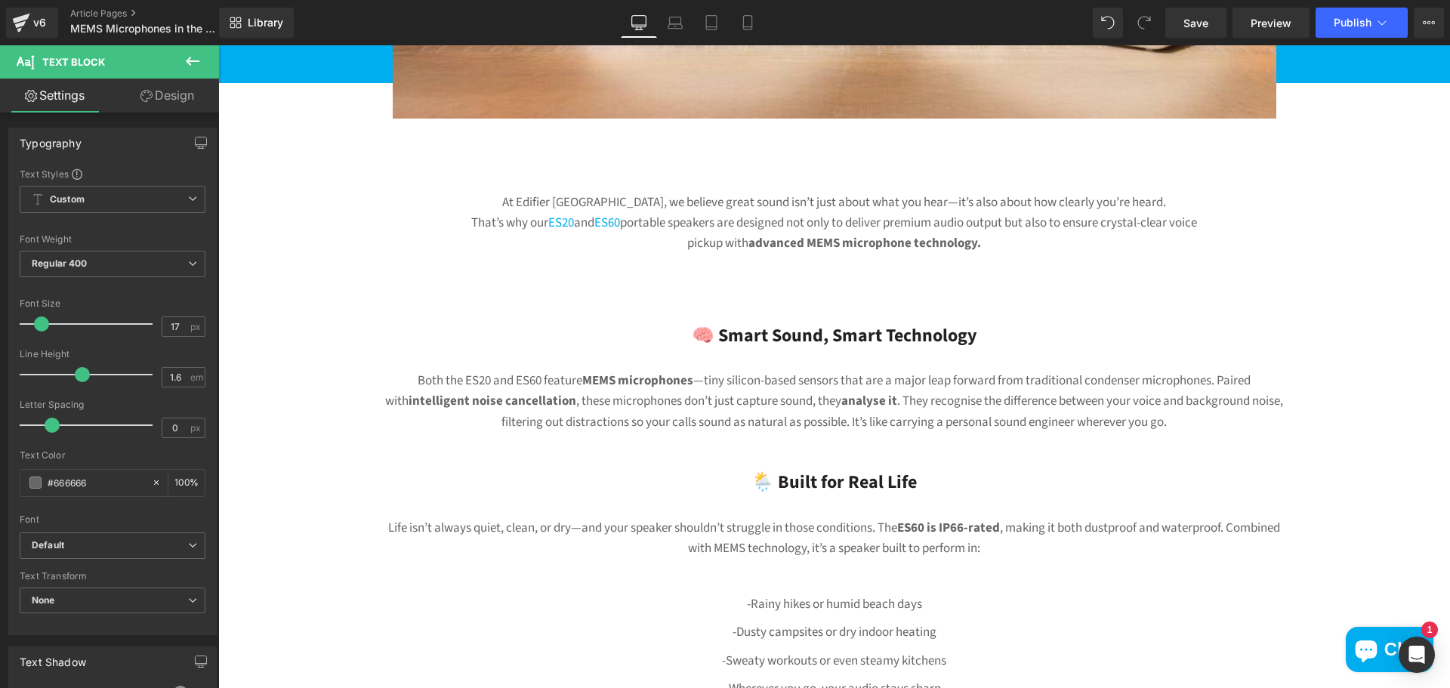
click at [199, 60] on icon at bounding box center [193, 61] width 18 height 18
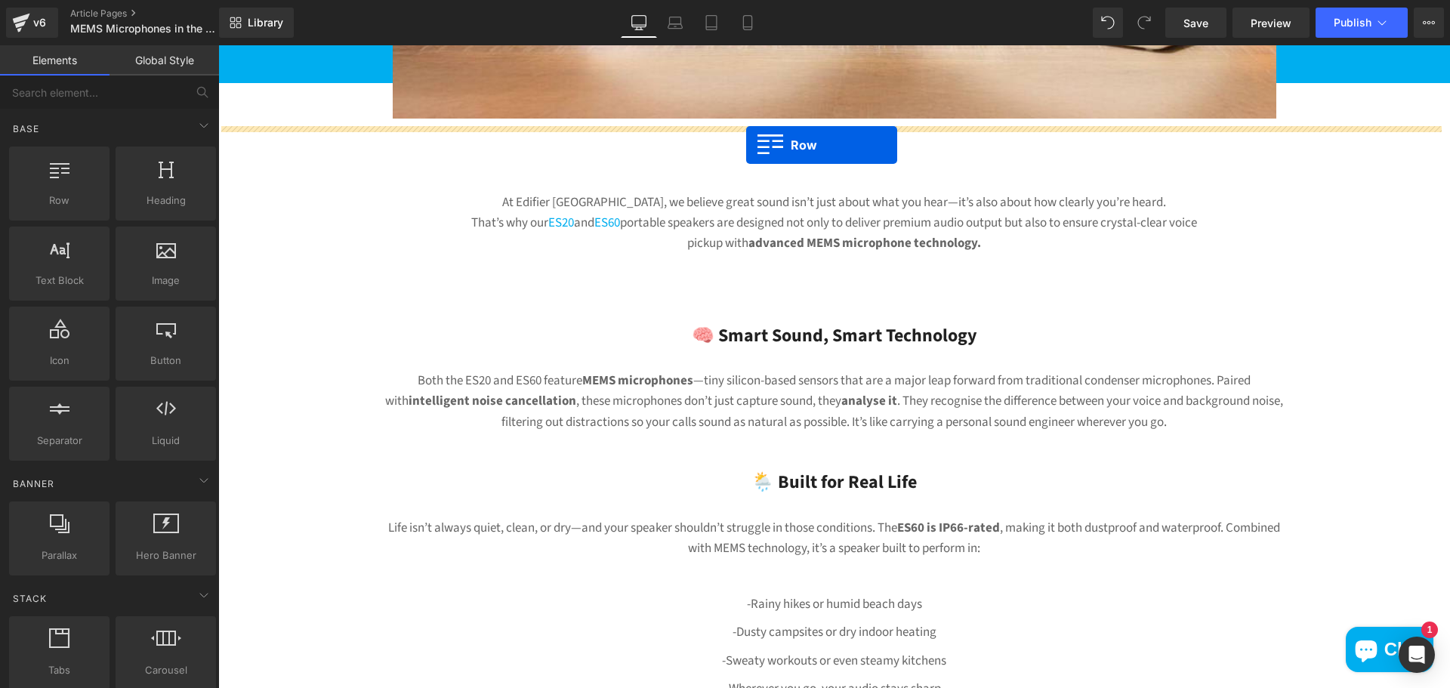
drag, startPoint x: 398, startPoint y: 234, endPoint x: 747, endPoint y: 145, distance: 360.2
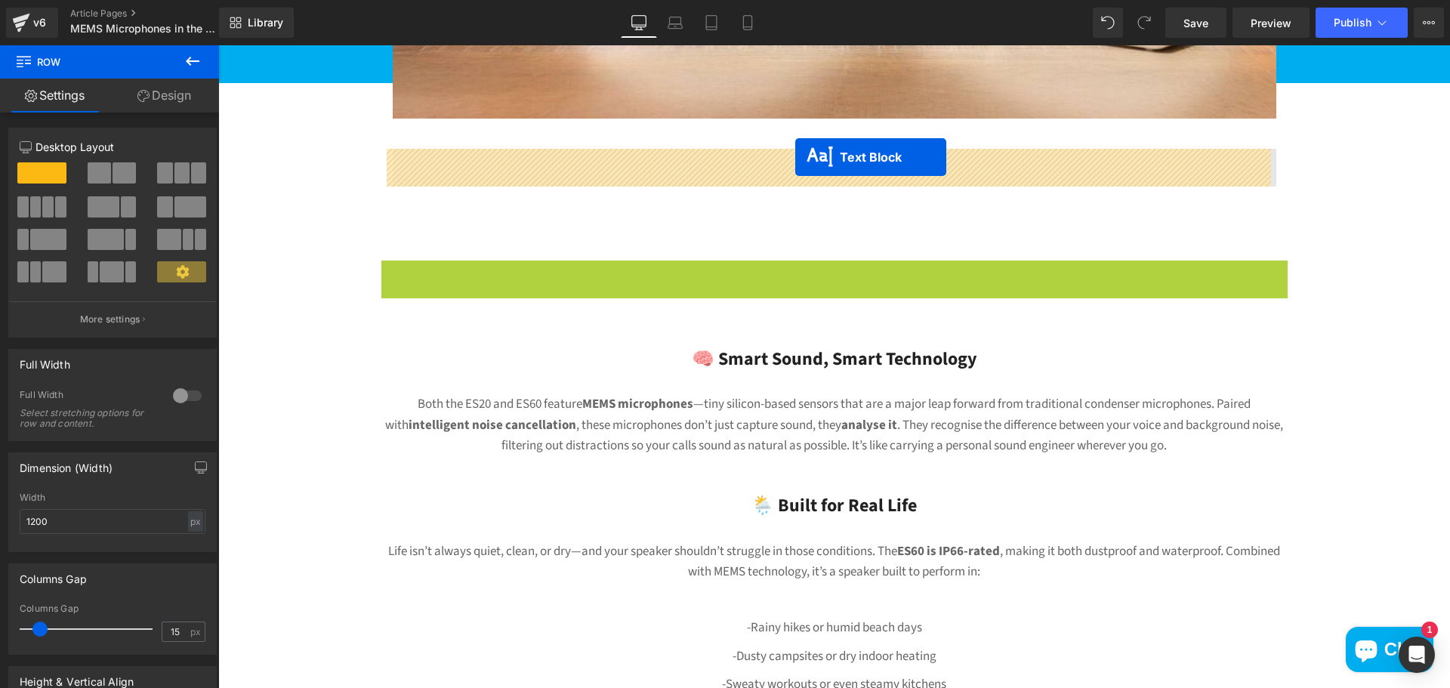
drag, startPoint x: 787, startPoint y: 295, endPoint x: 795, endPoint y: 157, distance: 137.7
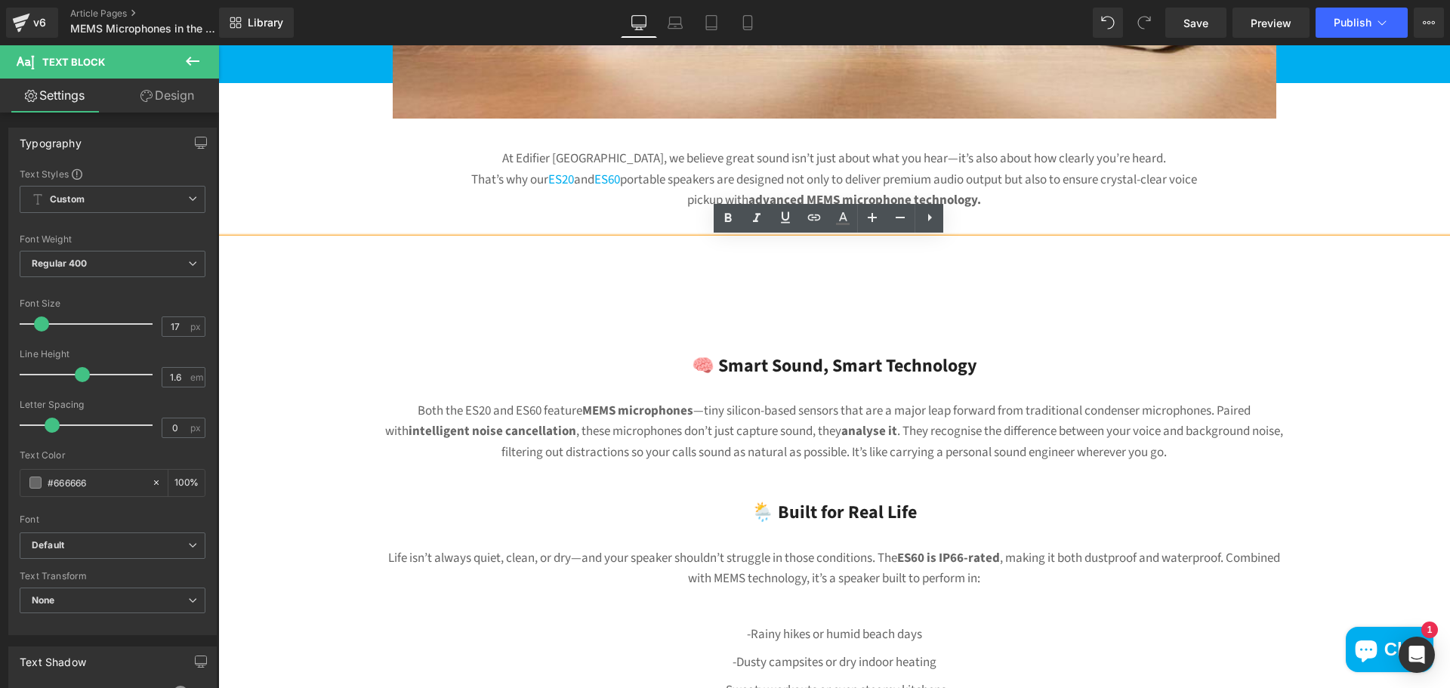
click at [889, 302] on div at bounding box center [834, 294] width 906 height 20
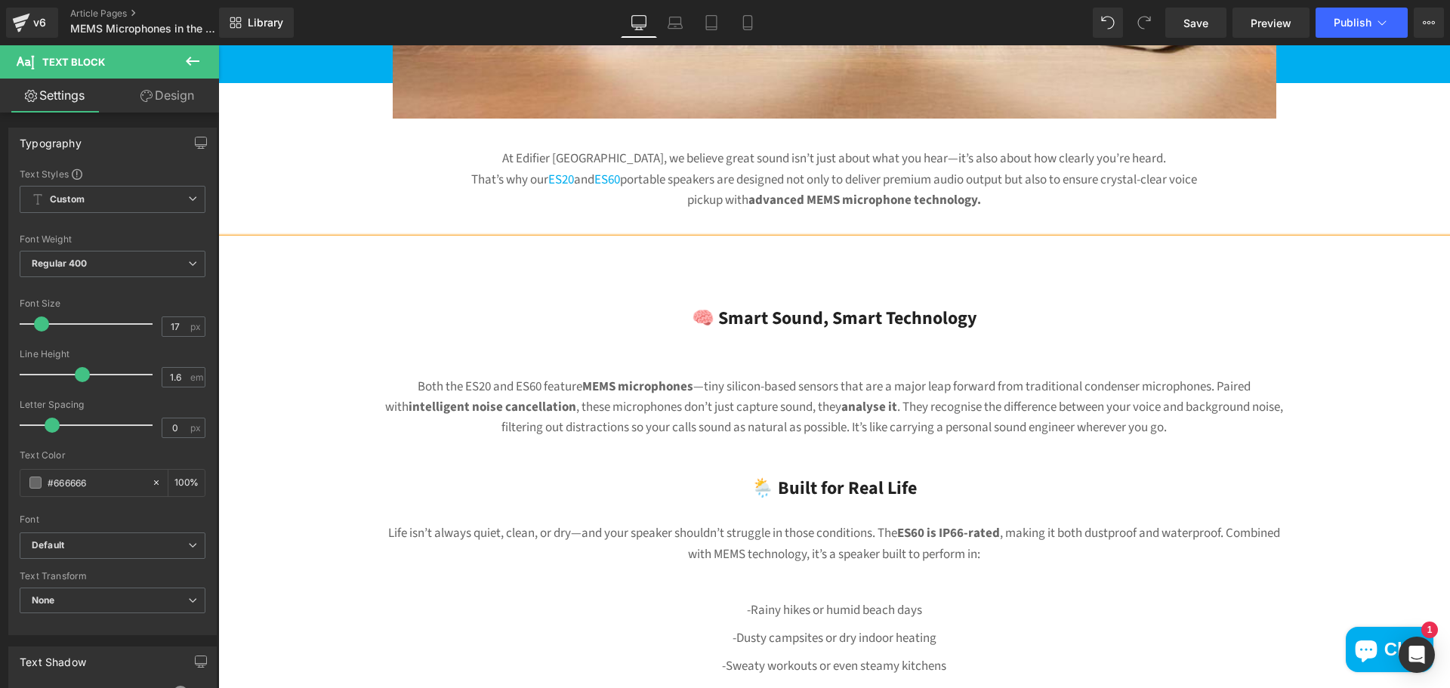
click at [1020, 320] on div "🧠 Smart Sound, Smart Technology" at bounding box center [834, 309] width 906 height 50
click at [1285, 205] on div "MEMS Microphones in the Wild? Heading Why Edifier’s ES20 & ES60 Nail Real- Worl…" at bounding box center [834, 627] width 1232 height 2012
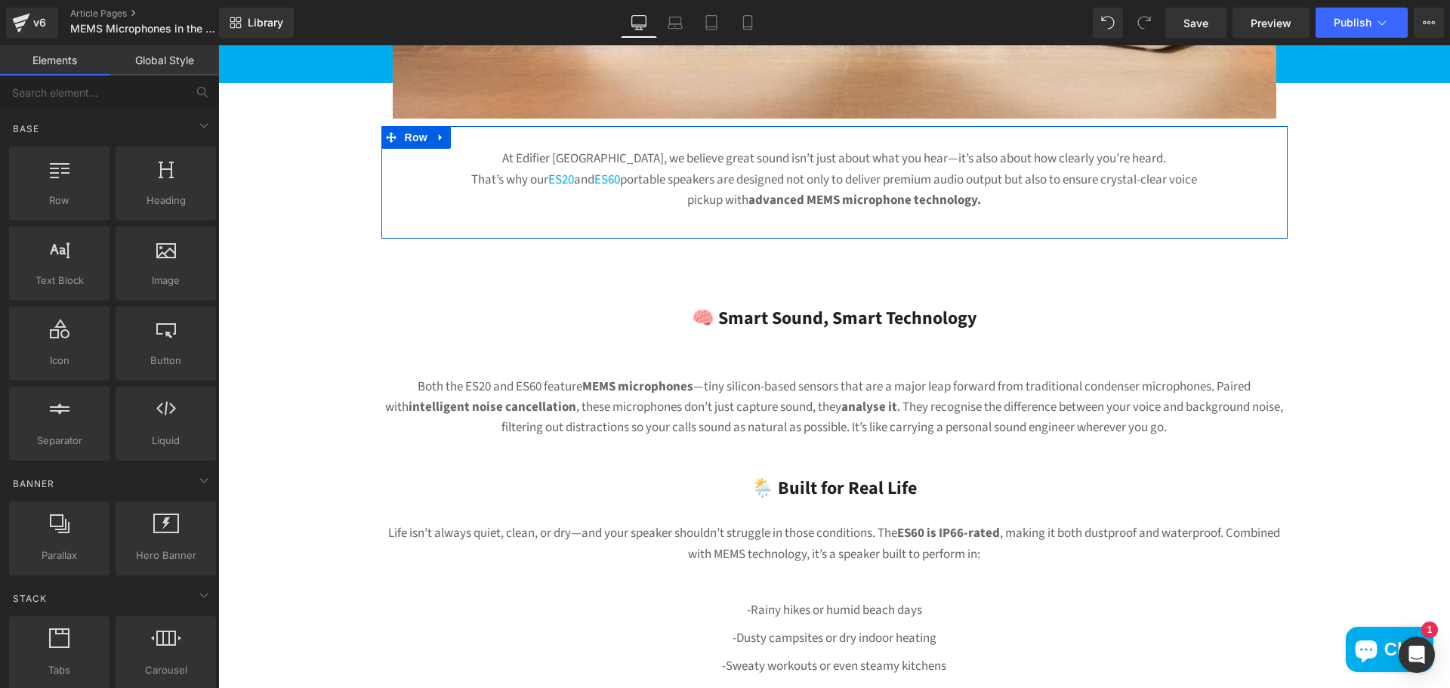
drag, startPoint x: 909, startPoint y: 235, endPoint x: 907, endPoint y: 265, distance: 30.3
click at [909, 235] on div at bounding box center [834, 235] width 906 height 8
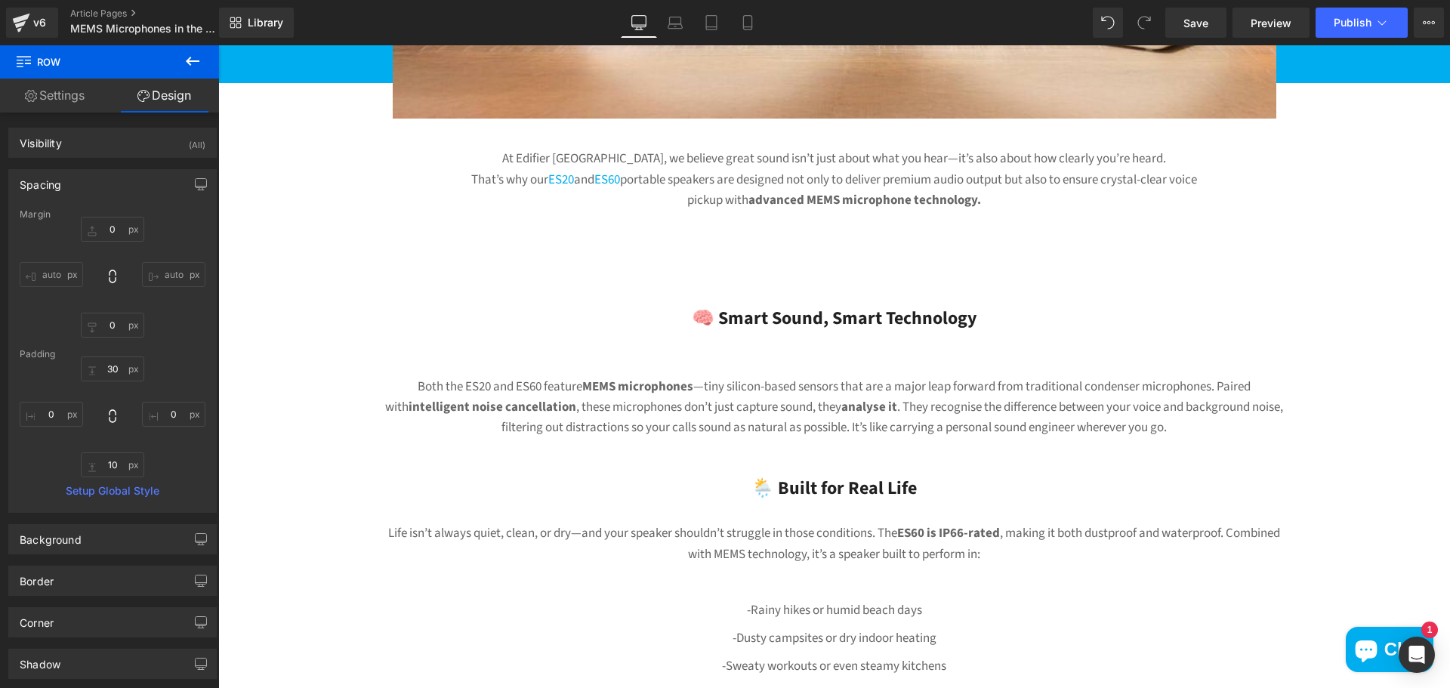
click at [185, 63] on icon at bounding box center [193, 61] width 18 height 18
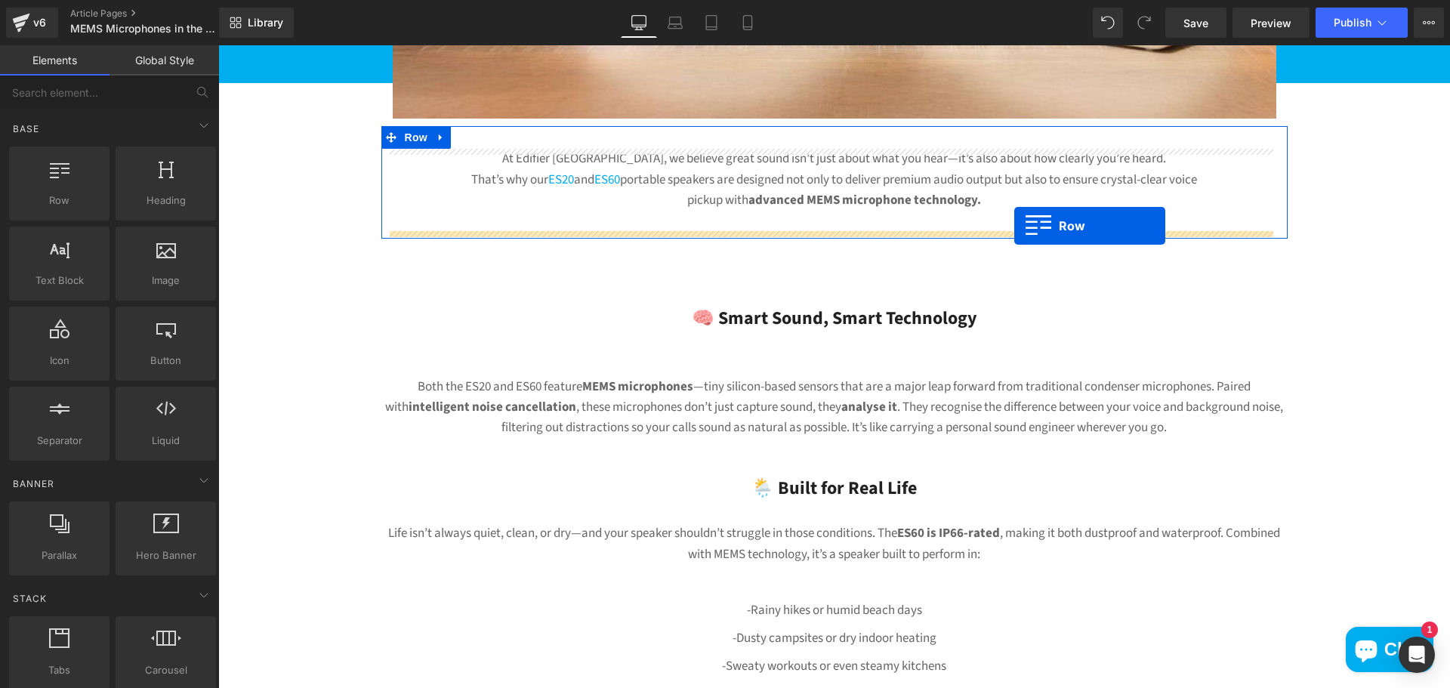
drag, startPoint x: 281, startPoint y: 240, endPoint x: 1014, endPoint y: 226, distance: 733.6
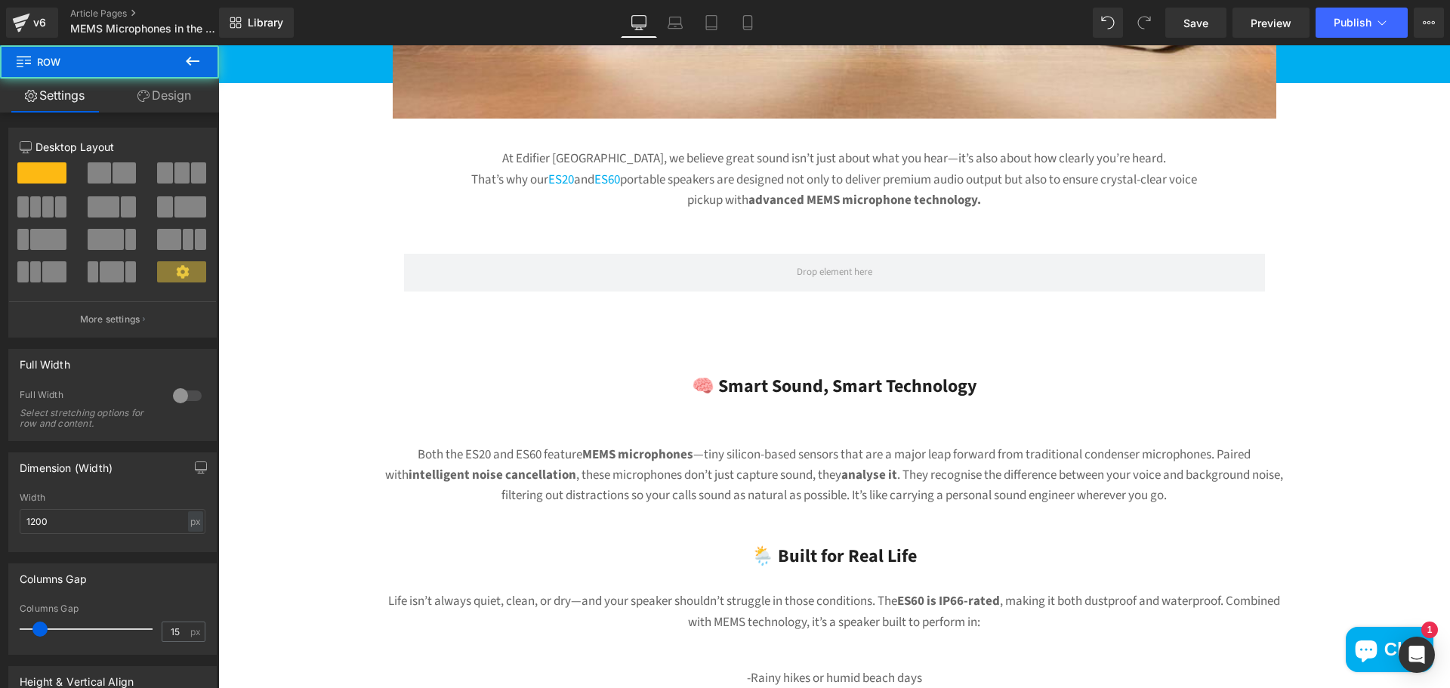
click at [851, 378] on span "🧠 Smart Sound, Smart Technology" at bounding box center [835, 386] width 286 height 26
click at [195, 61] on icon at bounding box center [193, 61] width 14 height 9
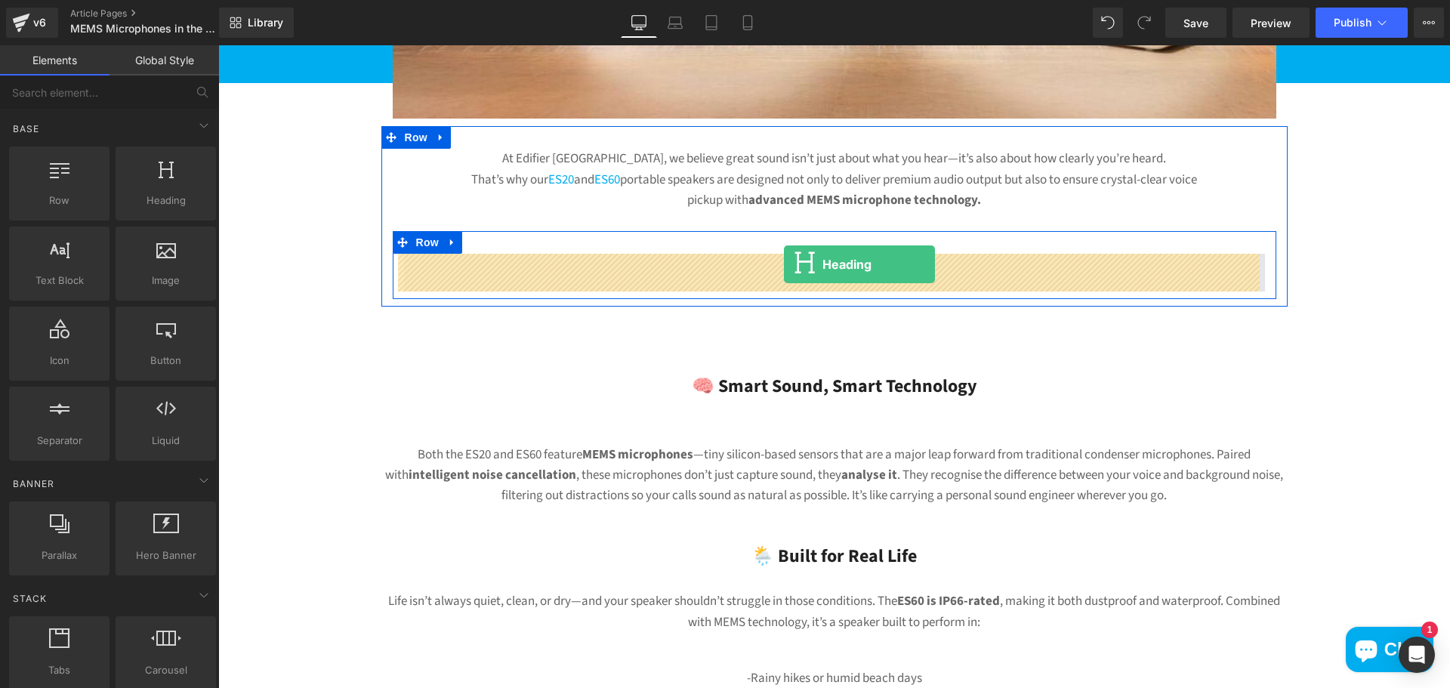
drag, startPoint x: 380, startPoint y: 233, endPoint x: 784, endPoint y: 264, distance: 405.3
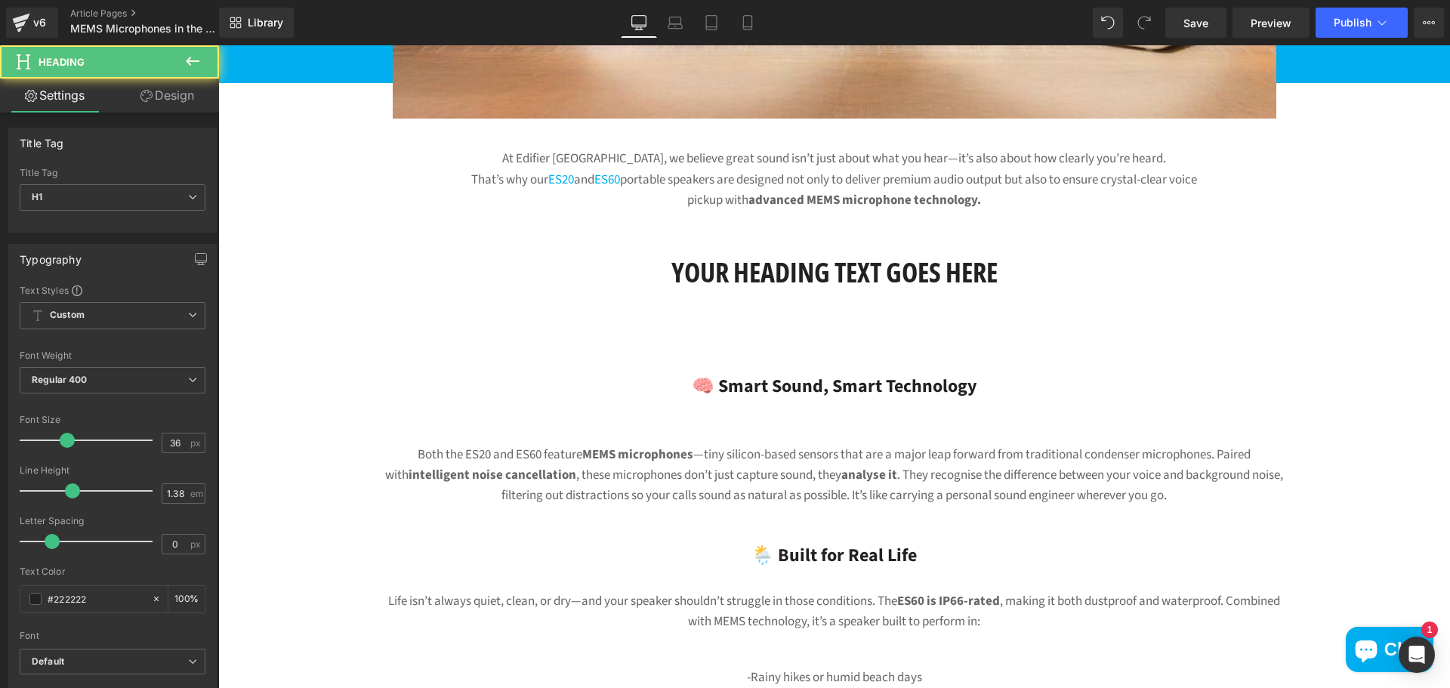
click at [695, 388] on span "🧠 Smart Sound, Smart Technology" at bounding box center [835, 386] width 286 height 26
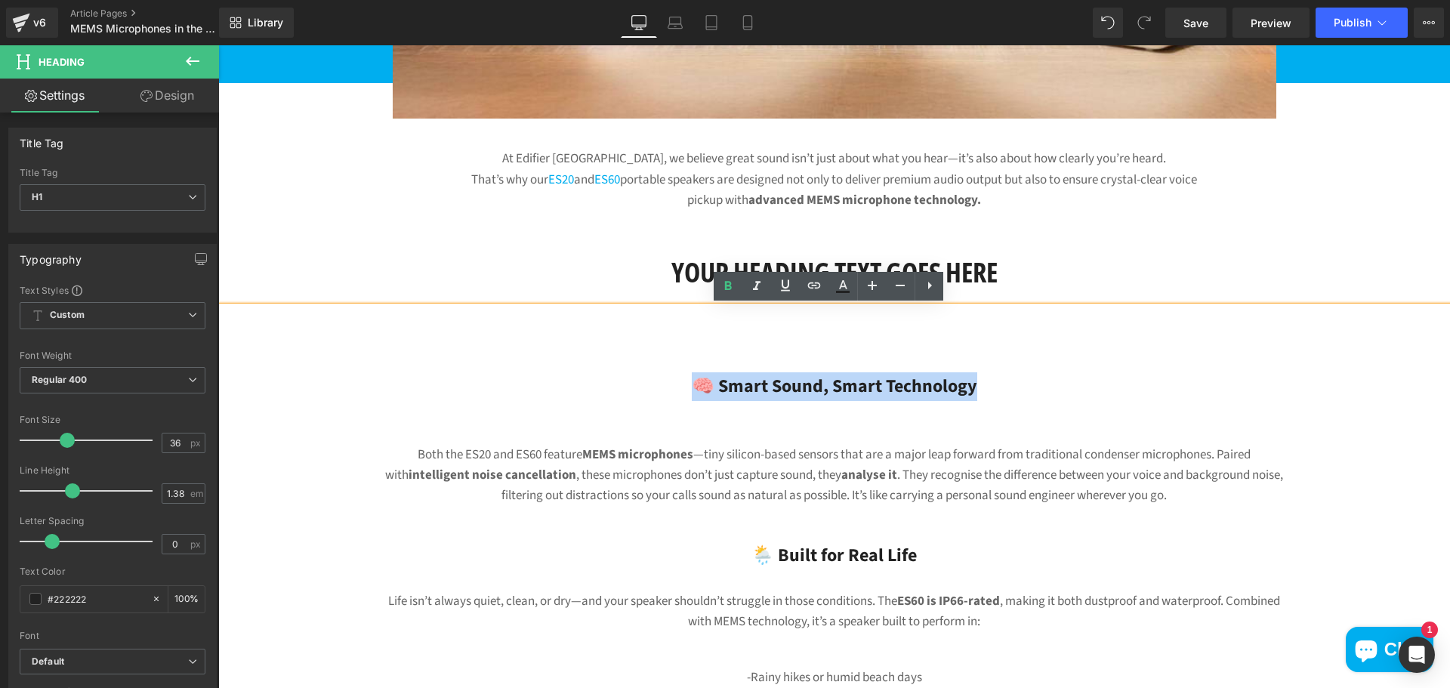
drag, startPoint x: 685, startPoint y: 381, endPoint x: 1045, endPoint y: 391, distance: 360.5
click at [1045, 391] on div "🧠 Smart Sound, Smart Technology" at bounding box center [834, 377] width 906 height 50
copy span "🧠 Smart Sound, Smart Technology"
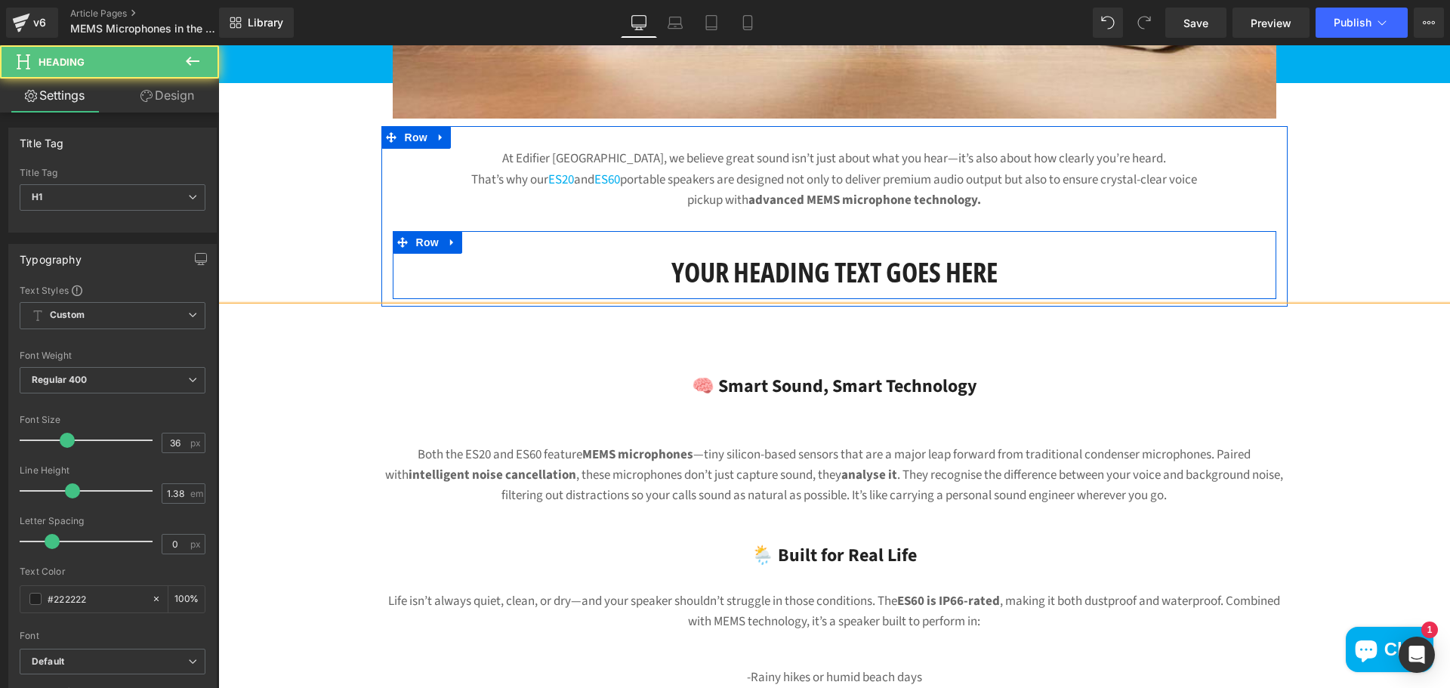
click at [1020, 273] on h1 "Your heading text goes here" at bounding box center [834, 273] width 861 height 38
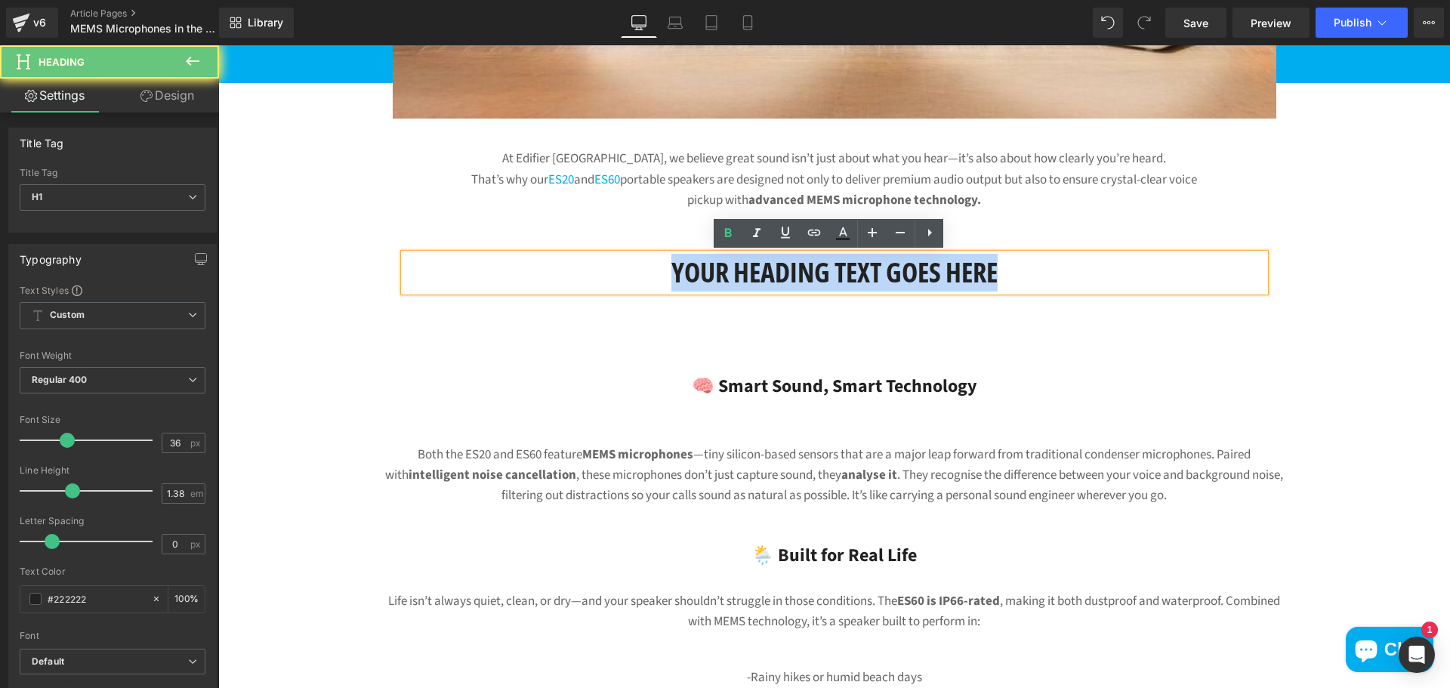
drag, startPoint x: 801, startPoint y: 279, endPoint x: 506, endPoint y: 303, distance: 296.3
click at [506, 303] on div "At Edifier [GEOGRAPHIC_DATA], we believe great sound isn’t just about what you …" at bounding box center [834, 216] width 906 height 180
paste div
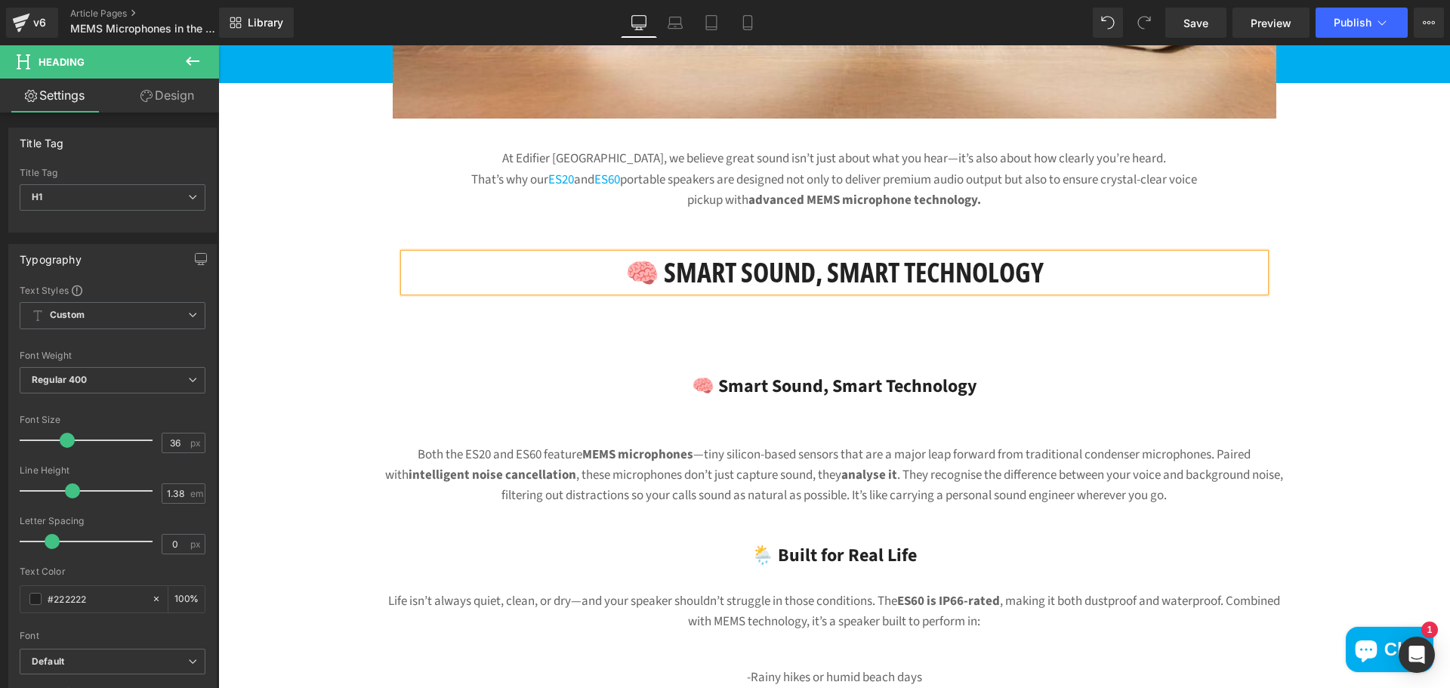
click at [755, 376] on span "🧠 Smart Sound, Smart Technology" at bounding box center [835, 386] width 286 height 26
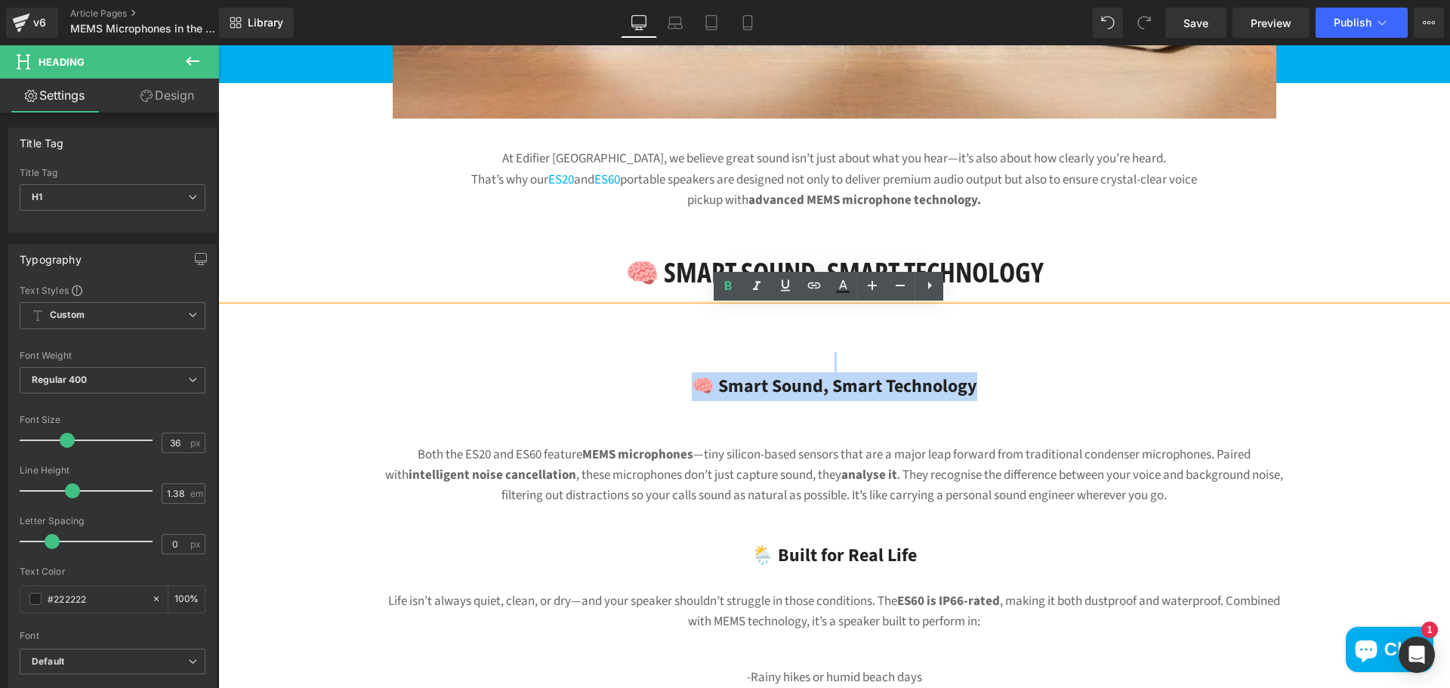
drag, startPoint x: 617, startPoint y: 369, endPoint x: 1091, endPoint y: 397, distance: 475.1
click at [1091, 397] on div "🧠 Smart Sound, Smart Technology" at bounding box center [834, 377] width 906 height 50
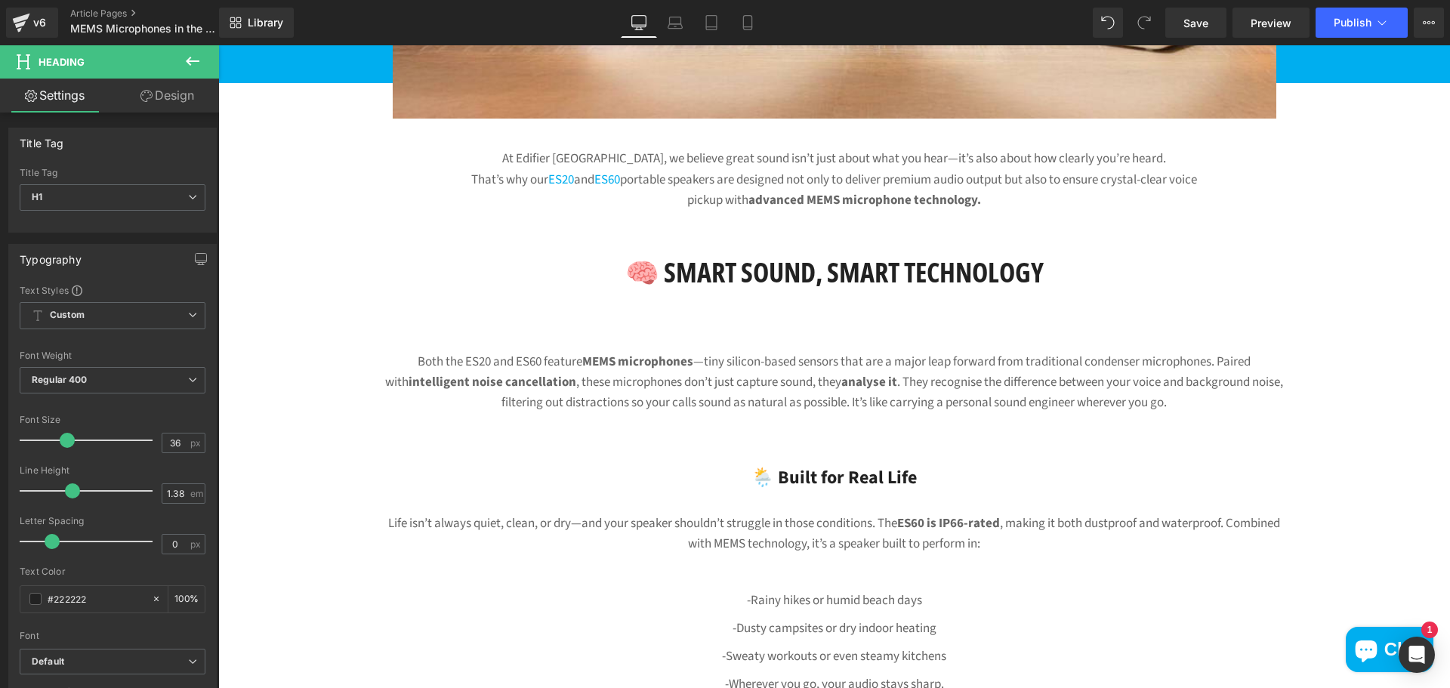
click at [194, 64] on icon at bounding box center [193, 61] width 18 height 18
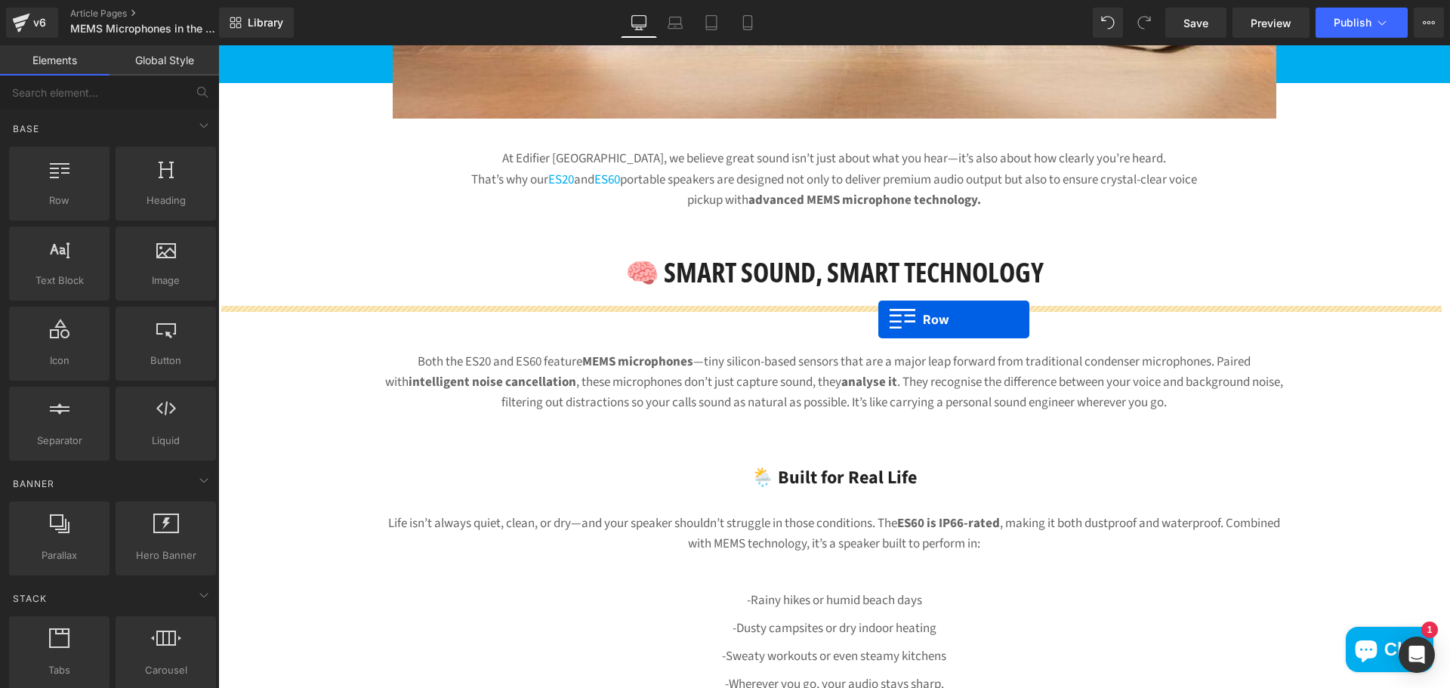
drag, startPoint x: 283, startPoint y: 230, endPoint x: 879, endPoint y: 320, distance: 602.7
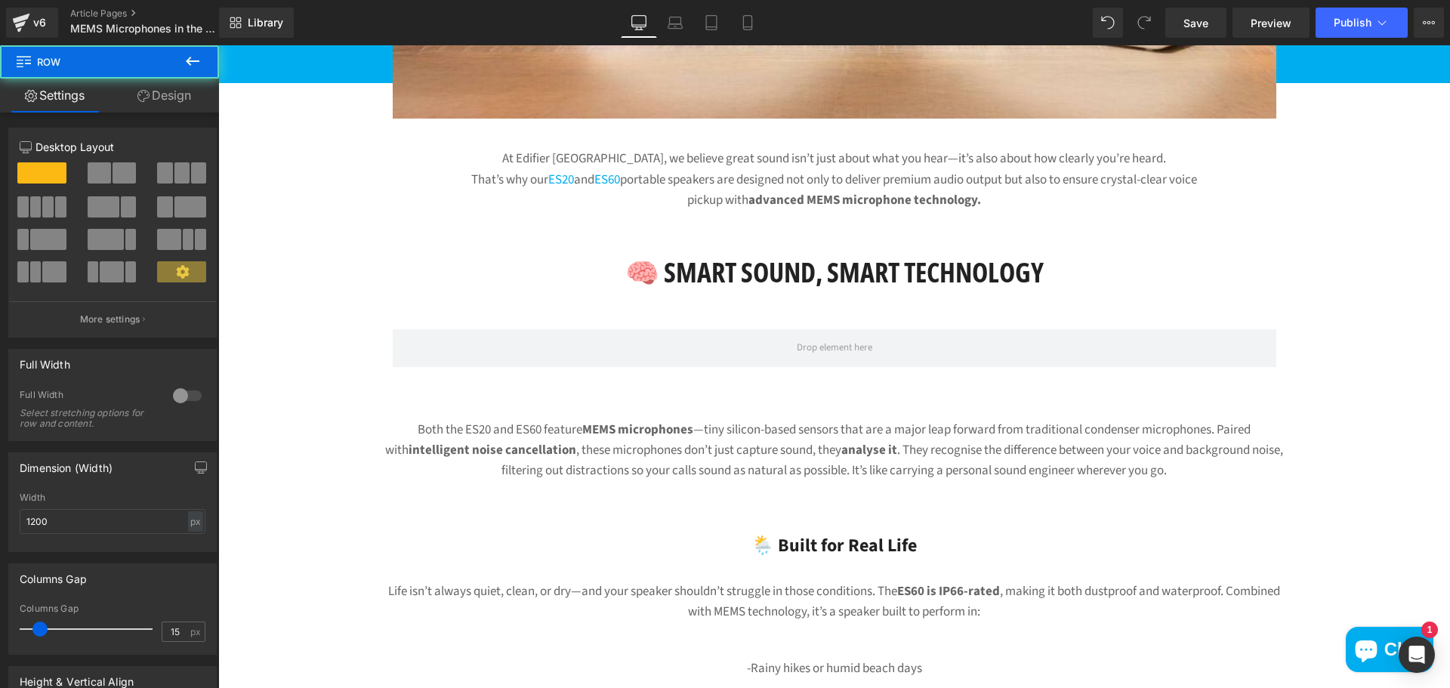
click at [625, 468] on div "Both the ES20 and ES60 feature MEMS microphones —tiny silicon-based sensors tha…" at bounding box center [834, 451] width 906 height 62
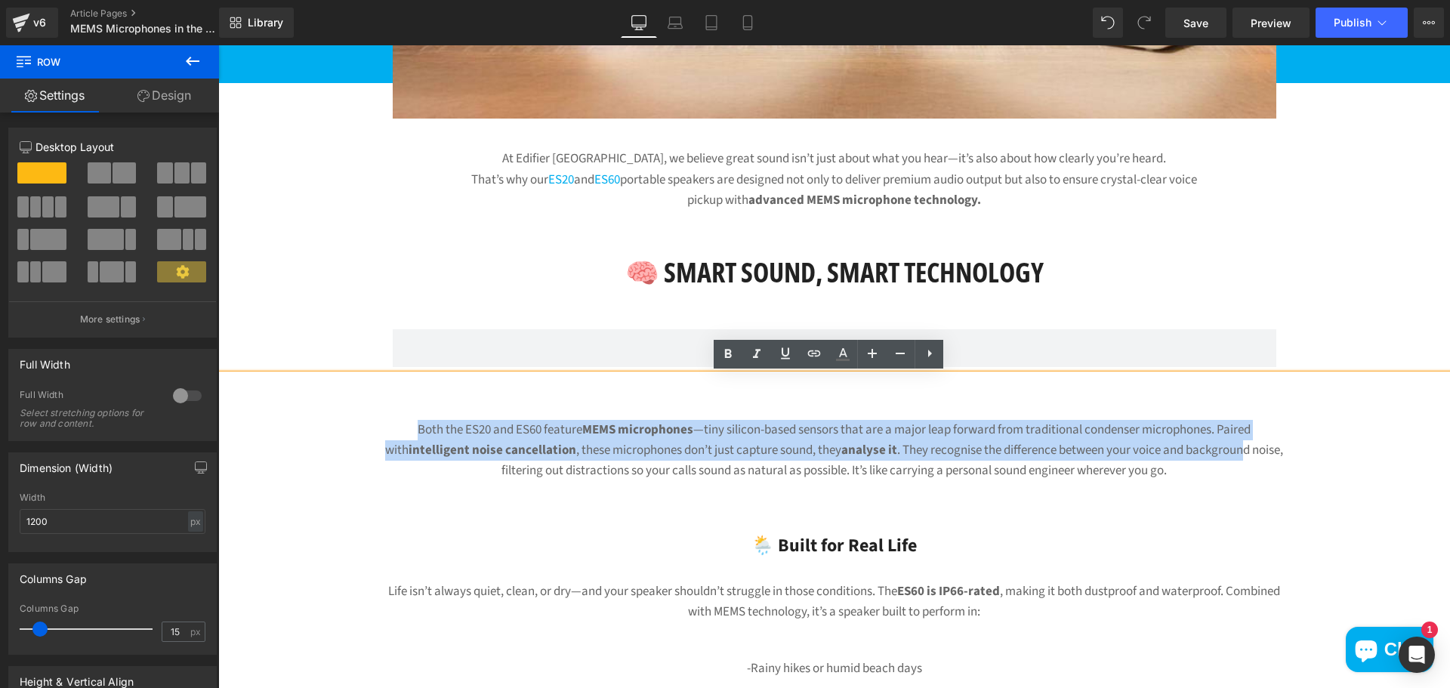
drag, startPoint x: 384, startPoint y: 425, endPoint x: 1228, endPoint y: 461, distance: 844.5
click at [1228, 461] on div "Both the ES20 and ES60 feature MEMS microphones —tiny silicon-based sensors tha…" at bounding box center [834, 451] width 906 height 62
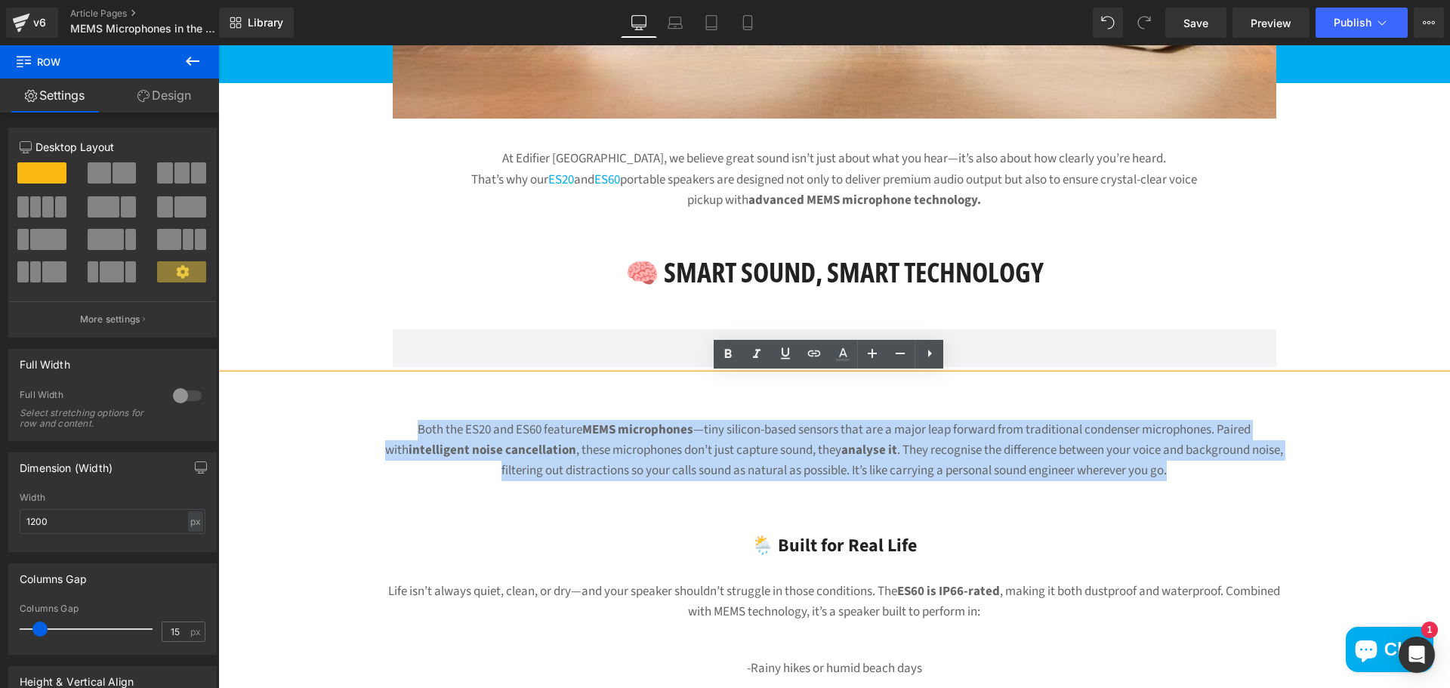
drag, startPoint x: 1172, startPoint y: 475, endPoint x: 292, endPoint y: 428, distance: 880.5
copy div "Both the ES20 and ES60 feature MEMS microphones —tiny silicon-based sensors tha…"
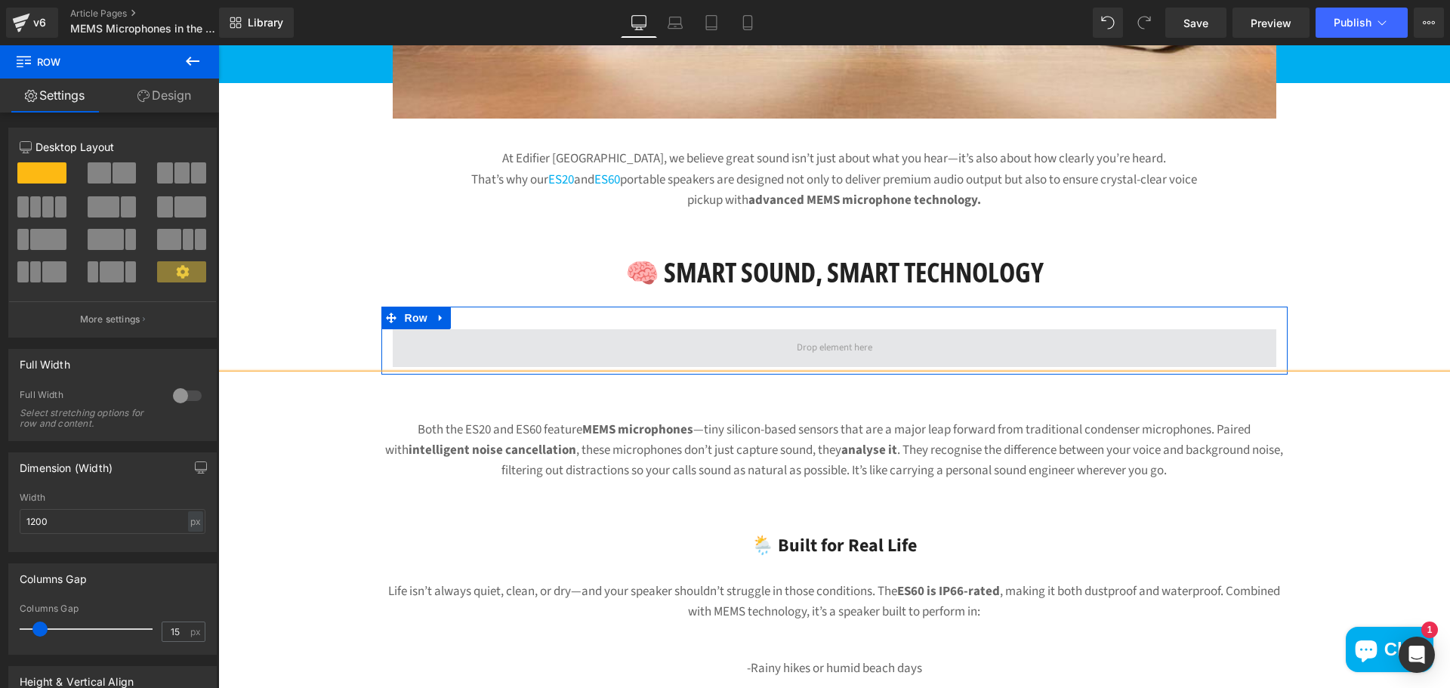
click at [797, 344] on span at bounding box center [835, 348] width 86 height 21
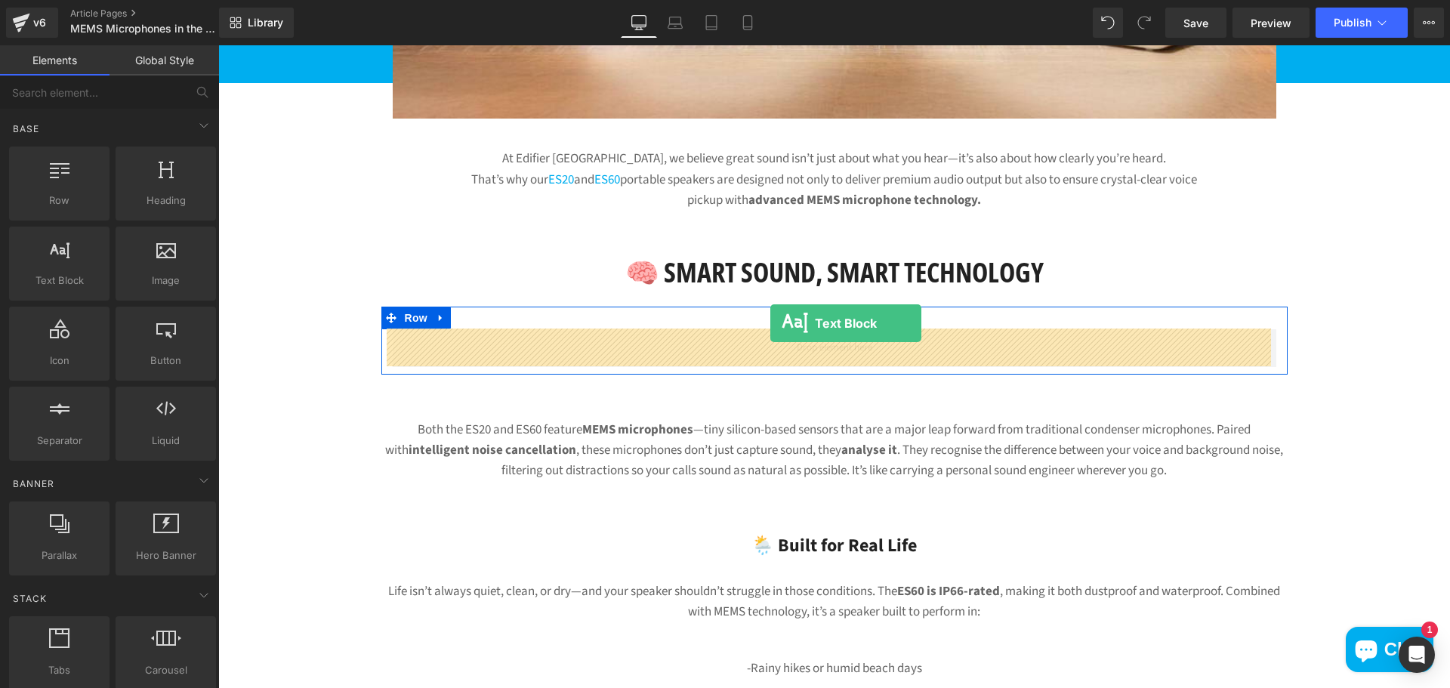
drag, startPoint x: 274, startPoint y: 318, endPoint x: 770, endPoint y: 323, distance: 496.3
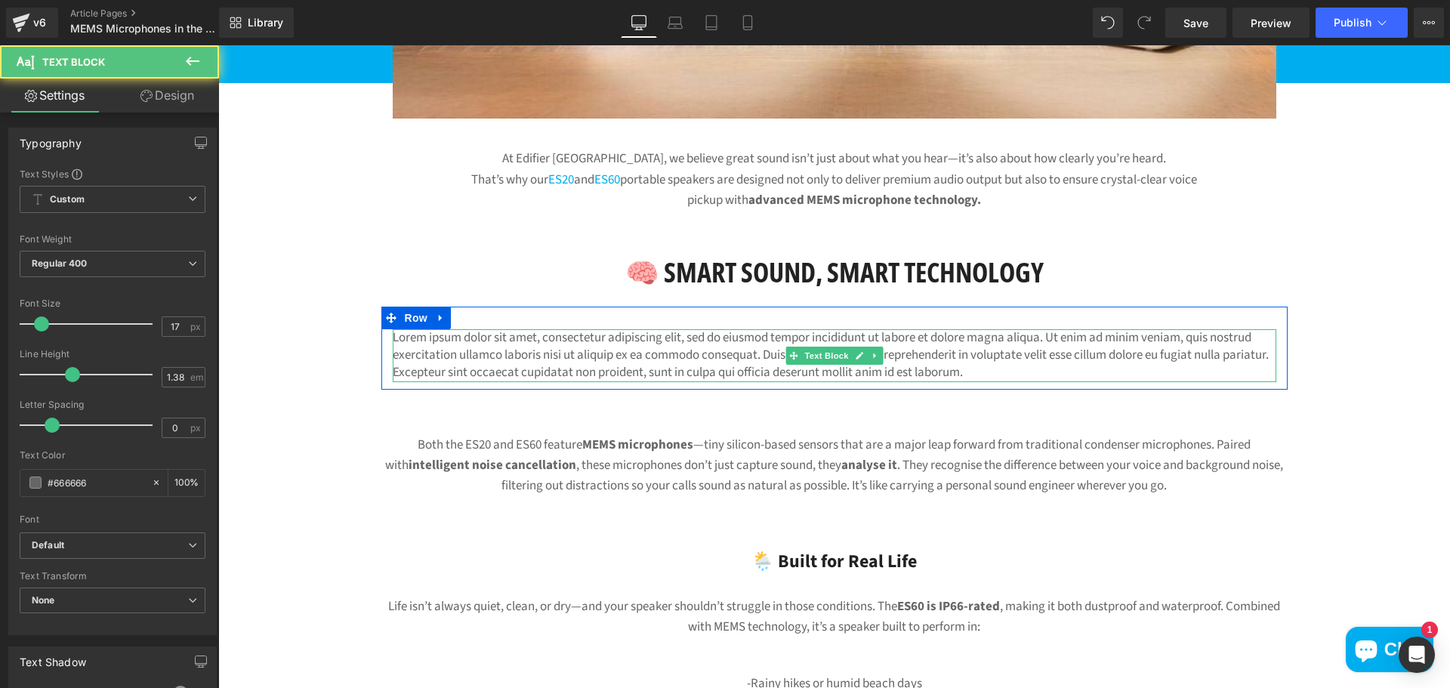
click at [1033, 368] on p "Lorem ipsum dolor sit amet, consectetur adipiscing elit, sed do eiusmod tempor …" at bounding box center [835, 355] width 884 height 53
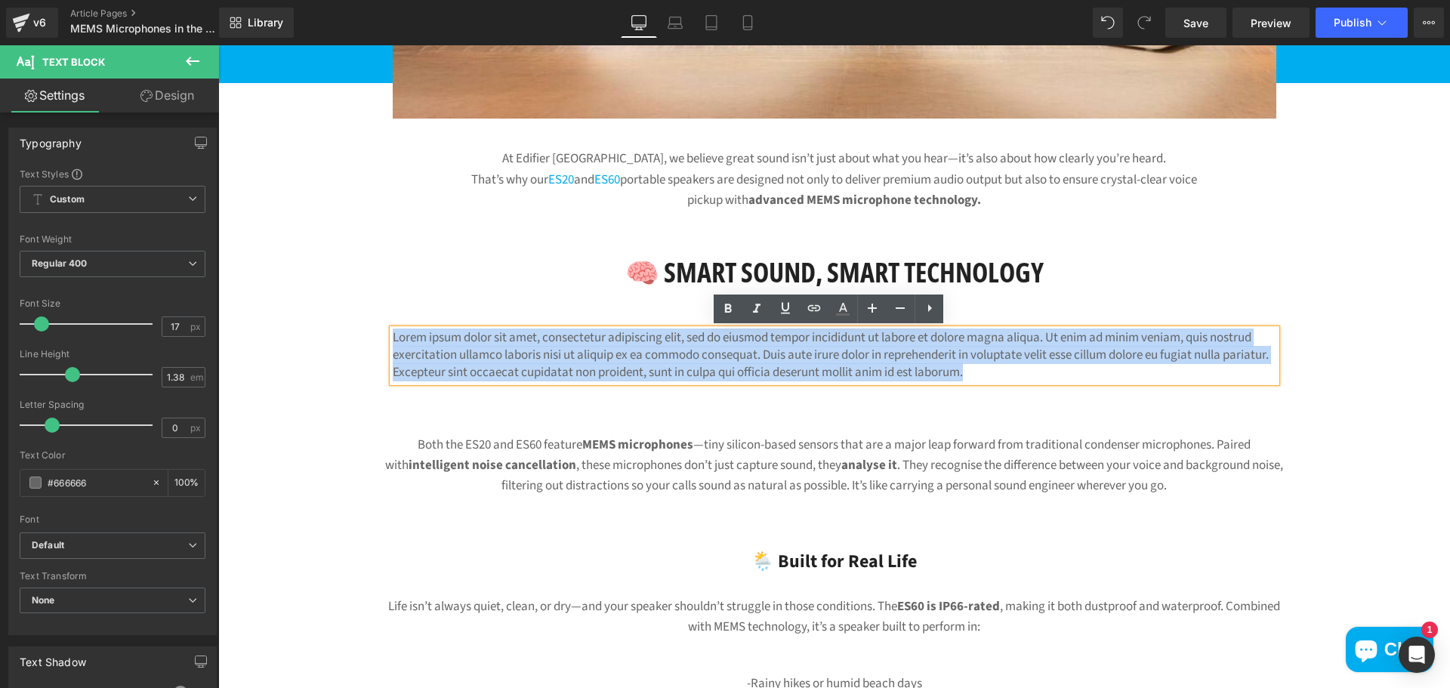
drag, startPoint x: 1033, startPoint y: 371, endPoint x: 332, endPoint y: 317, distance: 702.3
click at [332, 317] on div "MEMS Microphones in the Wild? Heading Why Edifier’s ES20 & ES60 Nail Real- Worl…" at bounding box center [834, 663] width 1232 height 2084
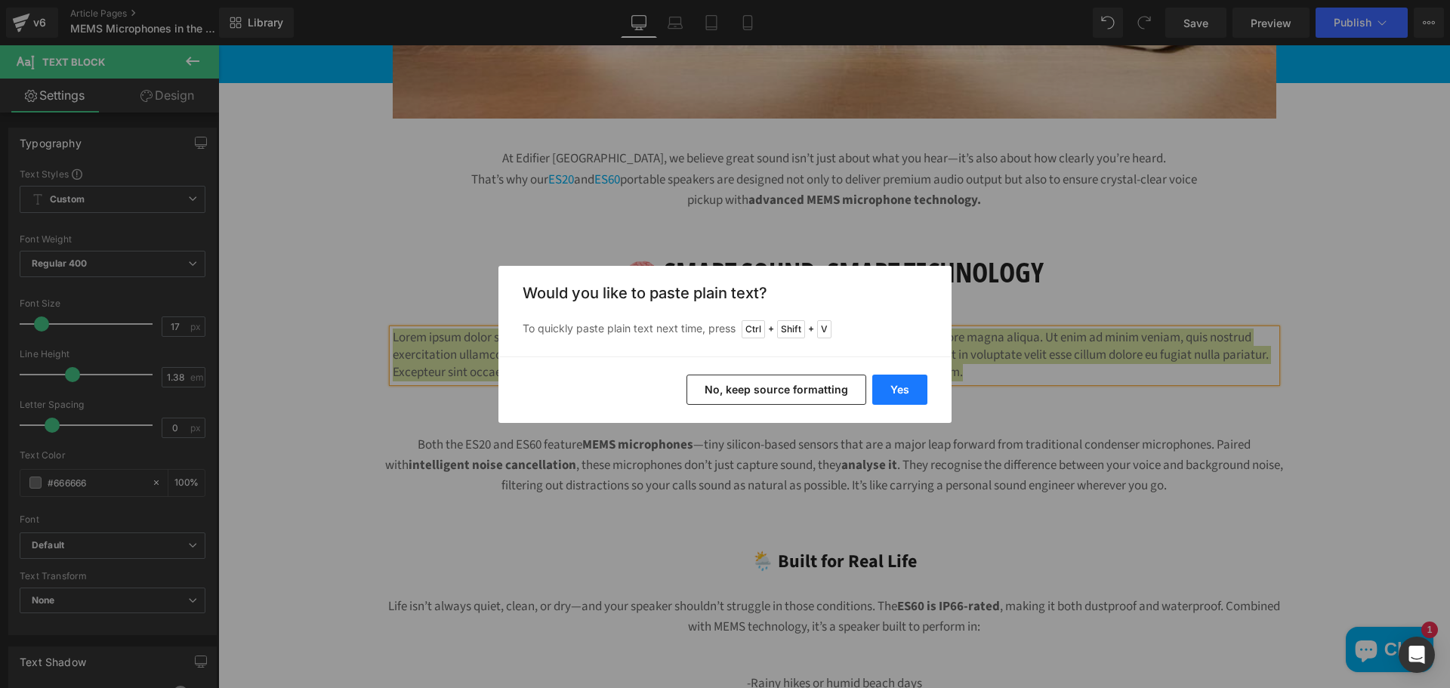
click at [903, 394] on button "Yes" at bounding box center [899, 390] width 55 height 30
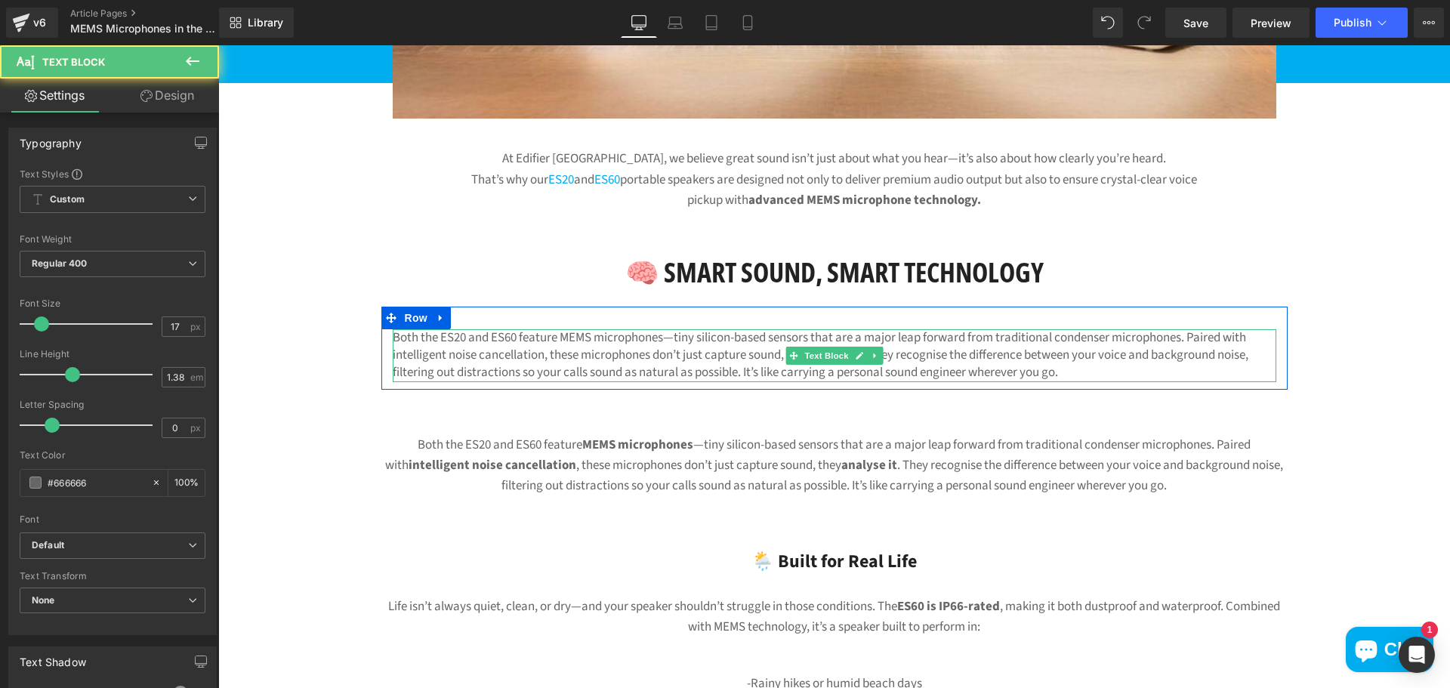
click at [891, 342] on p "Both the ES20 and ES60 feature MEMS microphones—tiny silicon-based sensors that…" at bounding box center [835, 355] width 884 height 53
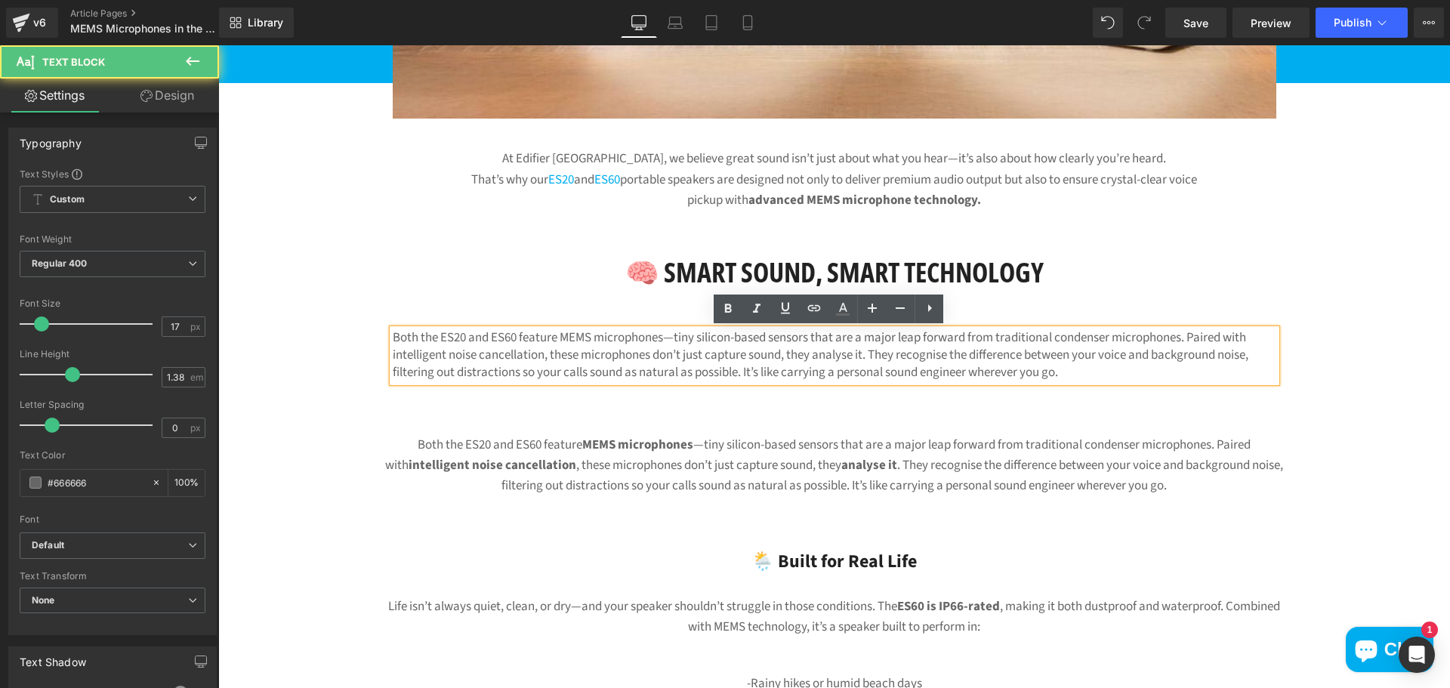
click at [1280, 376] on div "Both the ES20 and ES60 feature MEMS microphones—tiny silicon-based sensors that…" at bounding box center [834, 355] width 906 height 53
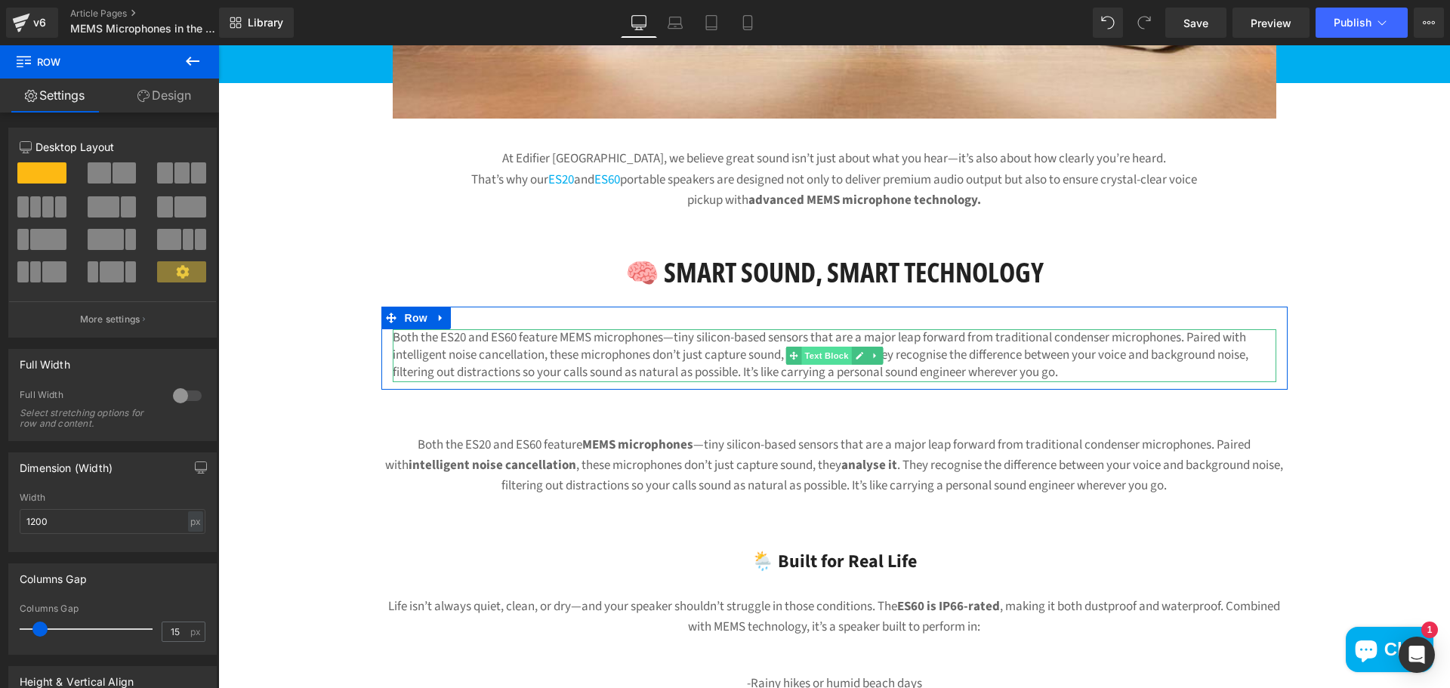
click at [815, 363] on span "Text Block" at bounding box center [826, 356] width 50 height 18
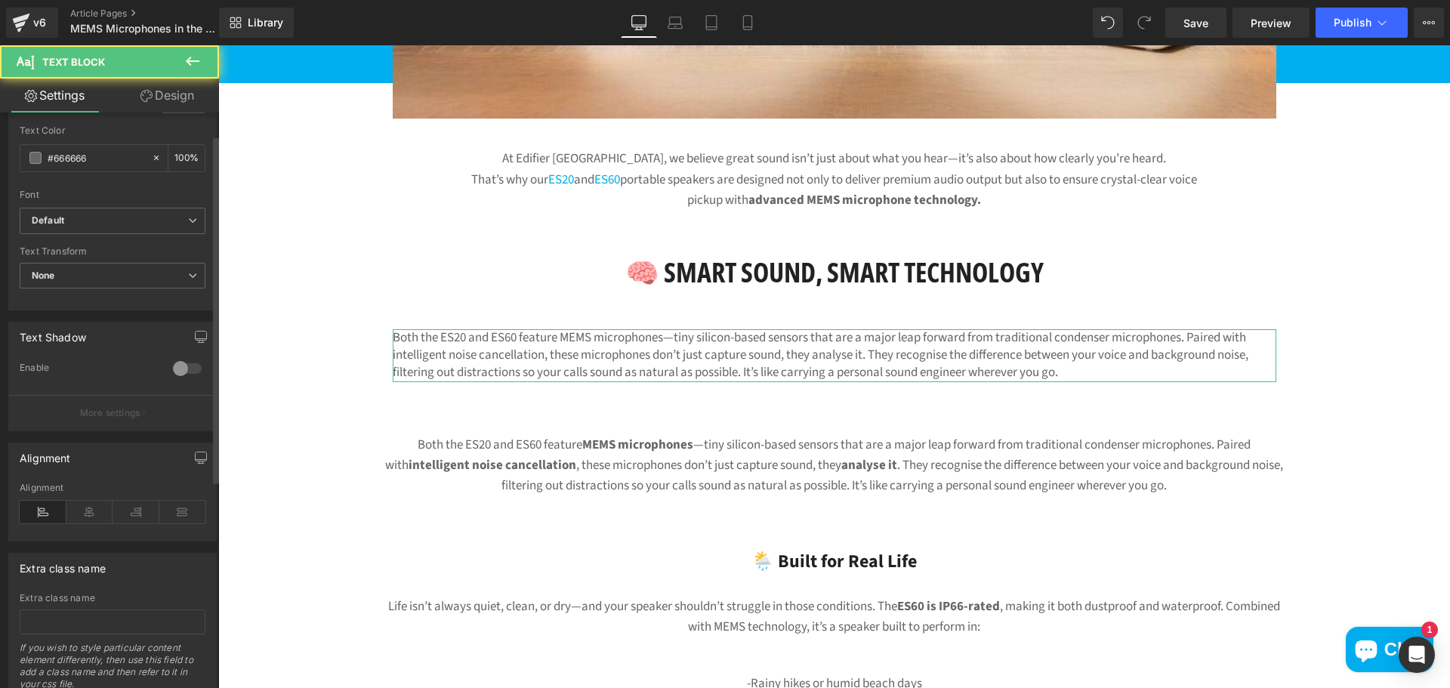
scroll to position [378, 0]
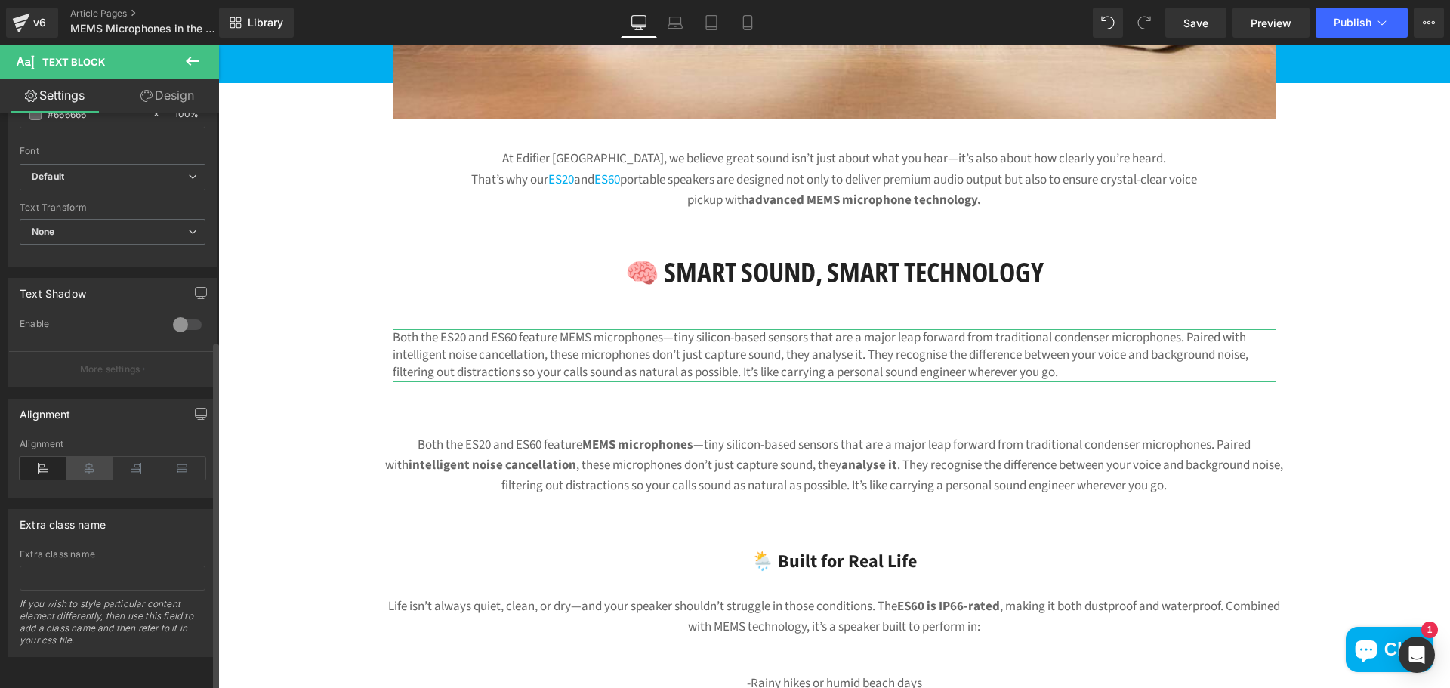
click at [85, 465] on icon at bounding box center [89, 468] width 47 height 23
click at [766, 471] on div "Both the ES20 and ES60 feature MEMS microphones —tiny silicon-based sensors tha…" at bounding box center [834, 466] width 906 height 62
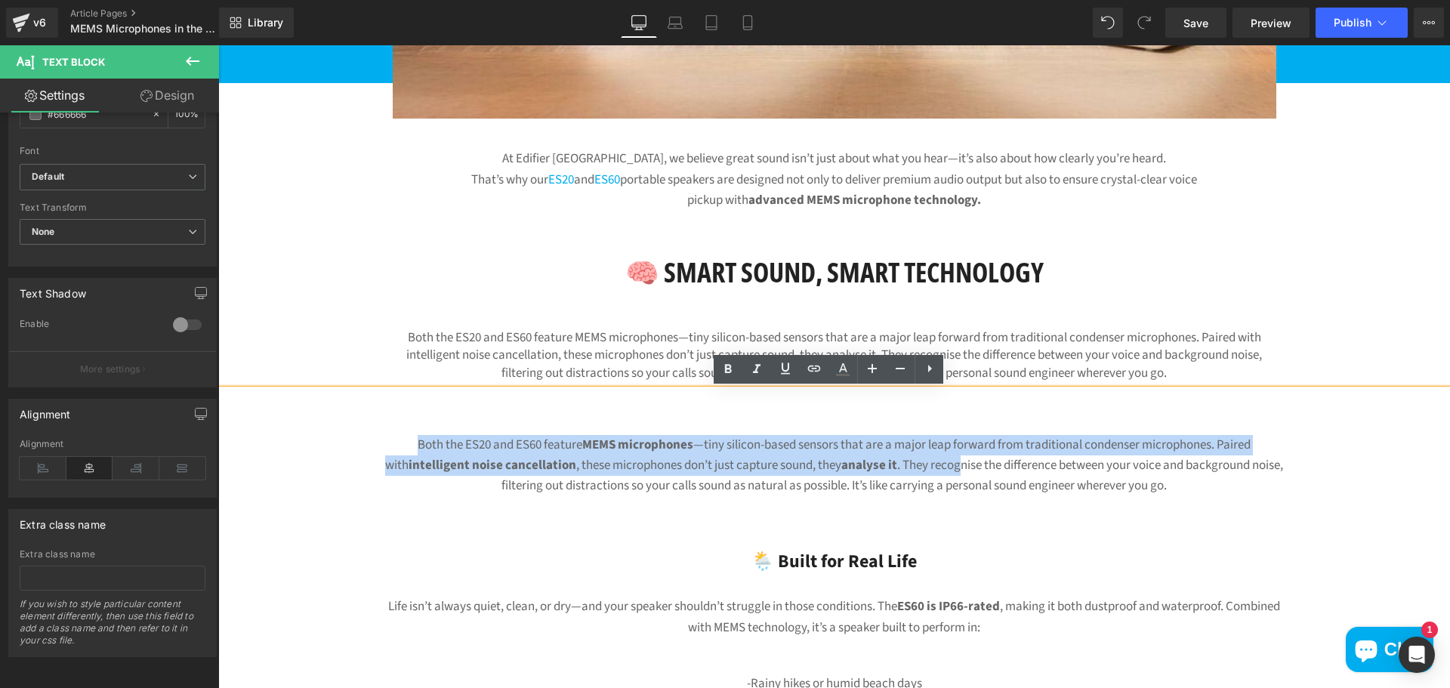
drag, startPoint x: 381, startPoint y: 437, endPoint x: 811, endPoint y: 453, distance: 429.4
click at [938, 468] on div "Both the ES20 and ES60 feature MEMS microphones —tiny silicon-based sensors tha…" at bounding box center [834, 466] width 906 height 62
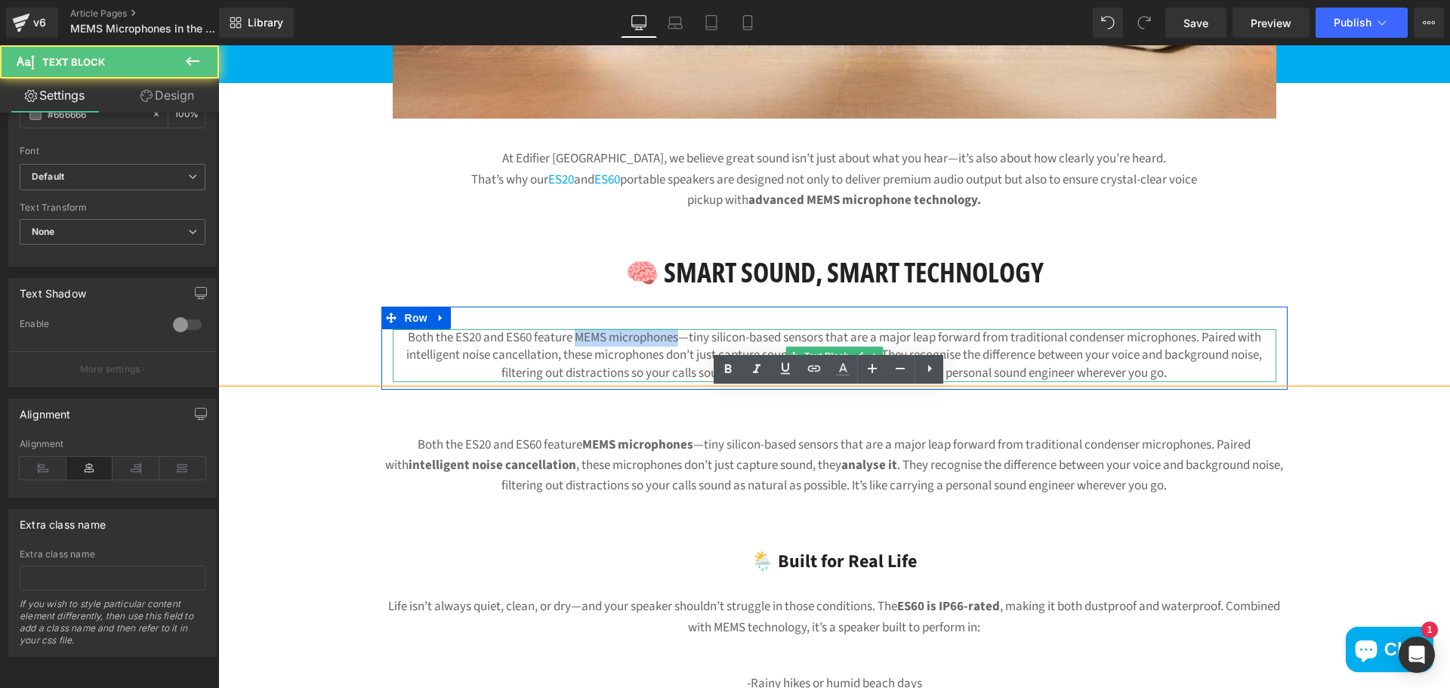
drag, startPoint x: 567, startPoint y: 336, endPoint x: 607, endPoint y: 354, distance: 43.9
click at [672, 335] on p "Both the ES20 and ES60 feature MEMS microphones—tiny silicon-based sensors that…" at bounding box center [835, 355] width 884 height 53
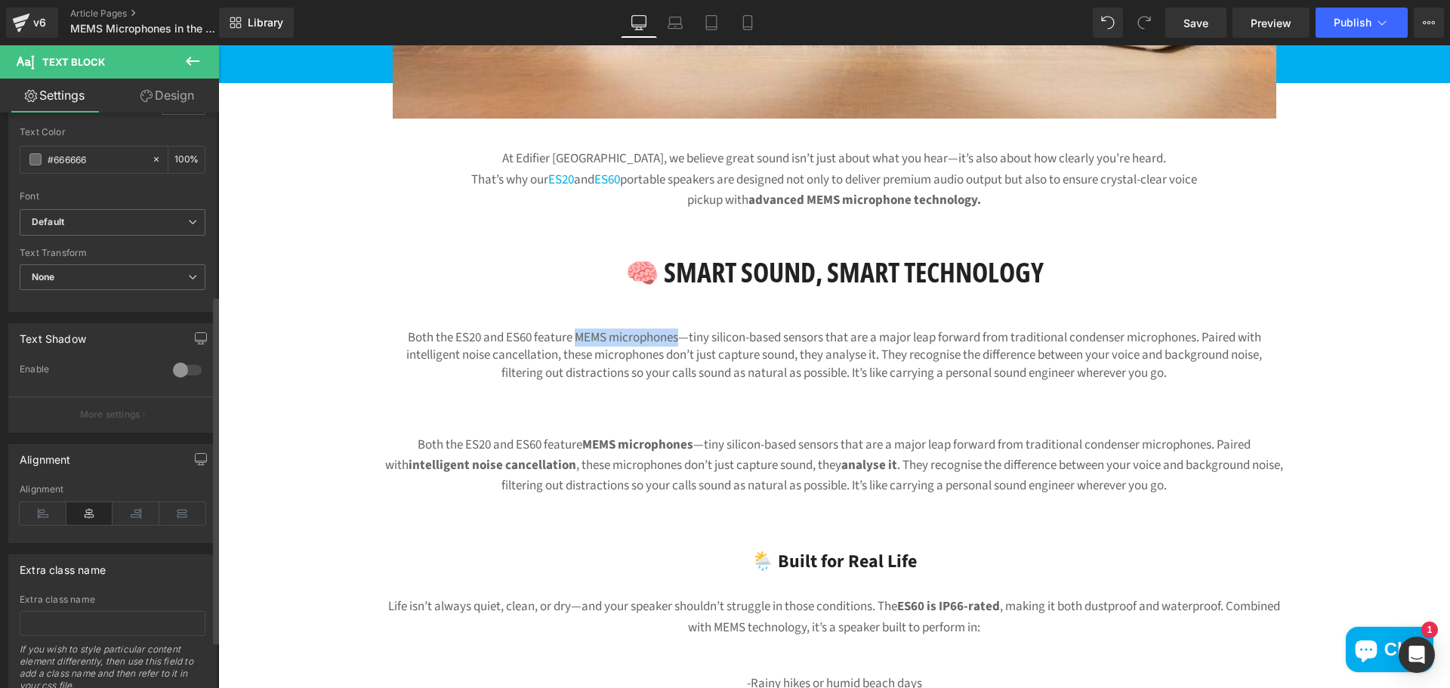
scroll to position [380, 0]
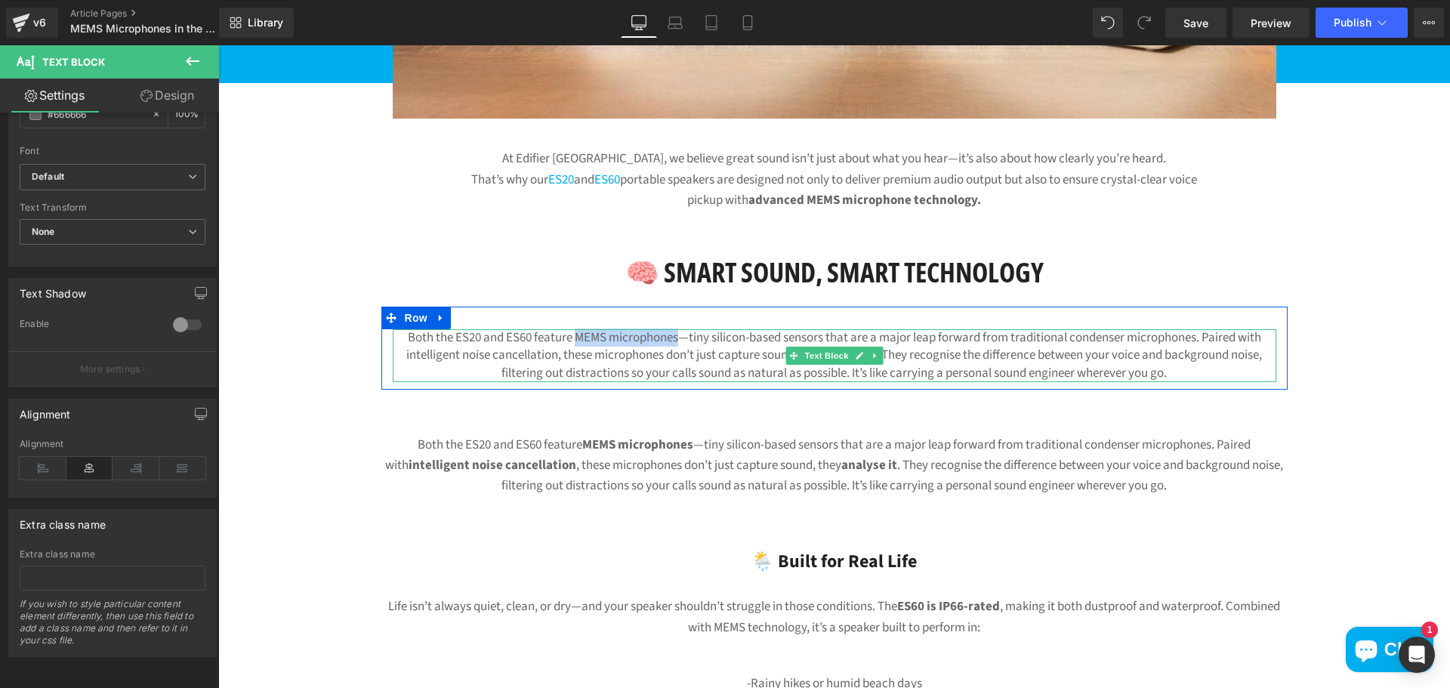
click at [795, 360] on span at bounding box center [794, 356] width 16 height 18
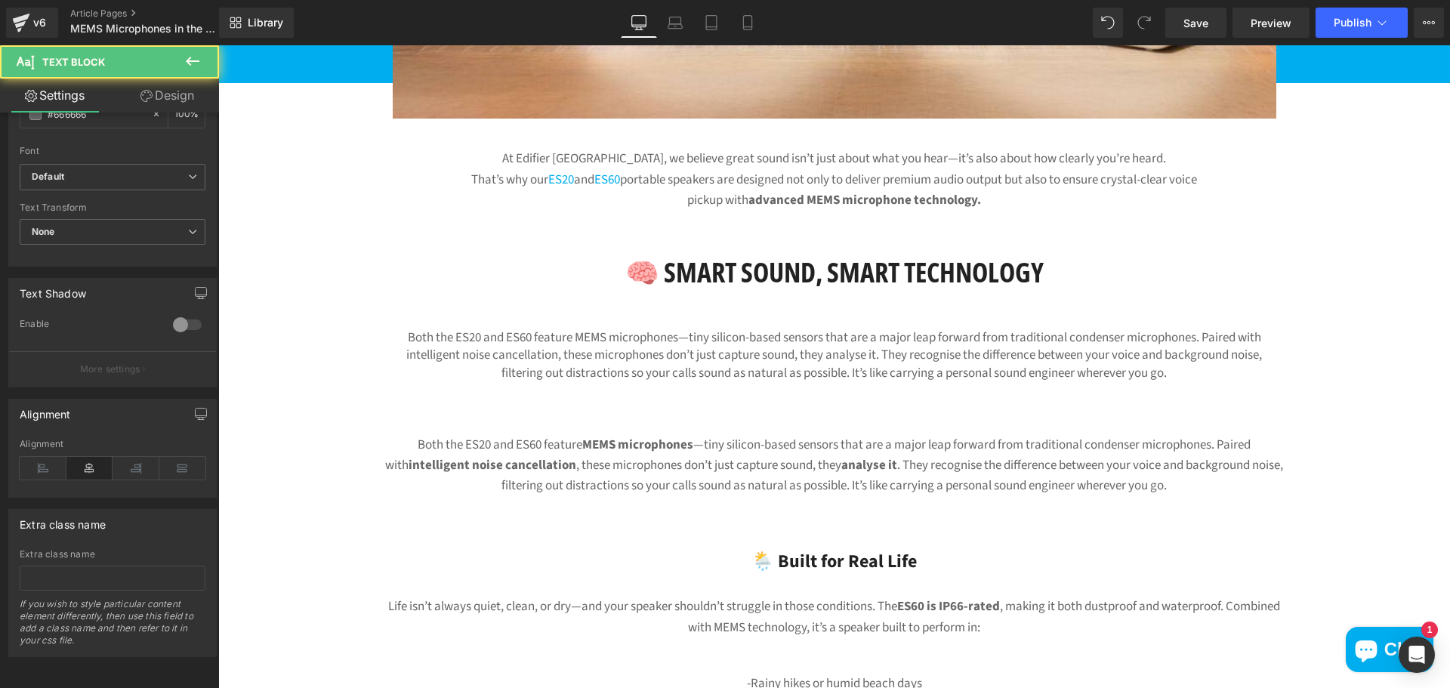
click at [474, 448] on div "Both the ES20 and ES60 feature MEMS microphones —tiny silicon-based sensors tha…" at bounding box center [834, 466] width 906 height 62
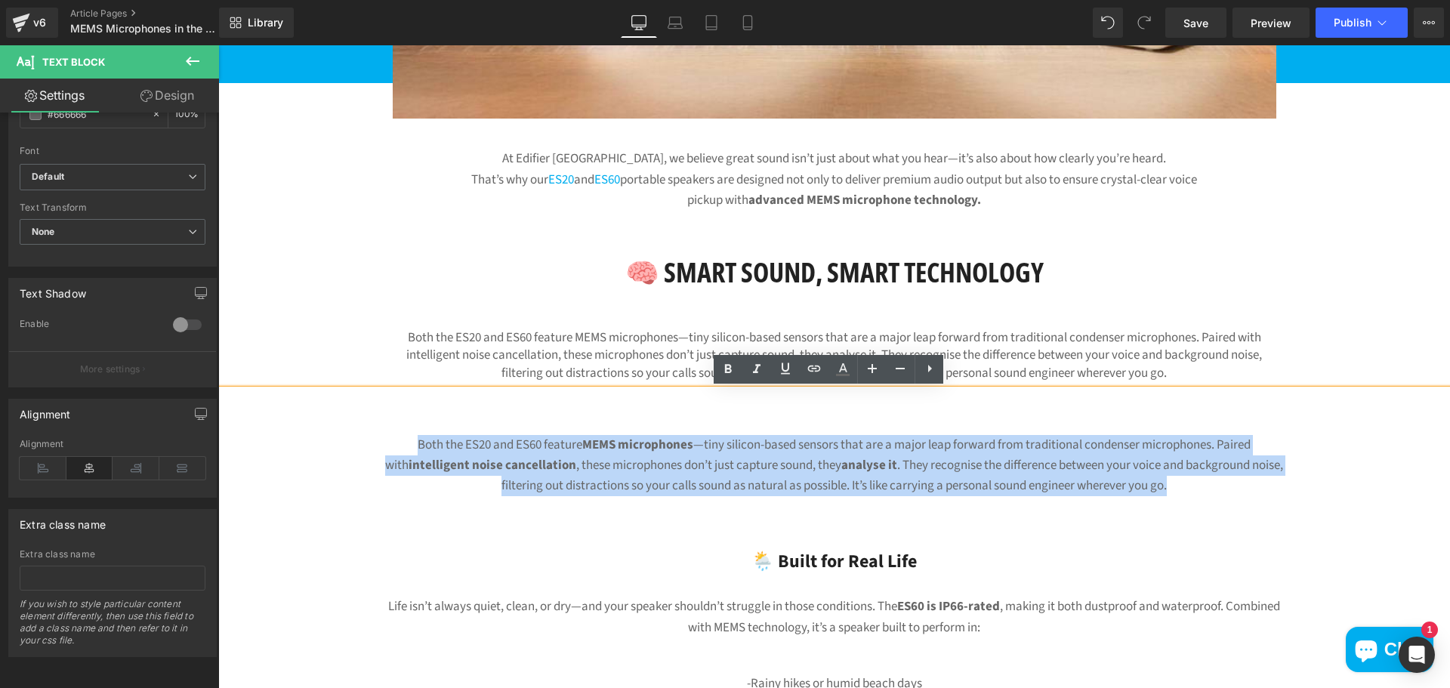
drag, startPoint x: 427, startPoint y: 440, endPoint x: 1207, endPoint y: 494, distance: 782.1
click at [1207, 494] on div "Both the ES20 and ES60 feature MEMS microphones —tiny silicon-based sensors tha…" at bounding box center [834, 466] width 906 height 62
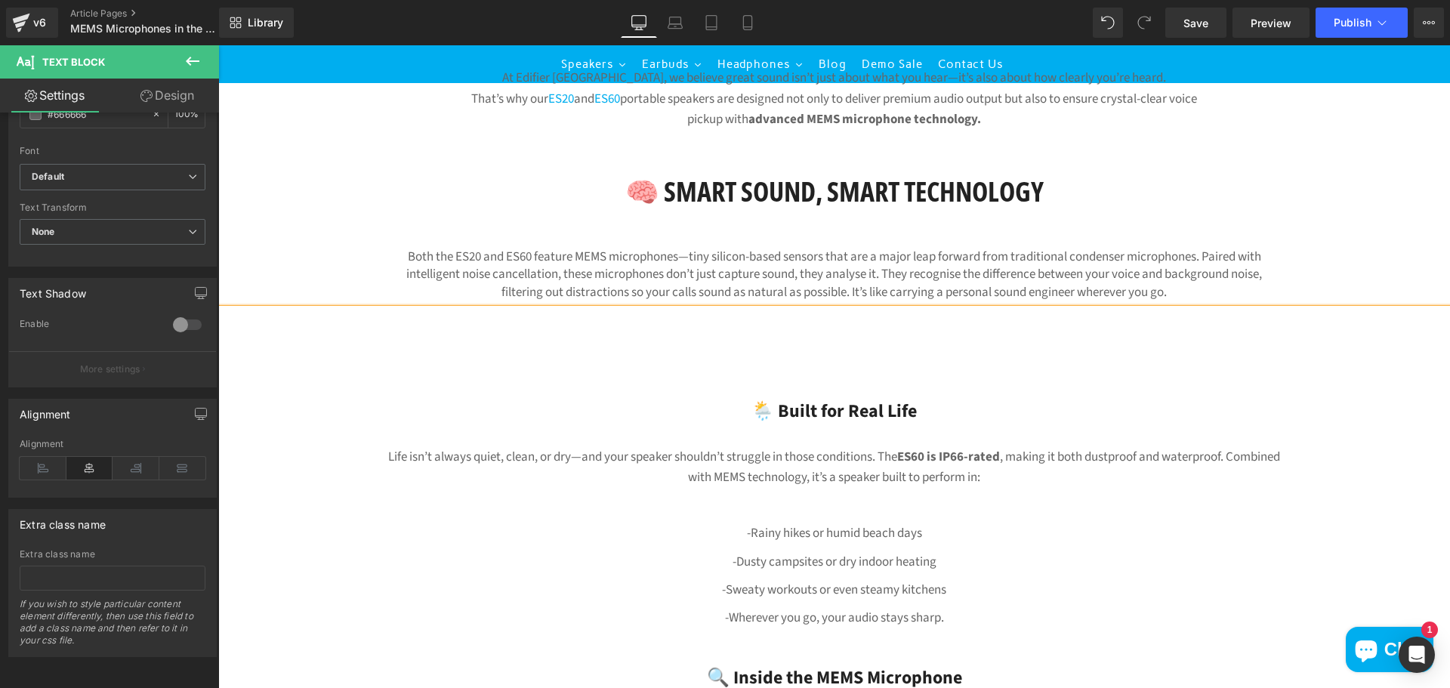
scroll to position [604, 0]
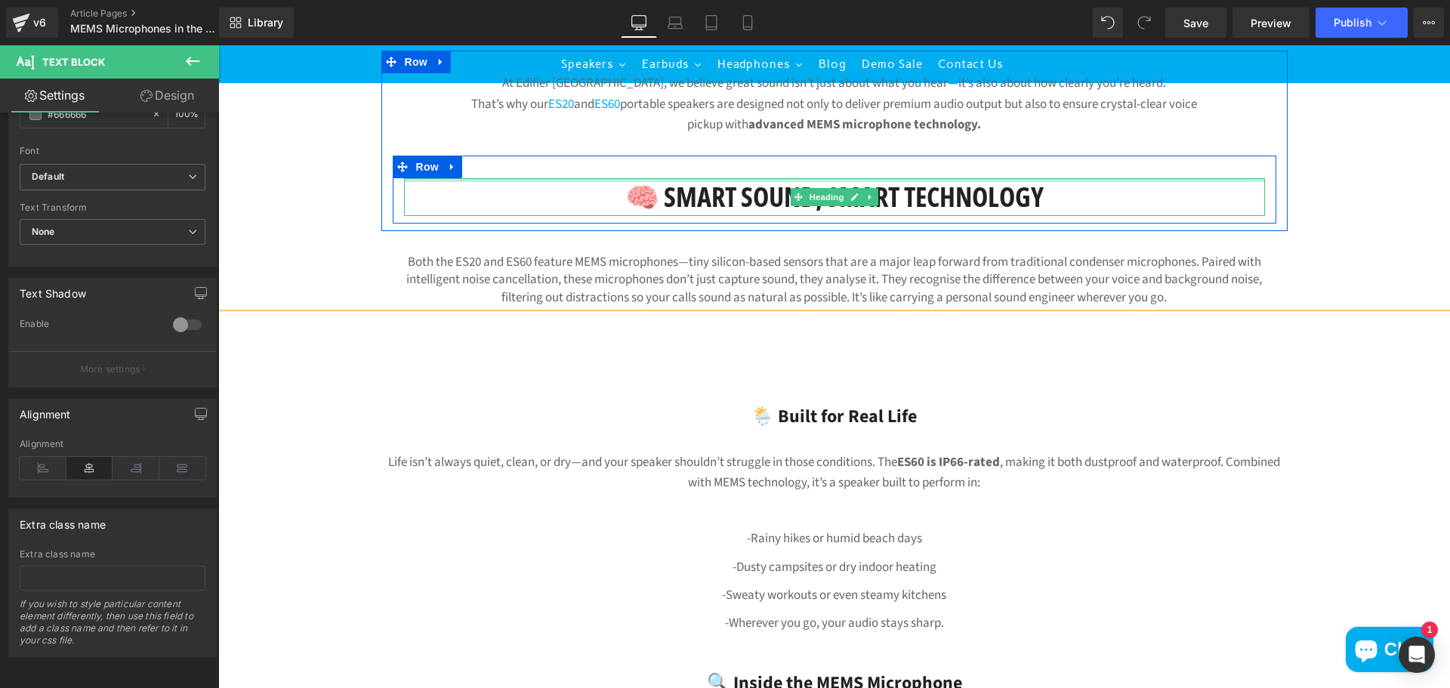
click at [1122, 200] on h1 "🧠 Smart Sound, Smart Technology" at bounding box center [834, 197] width 861 height 38
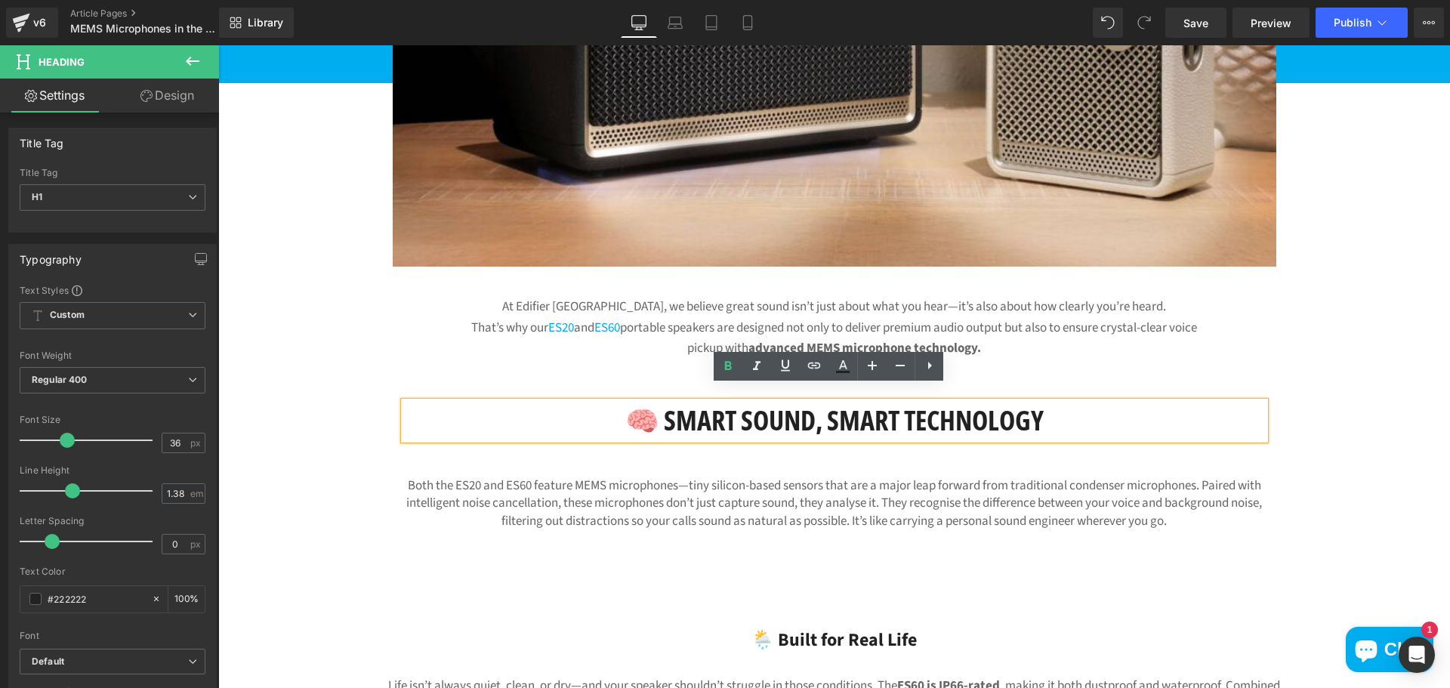
scroll to position [378, 0]
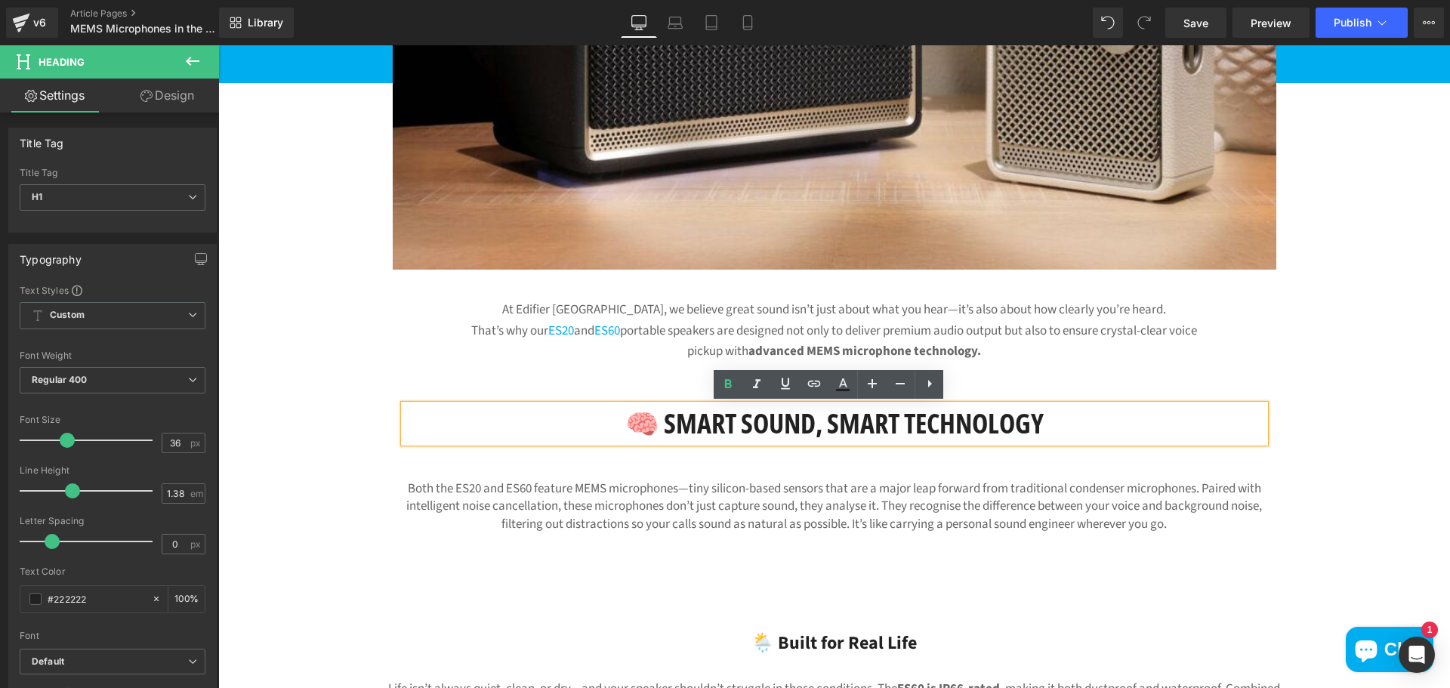
drag, startPoint x: 1360, startPoint y: 434, endPoint x: 1357, endPoint y: 407, distance: 26.5
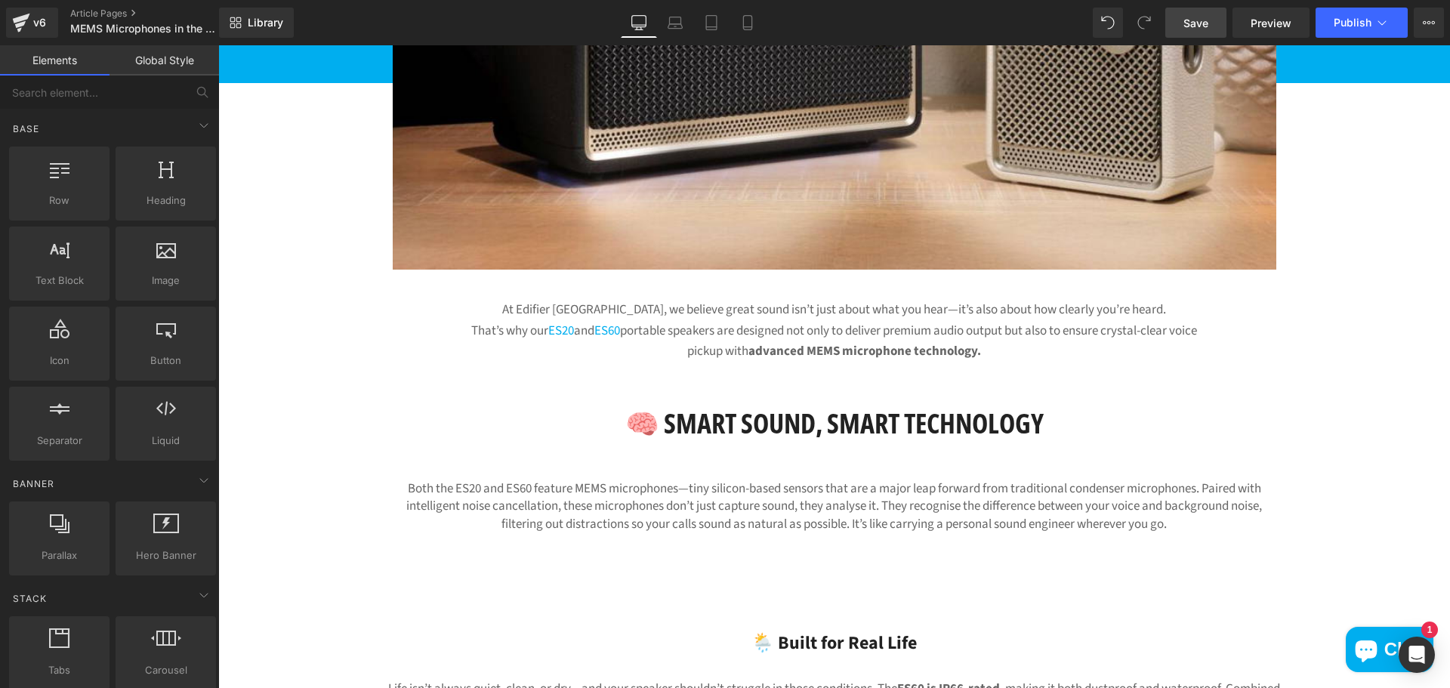
click at [1204, 10] on link "Save" at bounding box center [1196, 23] width 61 height 30
